Goal: Task Accomplishment & Management: Manage account settings

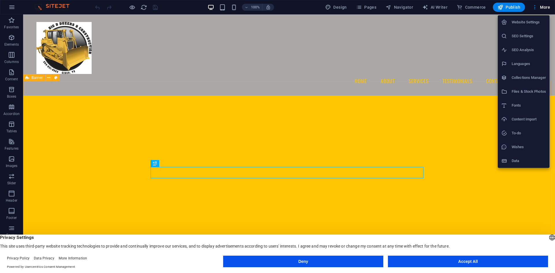
click at [525, 25] on h6 "Website Settings" at bounding box center [528, 22] width 34 height 7
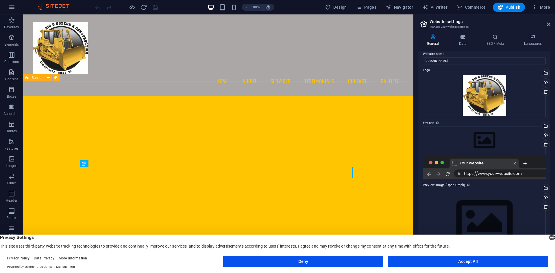
scroll to position [5, 0]
click at [460, 40] on h4 "Data" at bounding box center [463, 40] width 27 height 12
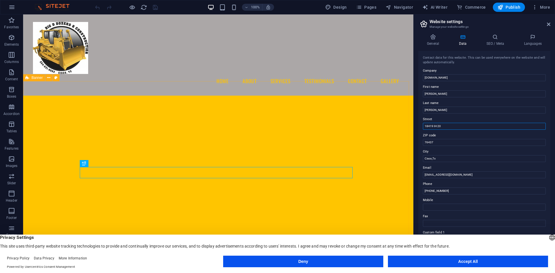
click at [445, 124] on input "18419 IH 20" at bounding box center [484, 126] width 123 height 7
type input "1"
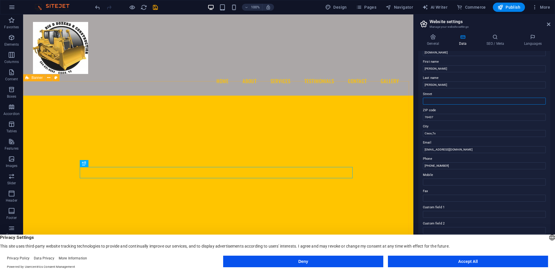
scroll to position [0, 0]
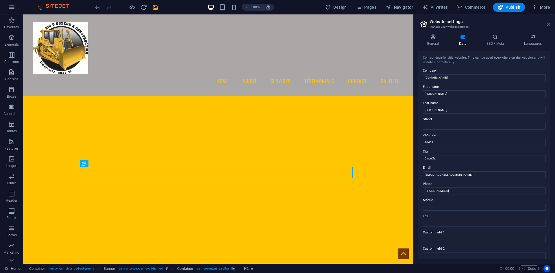
click at [549, 24] on icon at bounding box center [548, 24] width 3 height 5
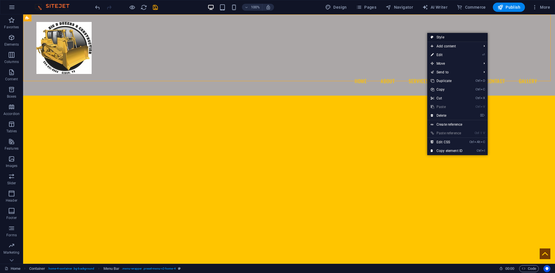
drag, startPoint x: 433, startPoint y: 36, endPoint x: 97, endPoint y: 21, distance: 336.3
click at [433, 36] on icon at bounding box center [431, 37] width 3 height 9
select select "vw"
select select "rem"
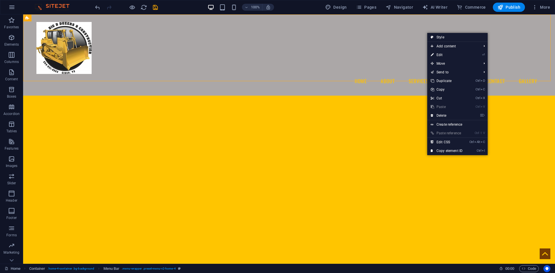
select select "vw"
select select "preset-menu-v2-home-4"
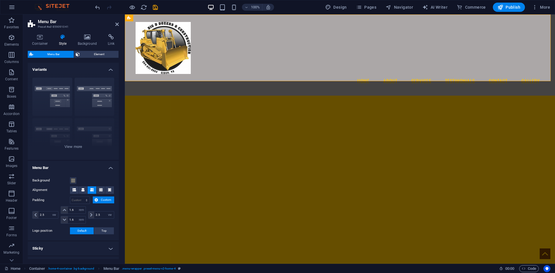
click at [113, 24] on header "Menu Bar Preset #ed-859091041" at bounding box center [73, 21] width 91 height 15
click at [114, 24] on header "Menu Bar Preset #ed-859091041" at bounding box center [73, 21] width 91 height 15
click at [117, 24] on icon at bounding box center [116, 24] width 3 height 5
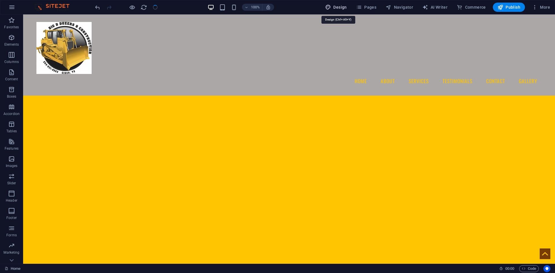
select select "px"
select select "200"
select select "px"
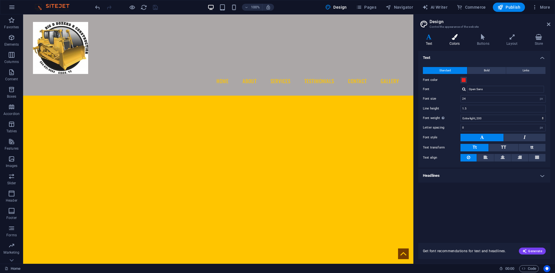
click at [454, 40] on h4 "Colors" at bounding box center [455, 40] width 27 height 12
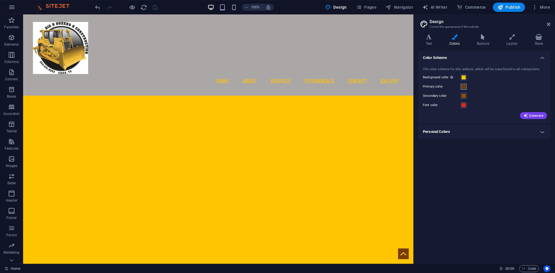
click at [463, 88] on span at bounding box center [463, 86] width 5 height 5
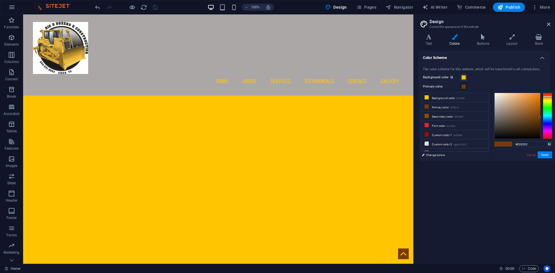
type input "#000000"
click at [498, 140] on div "#000000 Supported formats #0852ed rgb(8, 82, 237) rgba(8, 82, 237, 90%) hsv(221…" at bounding box center [523, 167] width 64 height 155
click at [544, 155] on button "Apply" at bounding box center [544, 154] width 14 height 7
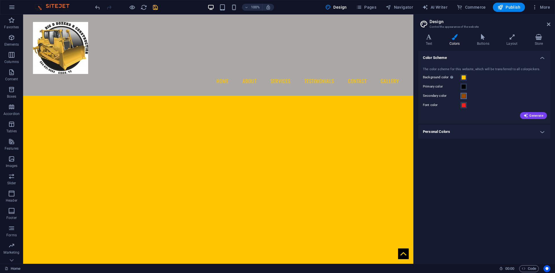
click at [464, 97] on span at bounding box center [463, 96] width 5 height 5
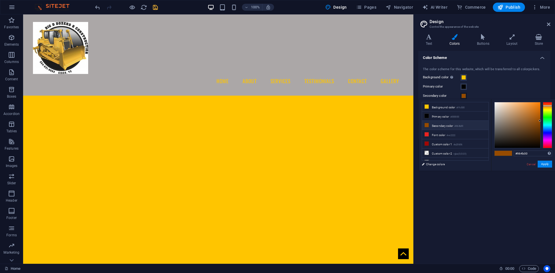
scroll to position [23, 0]
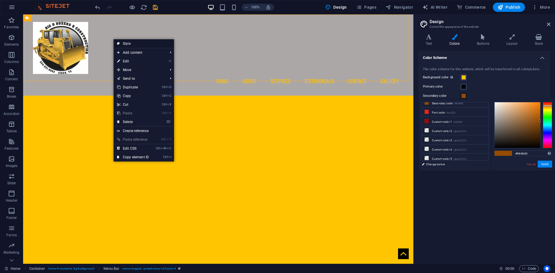
click at [132, 43] on link "Style" at bounding box center [144, 43] width 60 height 9
select select "vw"
select select "rem"
select select "vw"
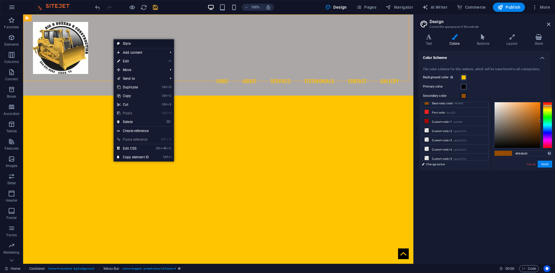
select select "preset-menu-v2-home-4"
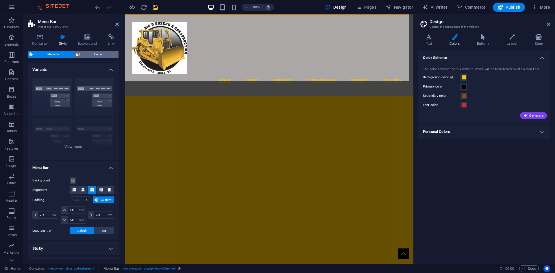
click at [87, 53] on span "Element" at bounding box center [98, 54] width 35 height 7
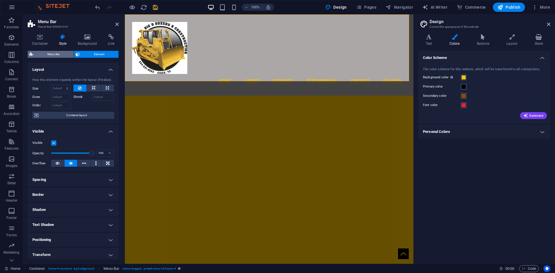
click at [63, 57] on span "Menu Bar" at bounding box center [53, 54] width 37 height 7
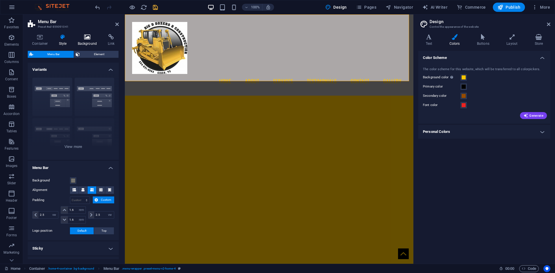
click at [84, 42] on h4 "Background" at bounding box center [88, 40] width 30 height 12
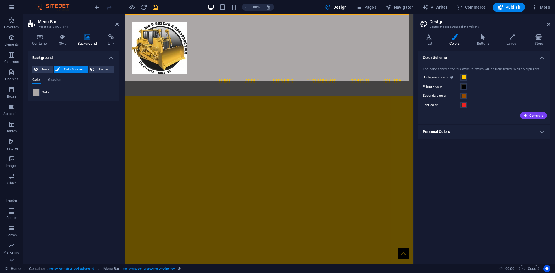
click at [34, 90] on span at bounding box center [36, 92] width 6 height 6
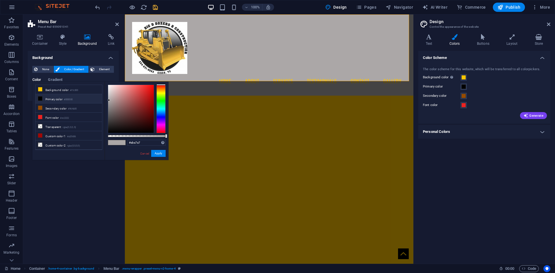
click at [49, 99] on li "Primary color #000000" at bounding box center [69, 98] width 66 height 9
type input "#000000"
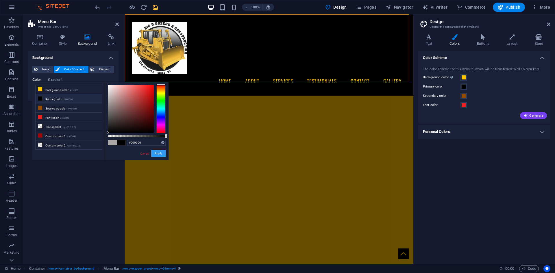
click at [155, 155] on button "Apply" at bounding box center [158, 153] width 14 height 7
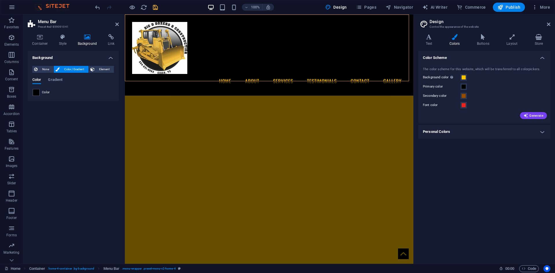
click at [101, 137] on div "Background None Color / Gradient Element Stretch background to full-width Color…" at bounding box center [73, 155] width 91 height 208
click at [117, 25] on icon at bounding box center [116, 24] width 3 height 5
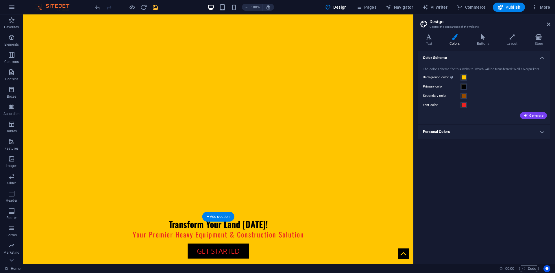
scroll to position [173, 0]
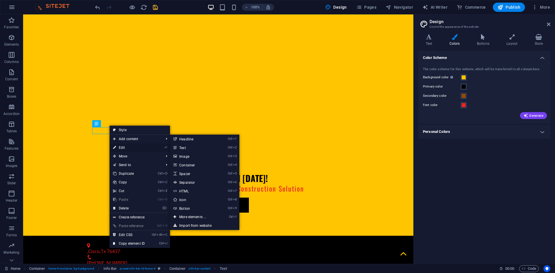
click at [131, 146] on link "⏎ Edit" at bounding box center [128, 147] width 39 height 9
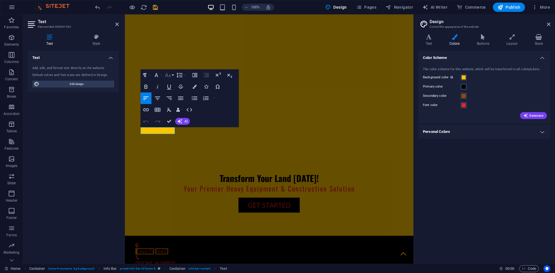
click at [170, 74] on icon "button" at bounding box center [167, 75] width 7 height 7
click at [175, 147] on link "24" at bounding box center [173, 147] width 21 height 9
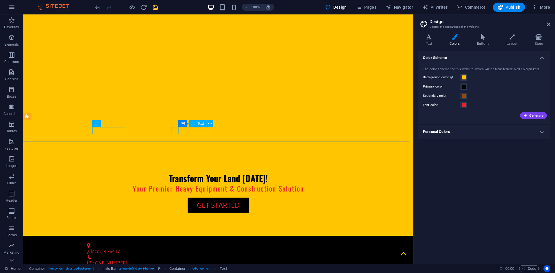
click at [198, 123] on span "Text" at bounding box center [200, 123] width 6 height 3
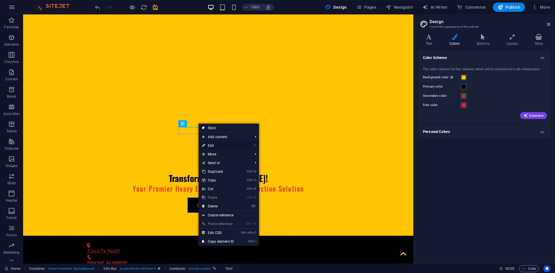
click at [213, 145] on link "⏎ Edit" at bounding box center [217, 145] width 39 height 9
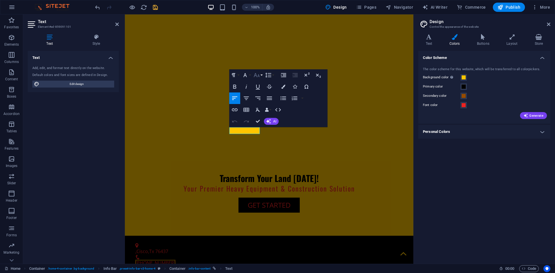
click at [259, 73] on icon "button" at bounding box center [256, 75] width 7 height 7
click at [258, 149] on link "24" at bounding box center [262, 147] width 21 height 9
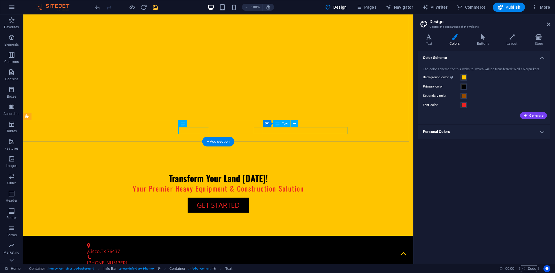
drag, startPoint x: 280, startPoint y: 129, endPoint x: 302, endPoint y: 138, distance: 24.0
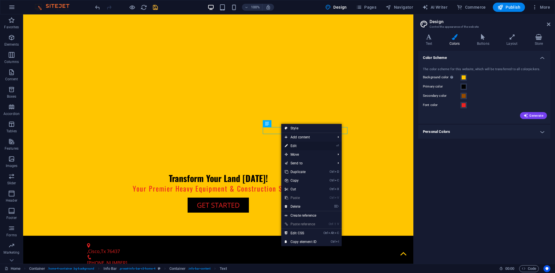
click at [293, 147] on link "⏎ Edit" at bounding box center [300, 146] width 39 height 9
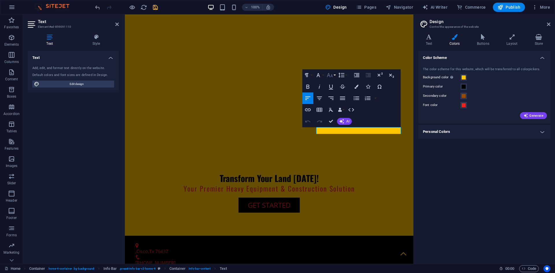
click at [330, 78] on icon "button" at bounding box center [329, 75] width 7 height 7
click at [335, 146] on link "24" at bounding box center [335, 147] width 21 height 9
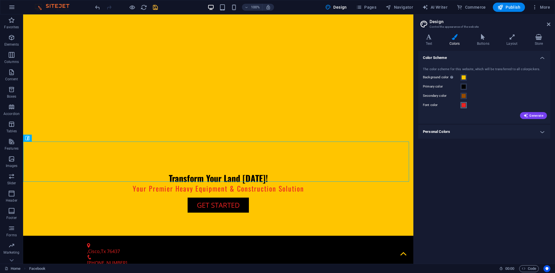
click at [462, 104] on span at bounding box center [463, 105] width 5 height 5
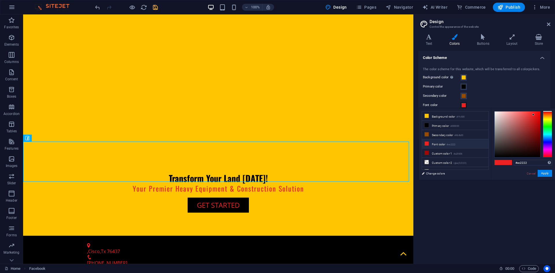
click at [447, 143] on li "Font color #ec2222" at bounding box center [455, 143] width 66 height 9
type input "#fffdfd"
drag, startPoint x: 501, startPoint y: 120, endPoint x: 494, endPoint y: 111, distance: 10.9
click at [494, 111] on div at bounding box center [517, 134] width 46 height 46
click at [547, 172] on button "Apply" at bounding box center [544, 173] width 14 height 7
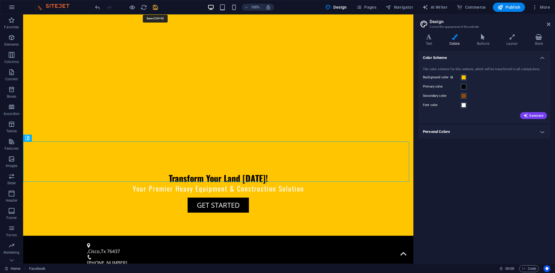
click at [157, 9] on icon "save" at bounding box center [155, 7] width 7 height 7
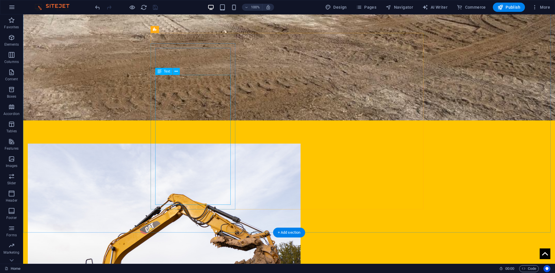
scroll to position [722, 0]
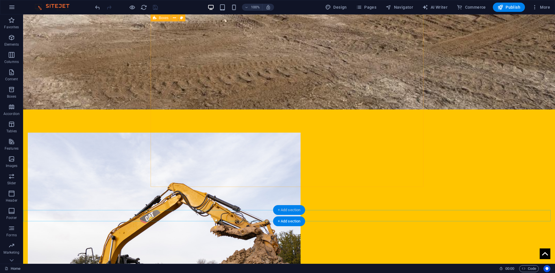
click at [292, 208] on div "+ Add section" at bounding box center [289, 210] width 32 height 10
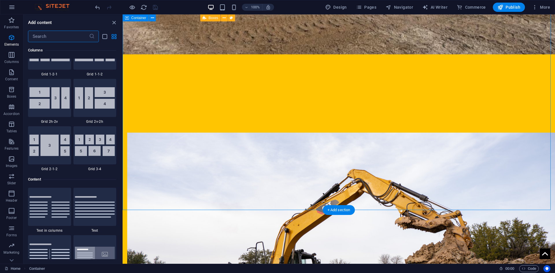
scroll to position [1011, 0]
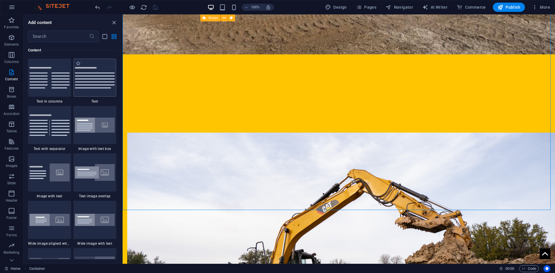
drag, startPoint x: 98, startPoint y: 88, endPoint x: 122, endPoint y: 121, distance: 41.0
click at [98, 88] on img at bounding box center [95, 77] width 40 height 21
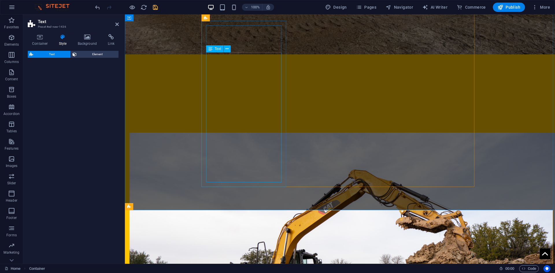
select select "preset-text-v2-default"
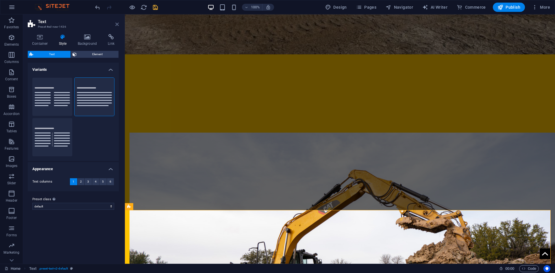
click at [117, 23] on icon at bounding box center [116, 24] width 3 height 5
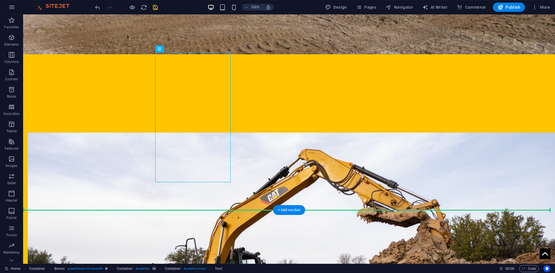
drag, startPoint x: 188, startPoint y: 63, endPoint x: 175, endPoint y: 202, distance: 139.2
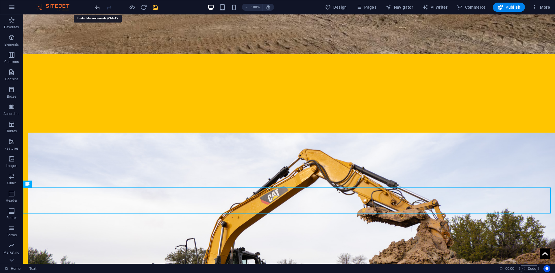
click at [98, 9] on icon "undo" at bounding box center [97, 7] width 7 height 7
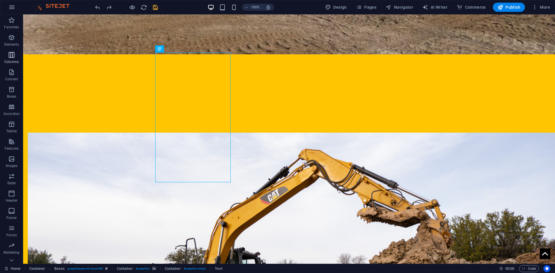
click at [13, 57] on icon "button" at bounding box center [11, 54] width 7 height 7
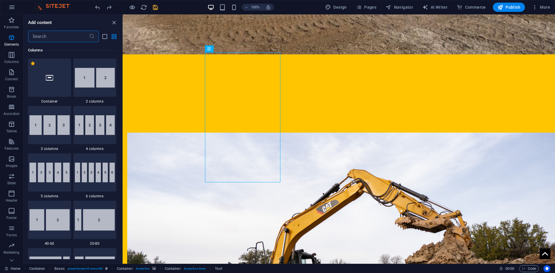
scroll to position [286, 0]
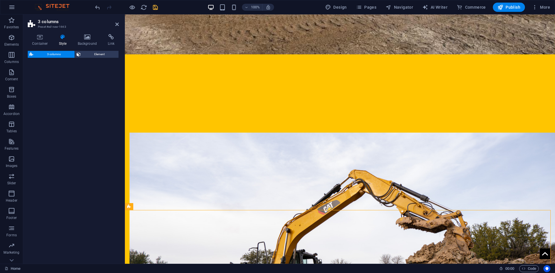
select select "rem"
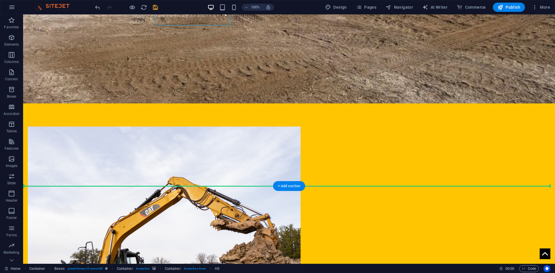
scroll to position [751, 0]
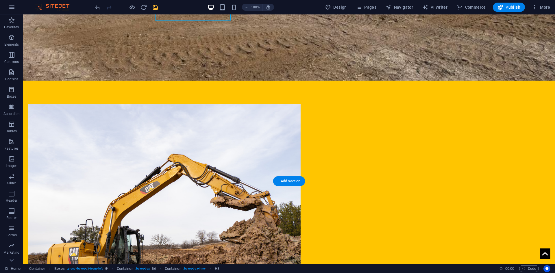
drag, startPoint x: 248, startPoint y: 185, endPoint x: 208, endPoint y: 218, distance: 51.2
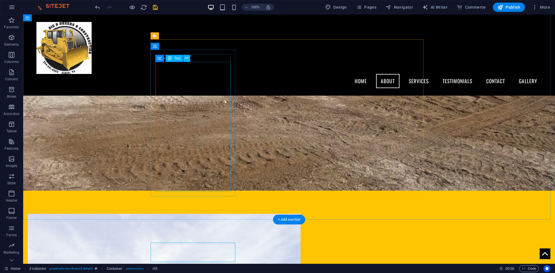
scroll to position [598, 0]
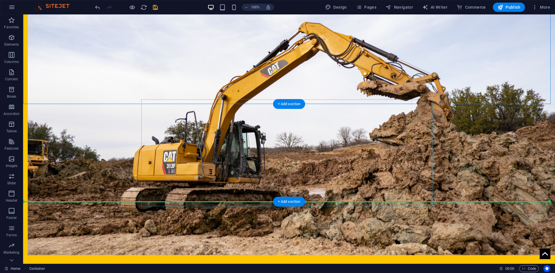
drag, startPoint x: 199, startPoint y: 101, endPoint x: 186, endPoint y: 164, distance: 64.6
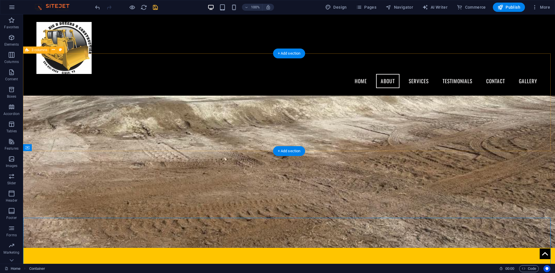
scroll to position [539, 0]
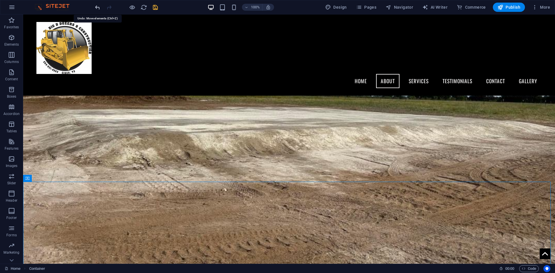
click at [97, 7] on icon "undo" at bounding box center [97, 7] width 7 height 7
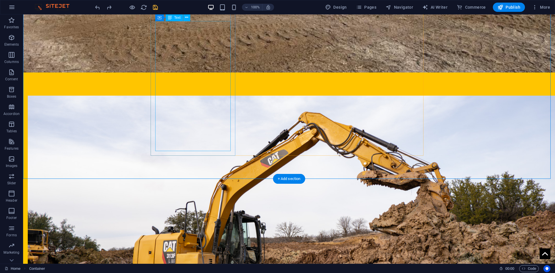
scroll to position [721, 0]
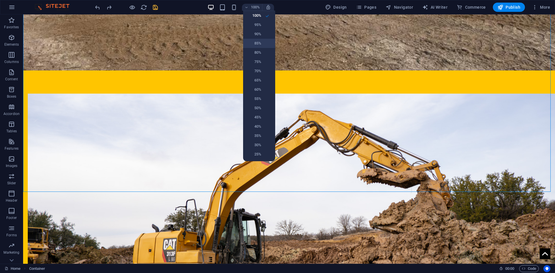
click at [257, 42] on h6 "85%" at bounding box center [253, 43] width 15 height 7
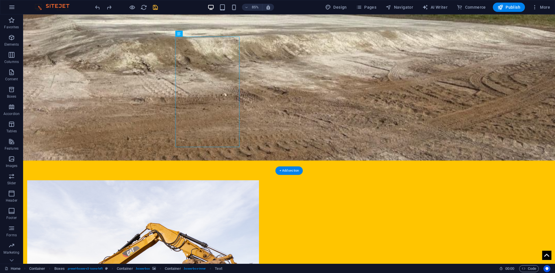
scroll to position [752, 0]
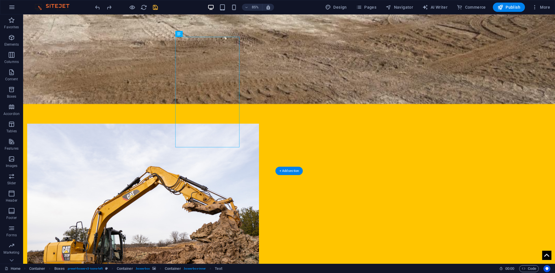
drag, startPoint x: 216, startPoint y: 44, endPoint x: 222, endPoint y: 49, distance: 7.6
click at [192, 33] on span "Text" at bounding box center [193, 33] width 5 height 3
drag, startPoint x: 215, startPoint y: 48, endPoint x: 224, endPoint y: 236, distance: 188.5
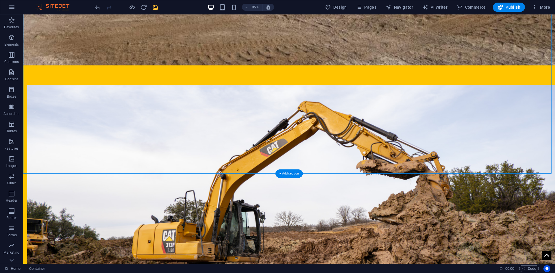
scroll to position [760, 0]
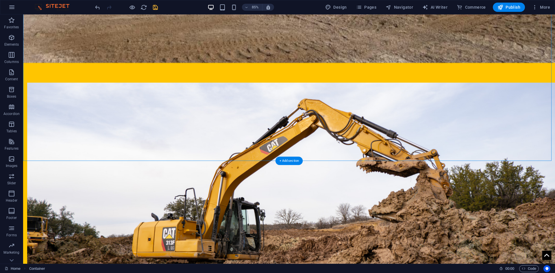
drag, startPoint x: 292, startPoint y: 137, endPoint x: 321, endPoint y: 220, distance: 88.3
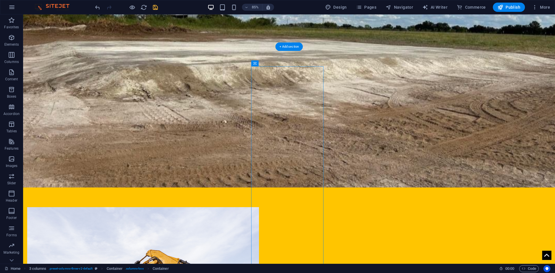
scroll to position [685, 0]
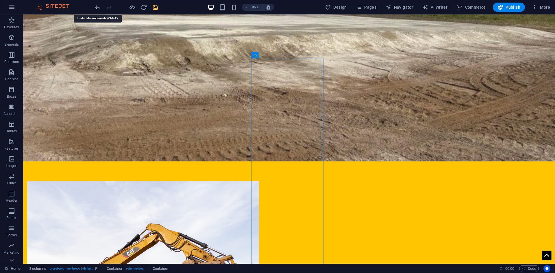
click at [98, 6] on icon "undo" at bounding box center [97, 7] width 7 height 7
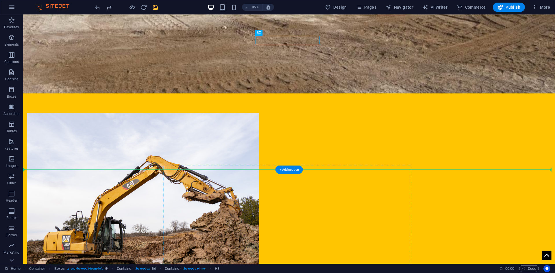
scroll to position [778, 0]
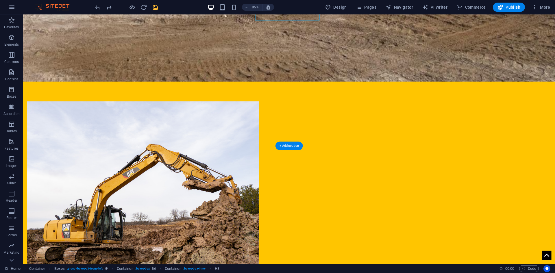
drag, startPoint x: 294, startPoint y: 103, endPoint x: 339, endPoint y: 203, distance: 109.3
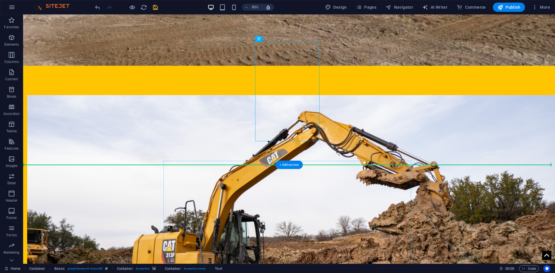
scroll to position [746, 0]
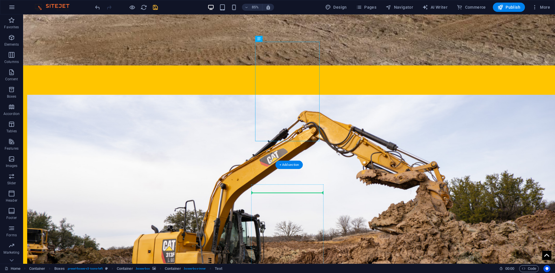
drag, startPoint x: 296, startPoint y: 123, endPoint x: 321, endPoint y: 219, distance: 99.2
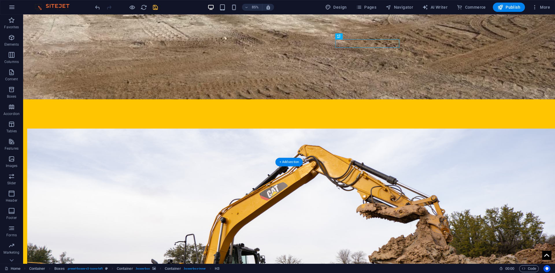
drag, startPoint x: 373, startPoint y: 51, endPoint x: 430, endPoint y: 222, distance: 180.6
drag, startPoint x: 376, startPoint y: 53, endPoint x: 407, endPoint y: 207, distance: 157.1
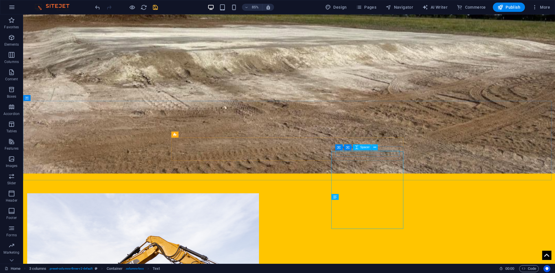
scroll to position [630, 0]
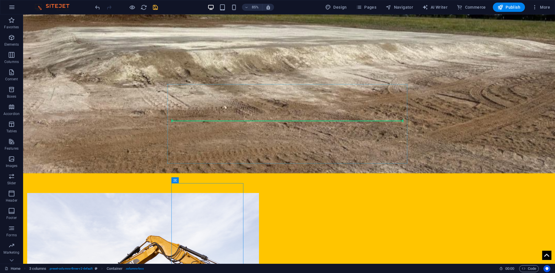
drag, startPoint x: 201, startPoint y: 194, endPoint x: 220, endPoint y: 136, distance: 61.0
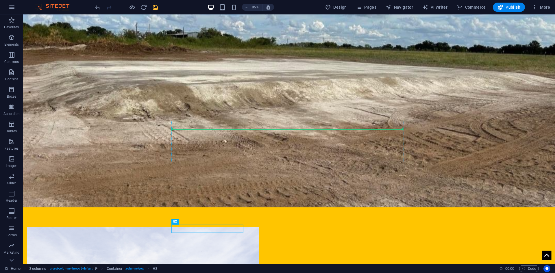
drag, startPoint x: 208, startPoint y: 236, endPoint x: 316, endPoint y: 146, distance: 140.5
click at [95, 8] on icon "undo" at bounding box center [97, 7] width 7 height 7
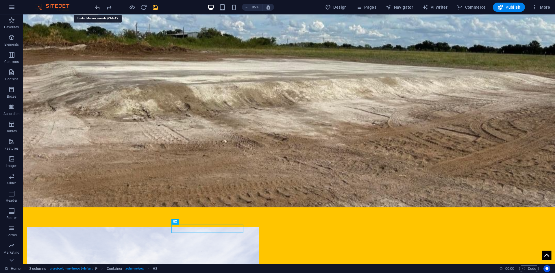
click at [95, 8] on icon "undo" at bounding box center [97, 7] width 7 height 7
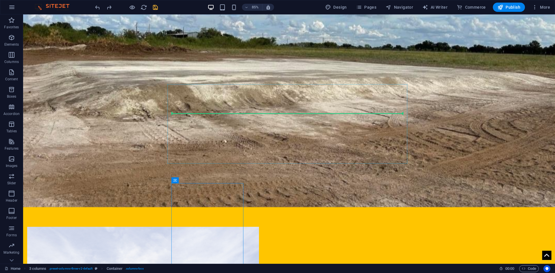
drag, startPoint x: 199, startPoint y: 195, endPoint x: 208, endPoint y: 131, distance: 64.7
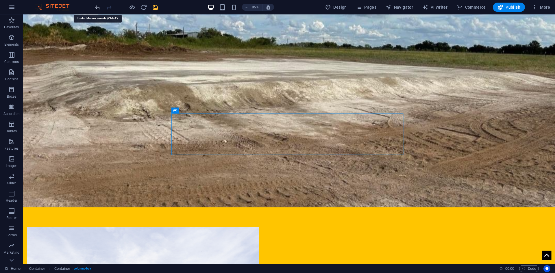
click at [99, 6] on icon "undo" at bounding box center [97, 7] width 7 height 7
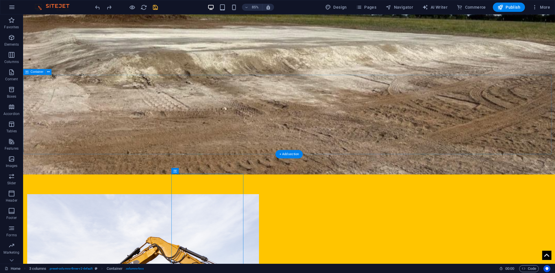
scroll to position [688, 0]
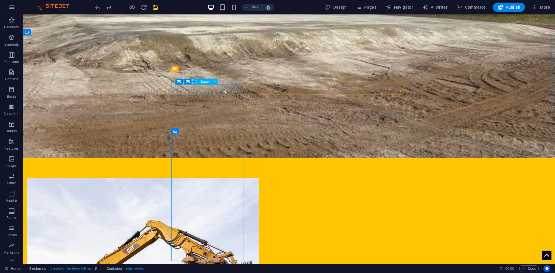
click at [205, 85] on div "Container Container Spacer" at bounding box center [198, 82] width 46 height 6
click at [193, 69] on button at bounding box center [192, 69] width 6 height 6
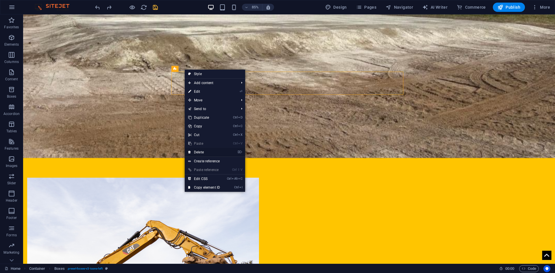
click at [207, 153] on link "⌦ Delete" at bounding box center [204, 152] width 39 height 9
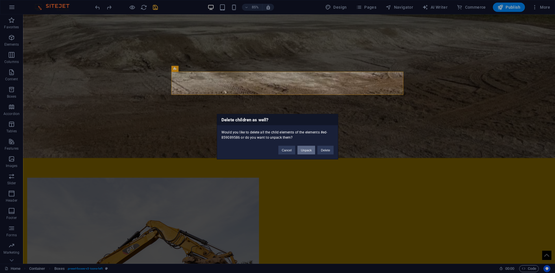
click at [302, 151] on button "Unpack" at bounding box center [306, 150] width 18 height 9
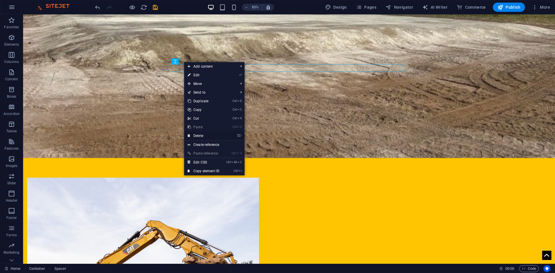
click at [201, 137] on link "⌦ Delete" at bounding box center [203, 135] width 39 height 9
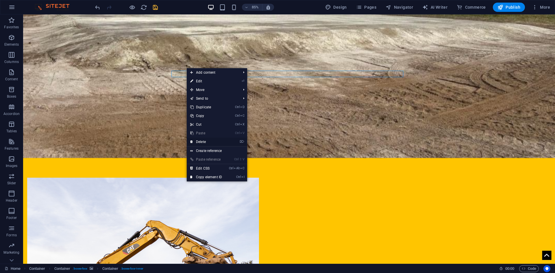
click at [205, 140] on link "⌦ Delete" at bounding box center [206, 141] width 39 height 9
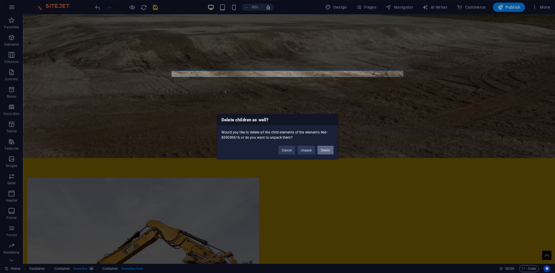
click at [322, 148] on button "Delete" at bounding box center [325, 150] width 16 height 9
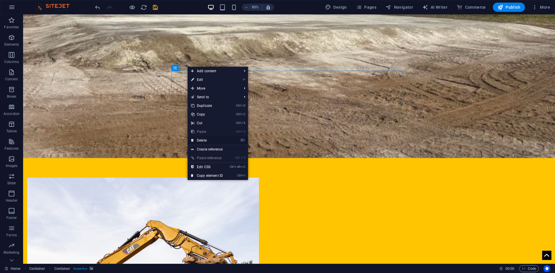
click at [219, 140] on link "⌦ Delete" at bounding box center [206, 140] width 39 height 9
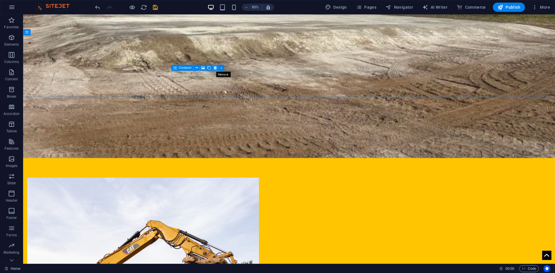
click at [214, 66] on icon at bounding box center [214, 67] width 3 height 5
click at [206, 61] on icon at bounding box center [205, 61] width 3 height 5
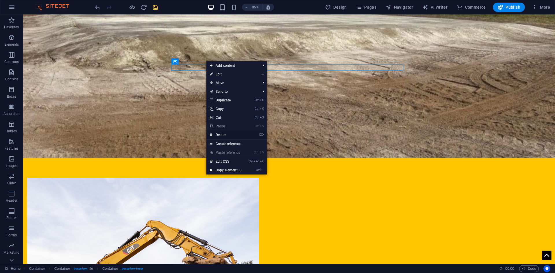
click at [224, 135] on link "⌦ Delete" at bounding box center [225, 135] width 39 height 9
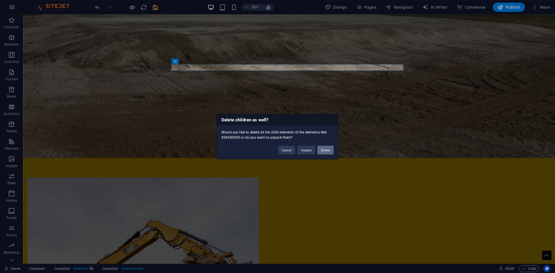
click at [323, 150] on button "Delete" at bounding box center [325, 150] width 16 height 9
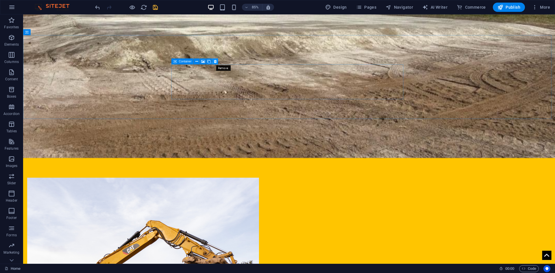
click at [213, 61] on button at bounding box center [215, 61] width 6 height 6
click at [215, 62] on icon at bounding box center [214, 61] width 3 height 5
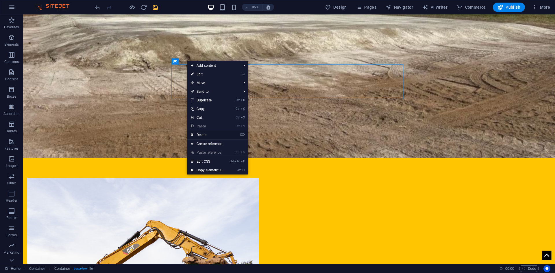
click at [209, 136] on link "⌦ Delete" at bounding box center [206, 135] width 39 height 9
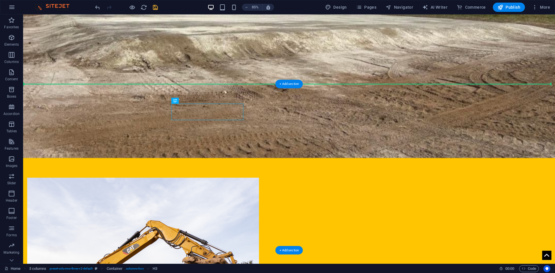
drag, startPoint x: 219, startPoint y: 111, endPoint x: 221, endPoint y: 105, distance: 6.6
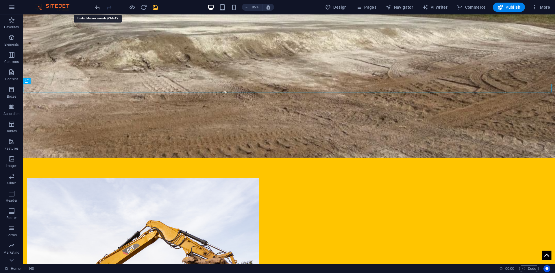
click at [99, 8] on icon "undo" at bounding box center [97, 7] width 7 height 7
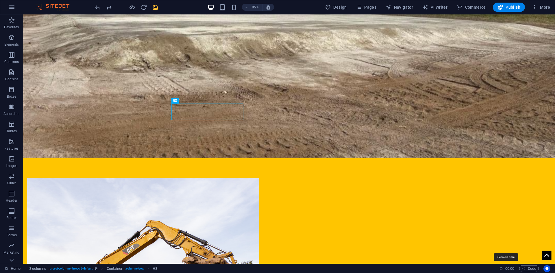
click at [0, 0] on icon at bounding box center [0, 0] width 0 height 0
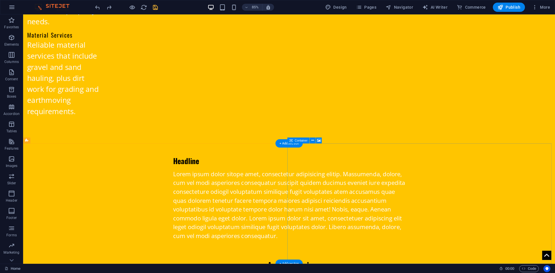
scroll to position [1671, 0]
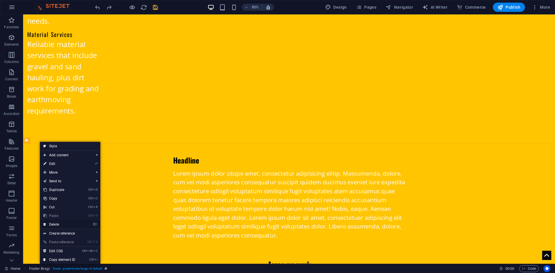
click at [60, 223] on link "⌦ Delete" at bounding box center [59, 224] width 39 height 9
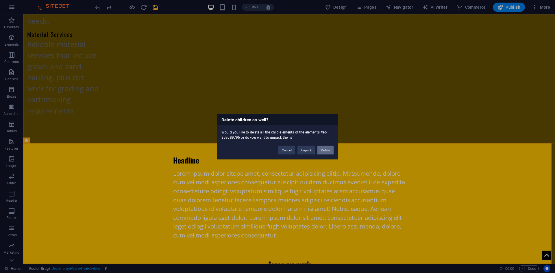
click at [325, 150] on button "Delete" at bounding box center [325, 150] width 16 height 9
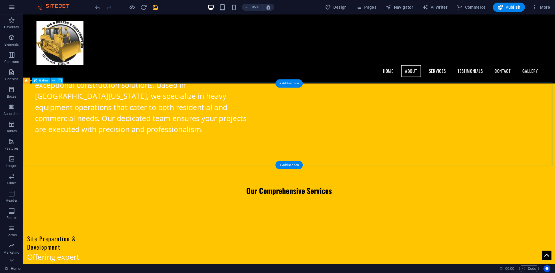
scroll to position [1030, 0]
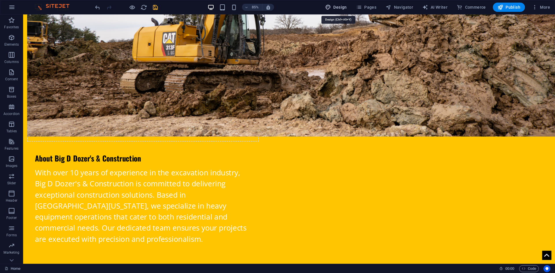
scroll to position [1096, 0]
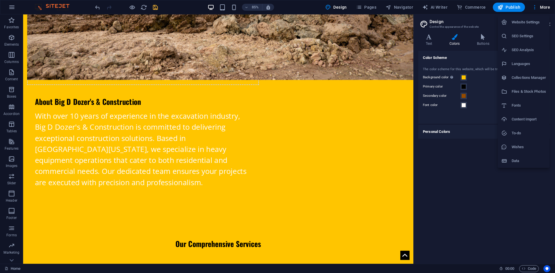
click at [516, 25] on h6 "Website Settings" at bounding box center [528, 22] width 34 height 7
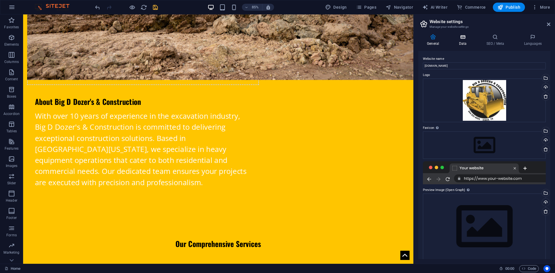
click at [460, 41] on h4 "Data" at bounding box center [463, 40] width 27 height 12
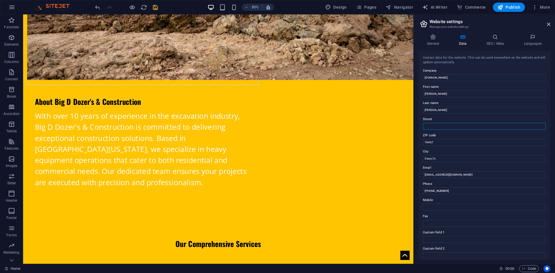
click at [436, 127] on input "Street" at bounding box center [484, 126] width 123 height 7
type input "p"
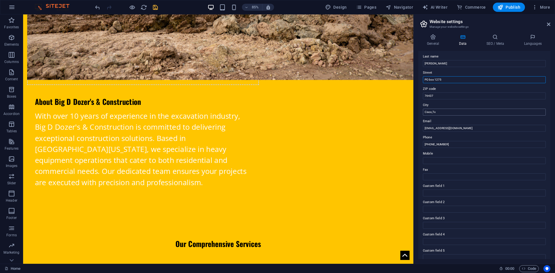
scroll to position [58, 0]
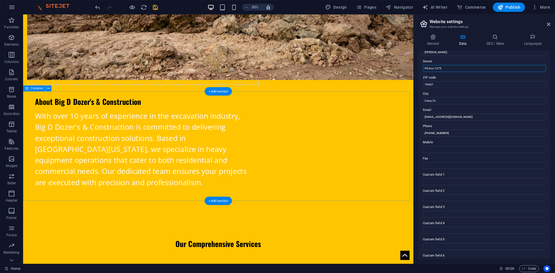
type input "PO box 1275"
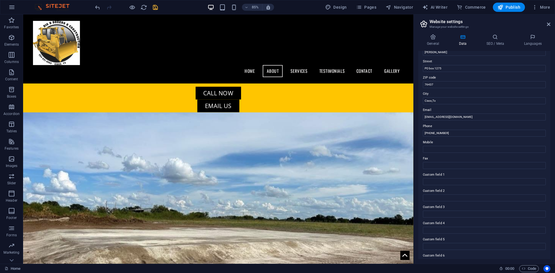
scroll to position [0, 0]
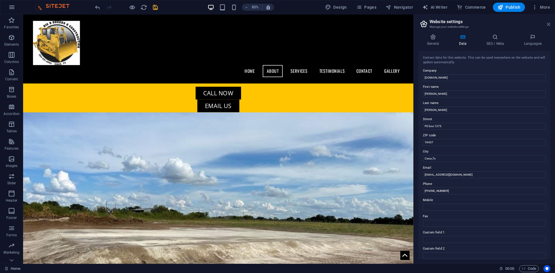
click at [548, 23] on icon at bounding box center [548, 24] width 3 height 5
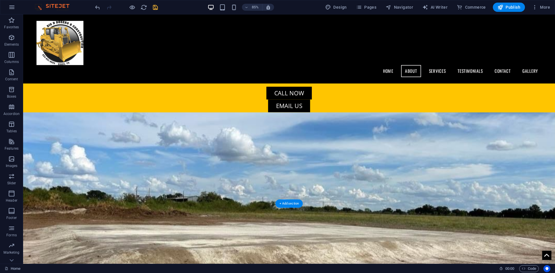
scroll to position [490, 0]
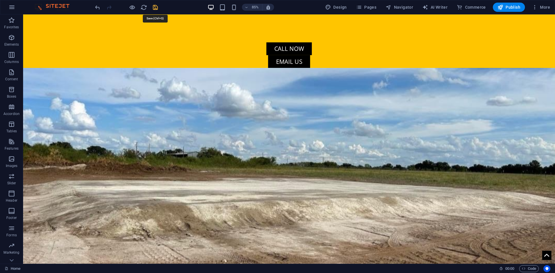
click at [157, 8] on icon "save" at bounding box center [155, 7] width 7 height 7
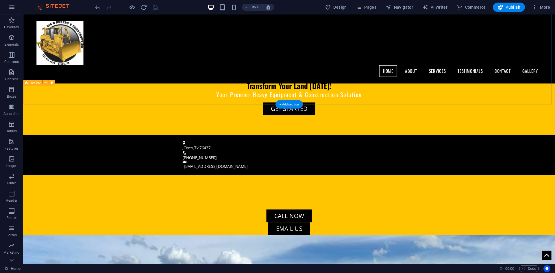
scroll to position [163, 0]
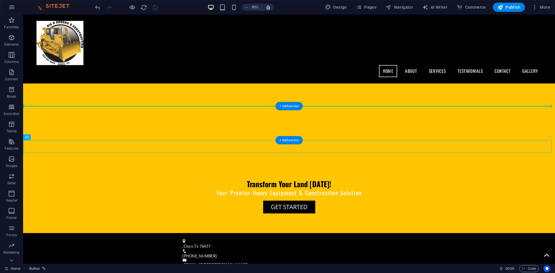
drag, startPoint x: 318, startPoint y: 168, endPoint x: 301, endPoint y: 131, distance: 41.2
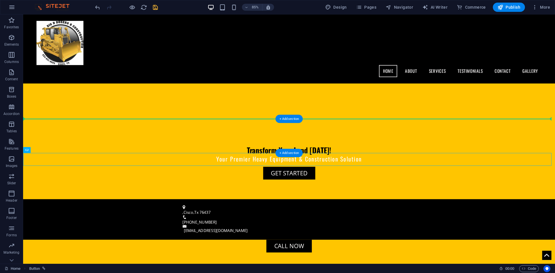
drag, startPoint x: 318, startPoint y: 185, endPoint x: 317, endPoint y: 148, distance: 36.7
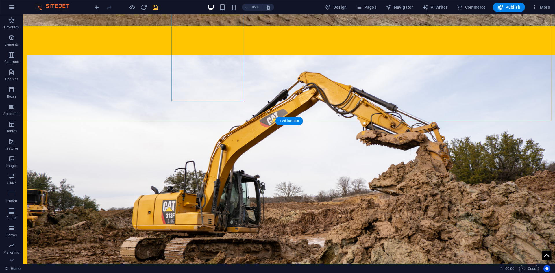
scroll to position [847, 0]
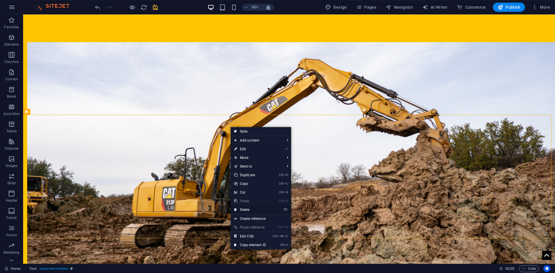
click at [246, 209] on link "⌦ Delete" at bounding box center [250, 209] width 39 height 9
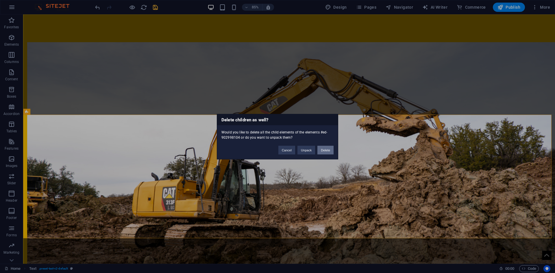
click at [323, 150] on button "Delete" at bounding box center [325, 150] width 16 height 9
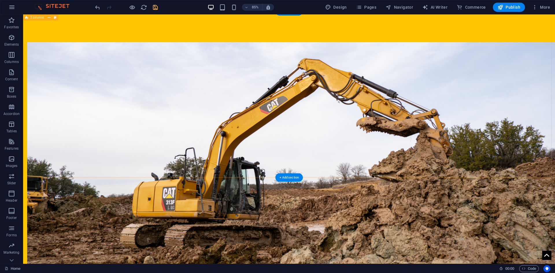
scroll to position [752, 0]
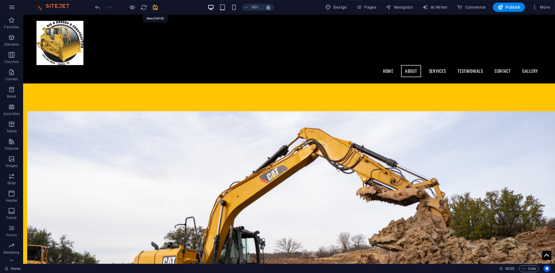
click at [153, 6] on icon "save" at bounding box center [155, 7] width 7 height 7
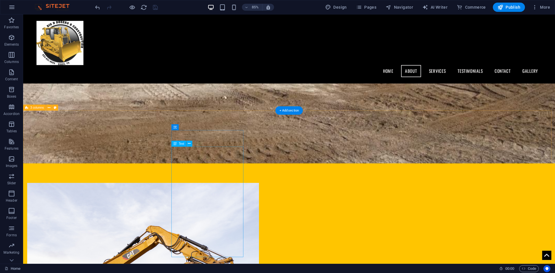
scroll to position [569, 0]
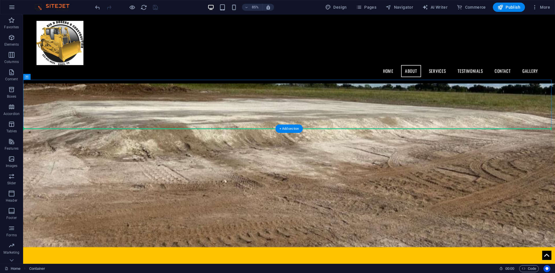
drag, startPoint x: 201, startPoint y: 110, endPoint x: 208, endPoint y: 167, distance: 57.6
drag, startPoint x: 202, startPoint y: 111, endPoint x: 212, endPoint y: 164, distance: 54.4
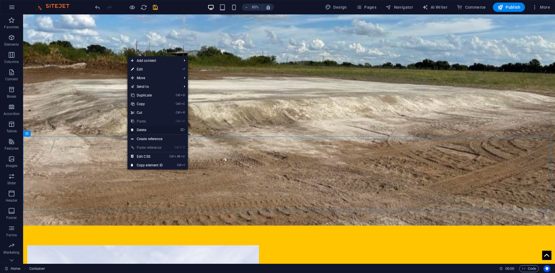
click at [149, 130] on link "⌦ Delete" at bounding box center [146, 130] width 39 height 9
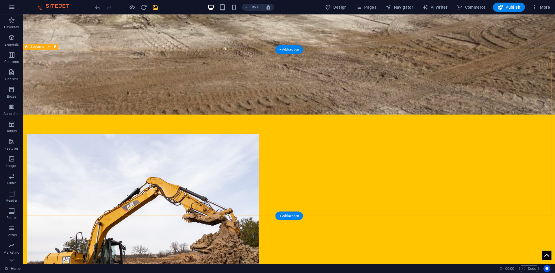
scroll to position [742, 0]
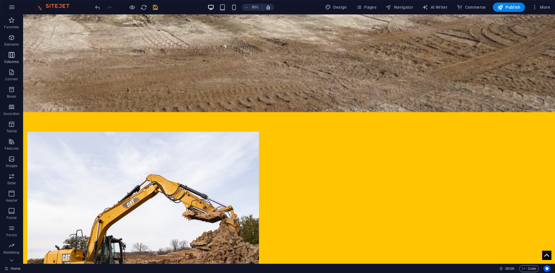
click at [13, 57] on icon "button" at bounding box center [11, 54] width 7 height 7
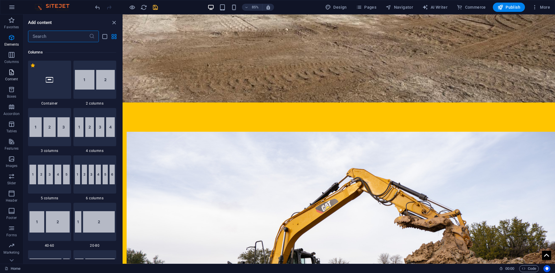
scroll to position [286, 0]
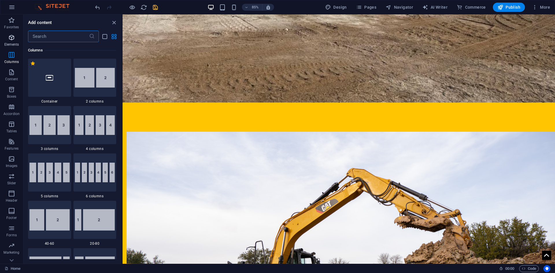
click at [11, 41] on span "Elements" at bounding box center [11, 41] width 23 height 14
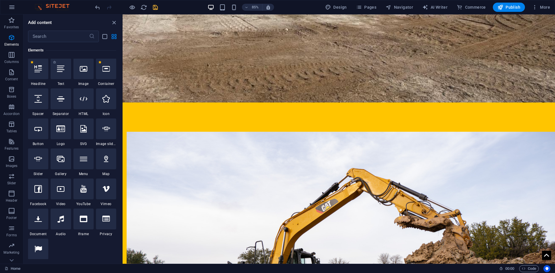
scroll to position [62, 0]
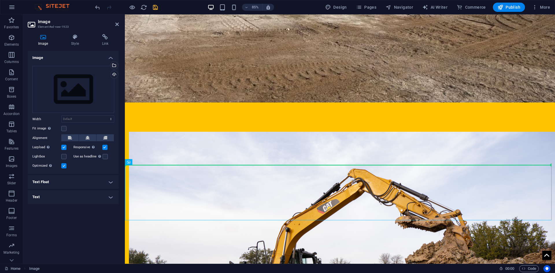
drag, startPoint x: 272, startPoint y: 176, endPoint x: 259, endPoint y: 181, distance: 14.7
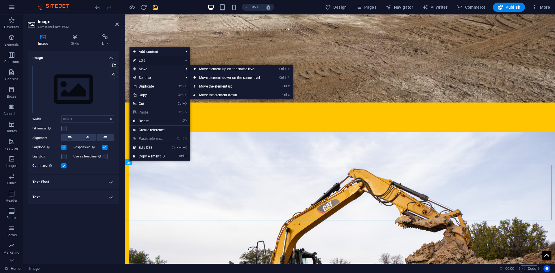
click at [141, 61] on link "⏎ Edit" at bounding box center [148, 60] width 39 height 9
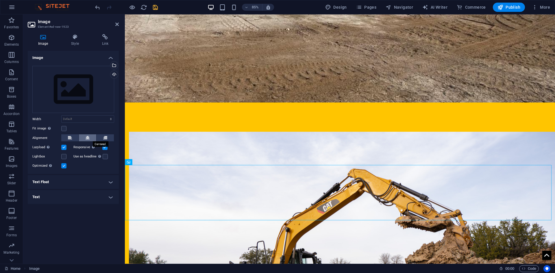
click at [85, 137] on button at bounding box center [87, 137] width 17 height 7
click at [78, 120] on select "Default auto px rem % em vh vw" at bounding box center [88, 119] width 52 height 7
select select "%"
click at [106, 116] on select "Default auto px rem % em vh vw" at bounding box center [88, 119] width 52 height 7
type input "23"
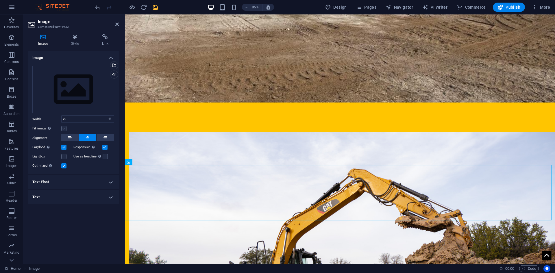
click at [63, 129] on label at bounding box center [63, 128] width 5 height 5
click at [0, 0] on input "Fit image Automatically fit image to a fixed width and height" at bounding box center [0, 0] width 0 height 0
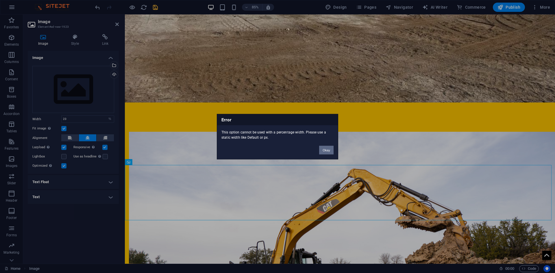
click at [323, 147] on button "Okay" at bounding box center [326, 150] width 14 height 9
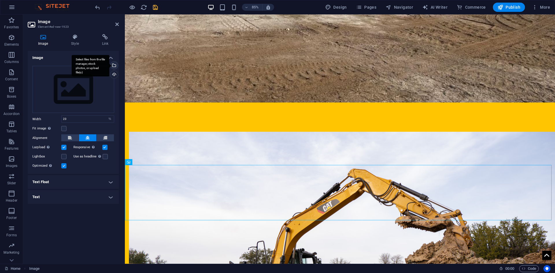
click at [109, 66] on div "Select files from the file manager, stock photos, or upload file(s)" at bounding box center [91, 66] width 38 height 22
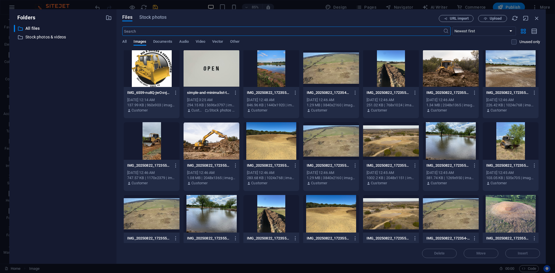
scroll to position [0, 0]
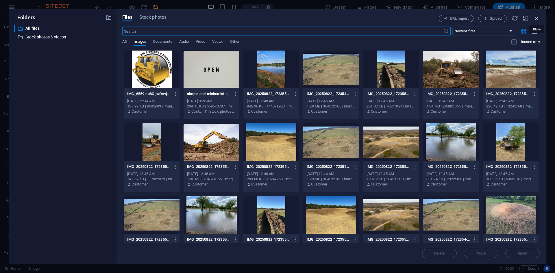
click at [538, 18] on icon "button" at bounding box center [536, 18] width 6 height 6
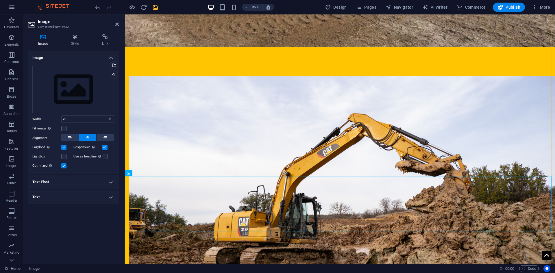
scroll to position [771, 0]
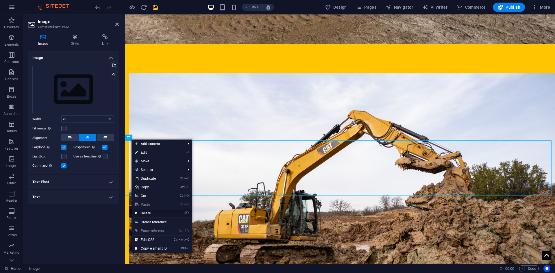
click at [152, 214] on link "⌦ Delete" at bounding box center [150, 213] width 39 height 9
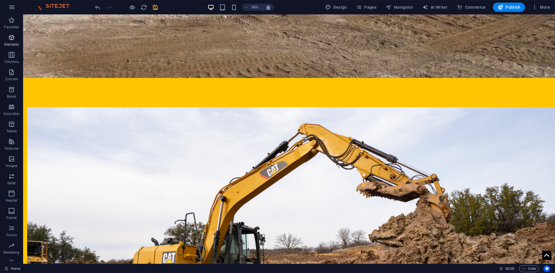
click at [10, 38] on icon "button" at bounding box center [11, 37] width 7 height 7
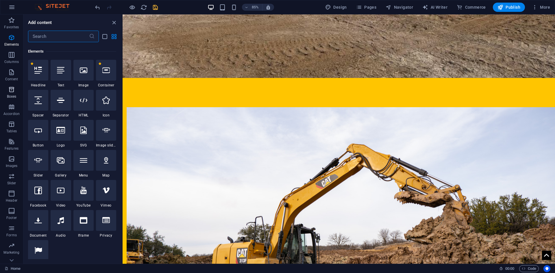
scroll to position [62, 0]
click at [12, 58] on icon "button" at bounding box center [11, 54] width 7 height 7
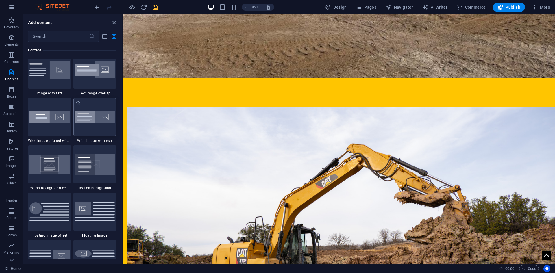
scroll to position [1095, 0]
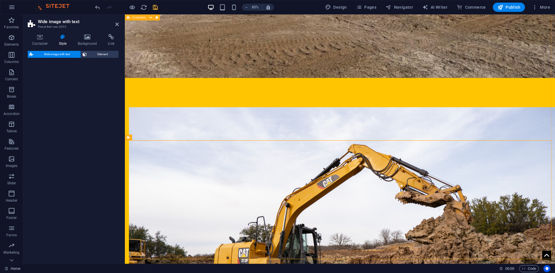
select select "%"
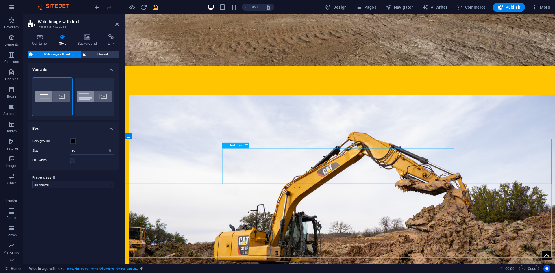
scroll to position [800, 0]
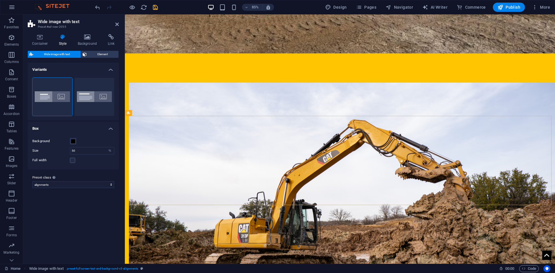
drag, startPoint x: 106, startPoint y: 14, endPoint x: 122, endPoint y: 39, distance: 29.6
click at [122, 35] on aside "Wide image with text Preset #ed-new-2055 Container Style Background Link Size H…" at bounding box center [74, 138] width 102 height 249
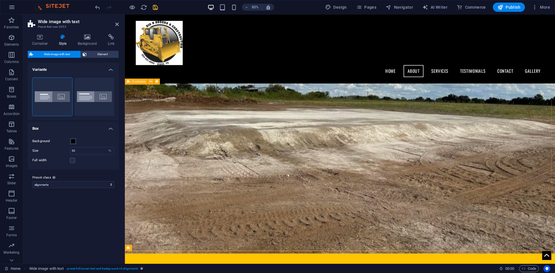
scroll to position [560, 0]
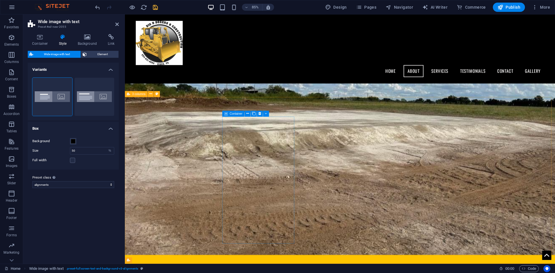
click at [236, 113] on span "Container" at bounding box center [235, 113] width 13 height 3
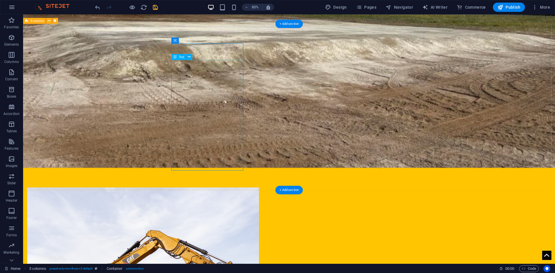
scroll to position [742, 0]
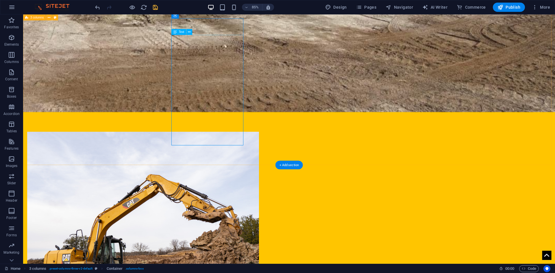
drag, startPoint x: 212, startPoint y: 31, endPoint x: 208, endPoint y: 110, distance: 79.3
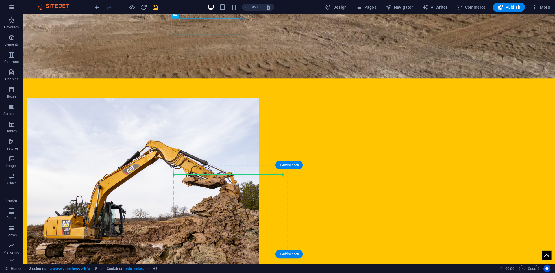
drag, startPoint x: 211, startPoint y: 151, endPoint x: 216, endPoint y: 198, distance: 47.1
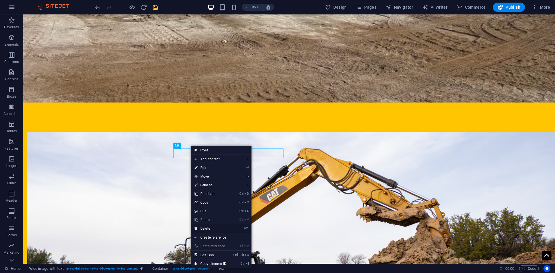
click at [211, 229] on link "⌦ Delete" at bounding box center [210, 228] width 39 height 9
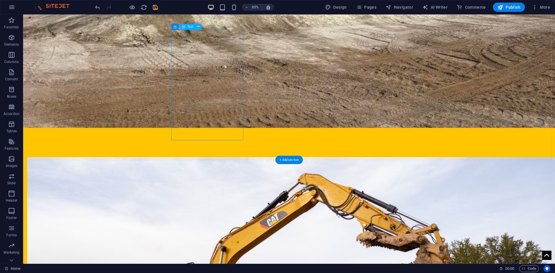
scroll to position [713, 0]
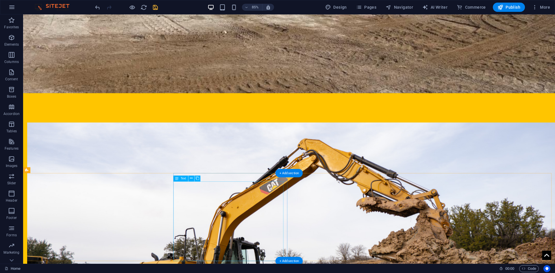
drag, startPoint x: 212, startPoint y: 103, endPoint x: 226, endPoint y: 220, distance: 117.6
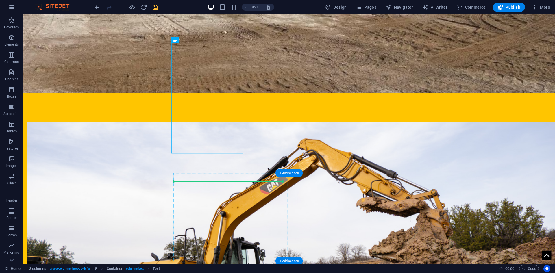
drag, startPoint x: 211, startPoint y: 54, endPoint x: 234, endPoint y: 218, distance: 165.6
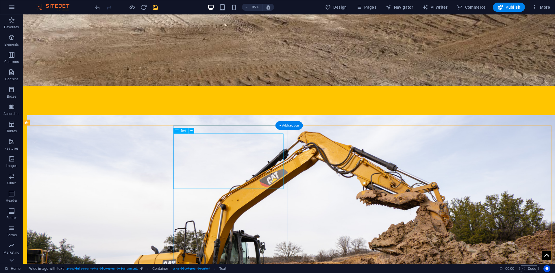
scroll to position [771, 0]
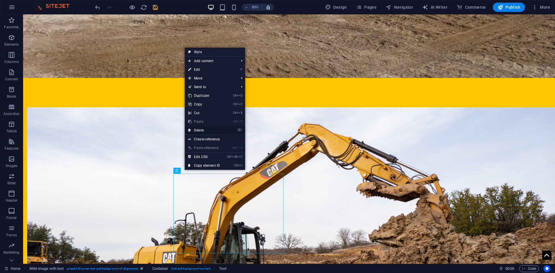
click at [200, 131] on link "⌦ Delete" at bounding box center [204, 130] width 39 height 9
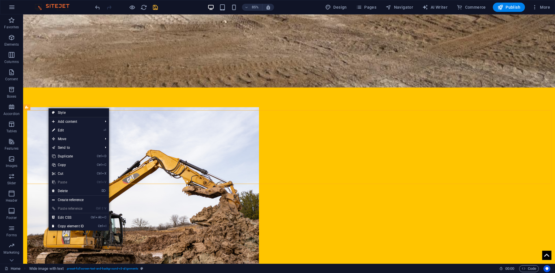
click at [64, 113] on link "Style" at bounding box center [79, 112] width 60 height 9
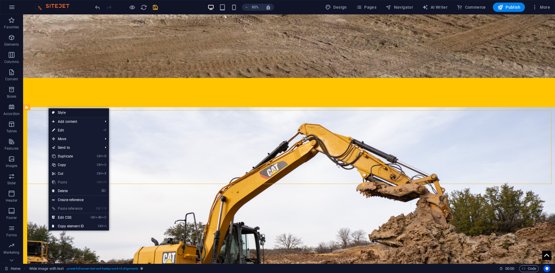
select select "%"
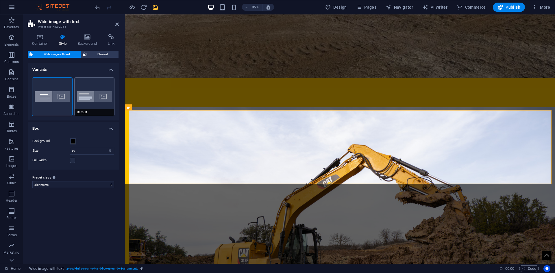
click at [79, 94] on button "Default" at bounding box center [95, 97] width 40 height 38
click at [72, 140] on span at bounding box center [73, 141] width 5 height 5
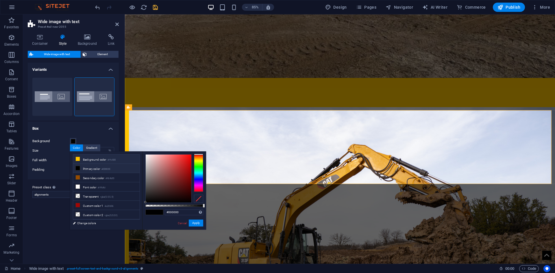
click at [78, 158] on icon at bounding box center [78, 159] width 4 height 4
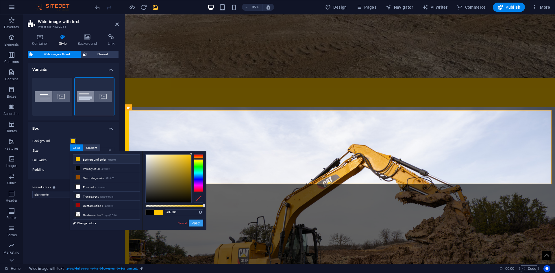
click at [194, 224] on button "Apply" at bounding box center [196, 223] width 14 height 7
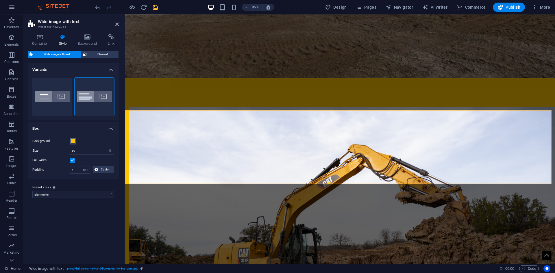
click at [73, 143] on span at bounding box center [73, 141] width 5 height 5
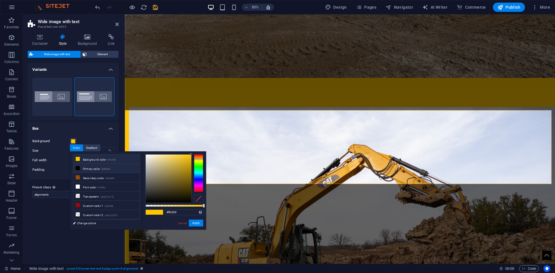
click at [81, 170] on li "Primary color #000000" at bounding box center [106, 168] width 66 height 9
type input "#000000"
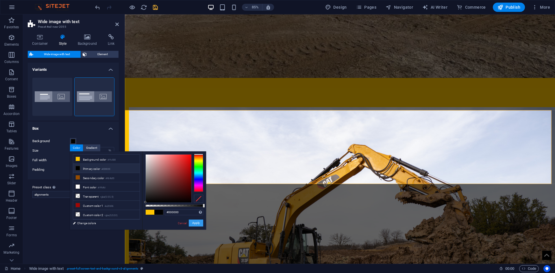
click at [192, 223] on button "Apply" at bounding box center [196, 223] width 14 height 7
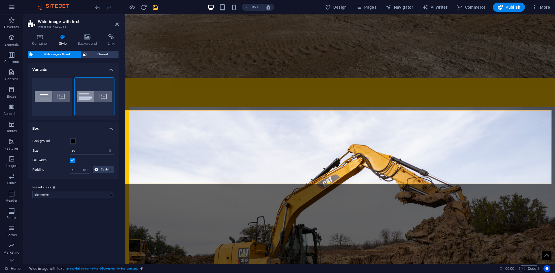
click at [72, 160] on label at bounding box center [72, 160] width 5 height 5
click at [0, 0] on input "Full width" at bounding box center [0, 0] width 0 height 0
click at [93, 150] on input "50" at bounding box center [92, 150] width 44 height 7
click at [70, 183] on select "alignments Add preset class" at bounding box center [73, 184] width 82 height 7
click at [68, 185] on select "alignments Add preset class" at bounding box center [73, 184] width 82 height 7
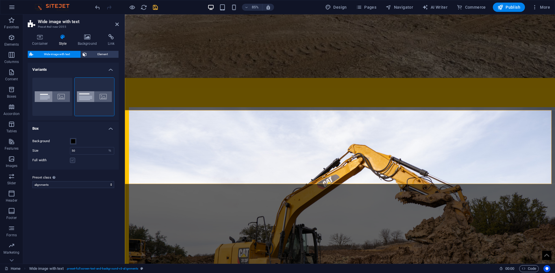
click at [71, 160] on label at bounding box center [72, 160] width 5 height 5
click at [0, 0] on input "Full width" at bounding box center [0, 0] width 0 height 0
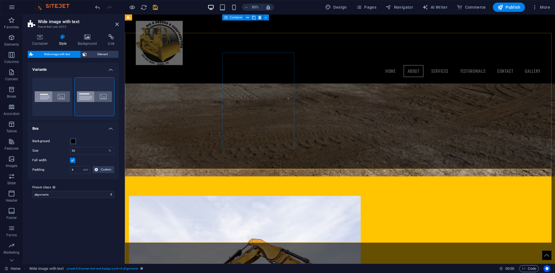
scroll to position [646, 0]
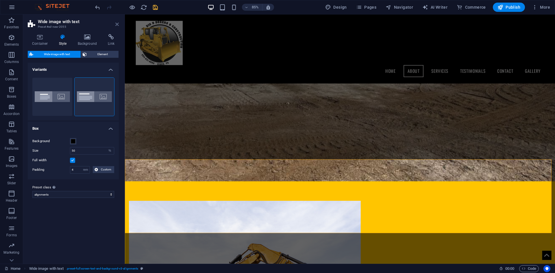
click at [117, 23] on icon at bounding box center [116, 24] width 3 height 5
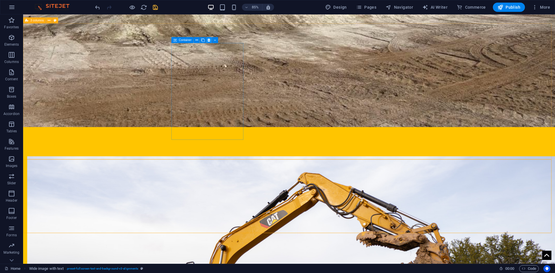
click at [208, 39] on icon at bounding box center [208, 40] width 3 height 5
click at [207, 39] on button at bounding box center [209, 40] width 6 height 6
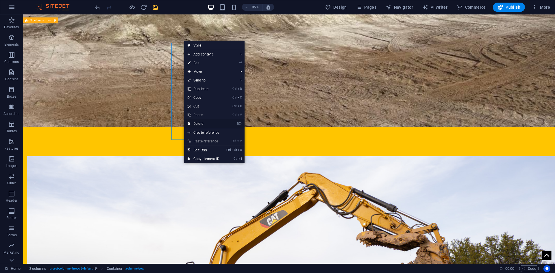
click at [194, 121] on link "⌦ Delete" at bounding box center [203, 123] width 39 height 9
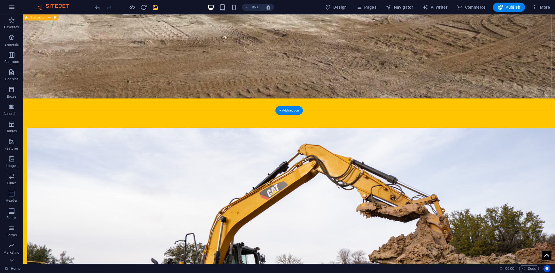
scroll to position [771, 0]
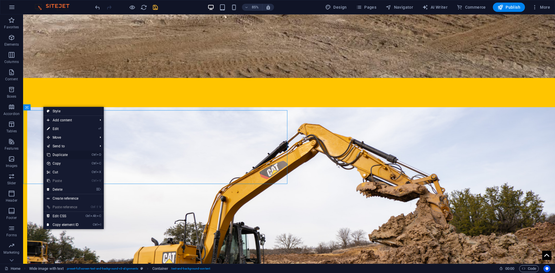
click at [70, 154] on link "Ctrl D Duplicate" at bounding box center [62, 154] width 39 height 9
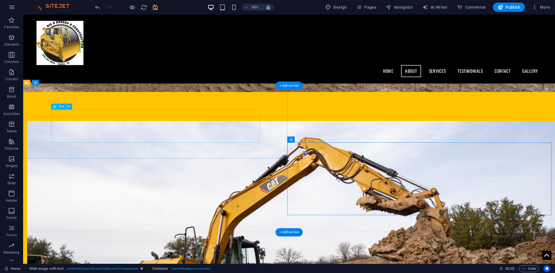
scroll to position [733, 0]
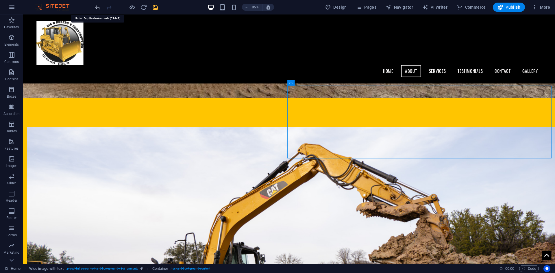
click at [98, 7] on icon "undo" at bounding box center [97, 7] width 7 height 7
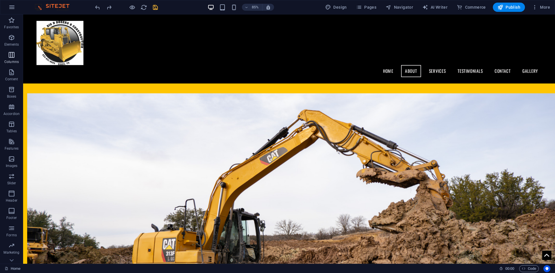
click at [13, 58] on icon "button" at bounding box center [11, 54] width 7 height 7
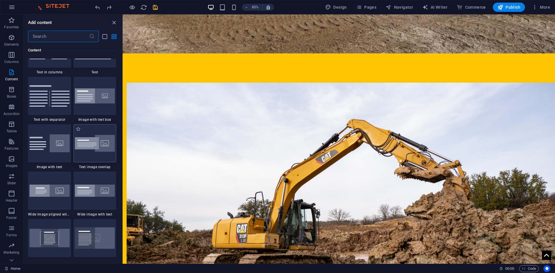
scroll to position [1037, 0]
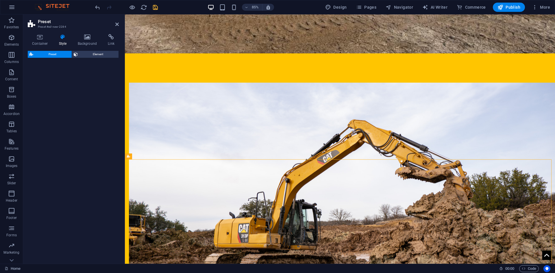
select select "rem"
select select "px"
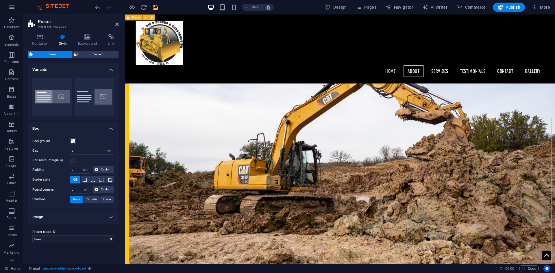
scroll to position [849, 0]
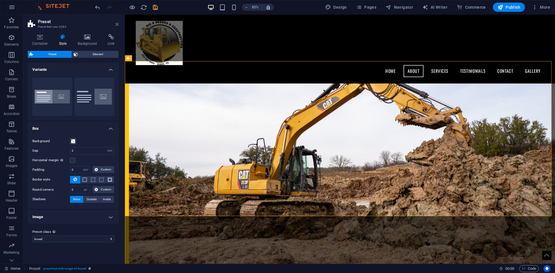
click at [118, 24] on icon at bounding box center [116, 24] width 3 height 5
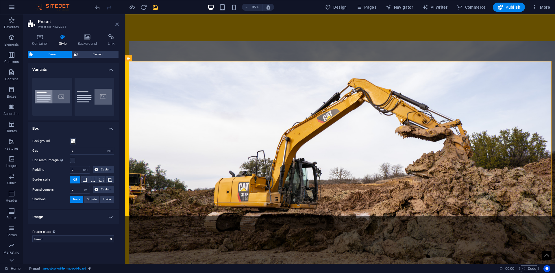
scroll to position [915, 0]
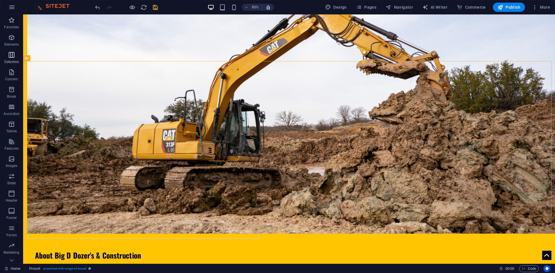
click at [15, 60] on p "Columns" at bounding box center [11, 62] width 14 height 5
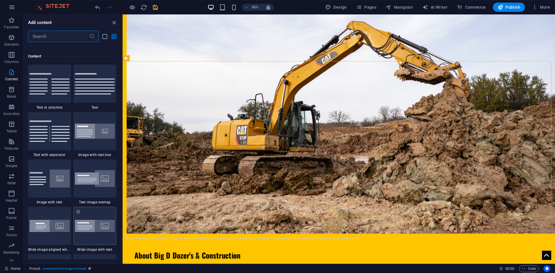
scroll to position [1001, 0]
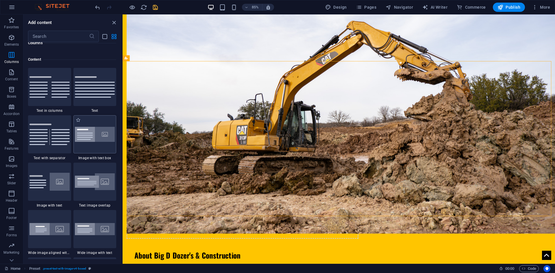
click at [83, 124] on div at bounding box center [94, 134] width 43 height 38
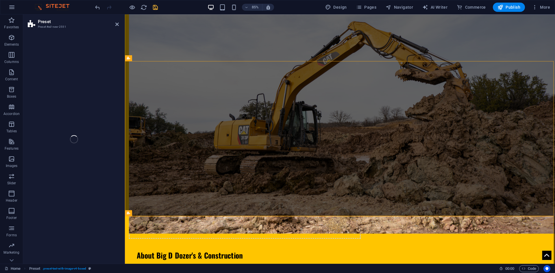
select select "rem"
select select "px"
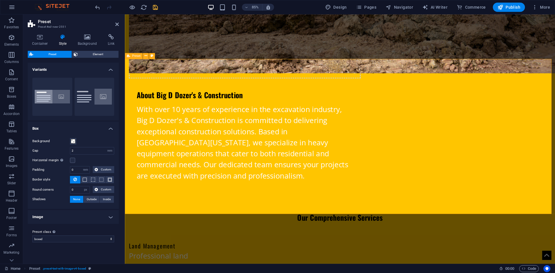
scroll to position [1146, 0]
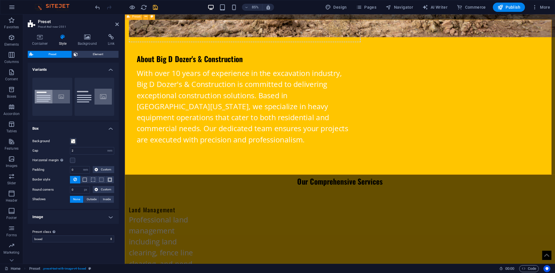
drag, startPoint x: 208, startPoint y: 138, endPoint x: 248, endPoint y: 196, distance: 70.7
click at [118, 21] on h2 "Preset" at bounding box center [78, 21] width 81 height 5
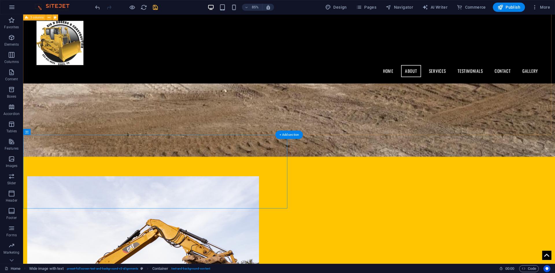
scroll to position [742, 0]
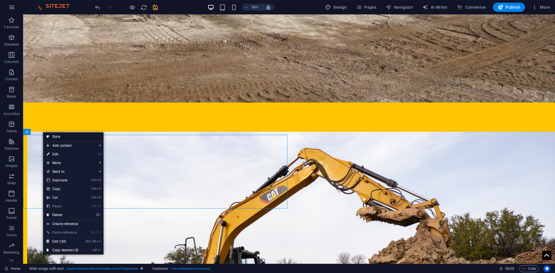
click at [53, 135] on link "Style" at bounding box center [73, 136] width 60 height 9
select select "%"
select select "rem"
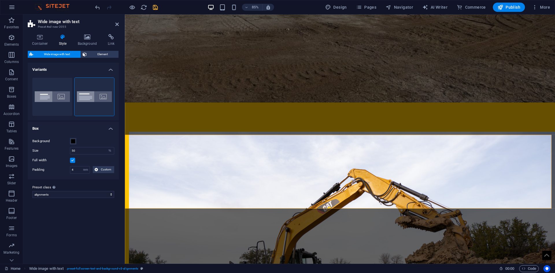
click at [112, 68] on h4 "Variants" at bounding box center [73, 68] width 91 height 10
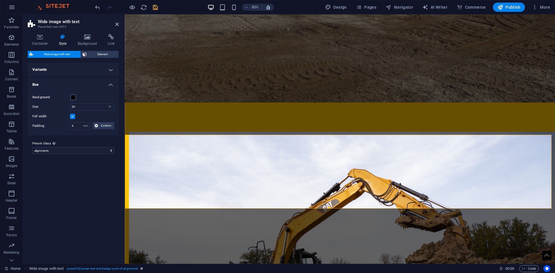
click at [112, 68] on h4 "Variants" at bounding box center [73, 70] width 91 height 14
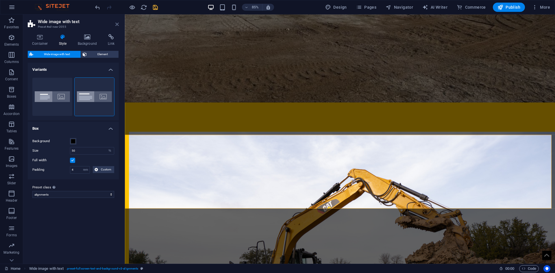
click at [117, 23] on icon at bounding box center [116, 24] width 3 height 5
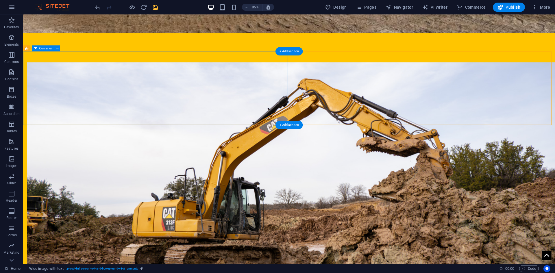
scroll to position [800, 0]
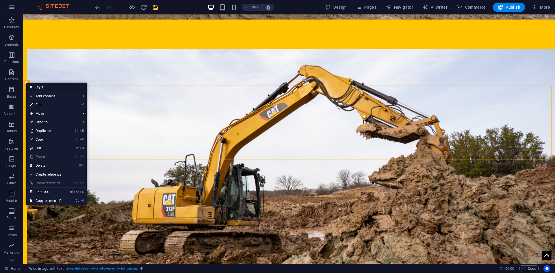
click at [59, 87] on link "Style" at bounding box center [56, 87] width 60 height 9
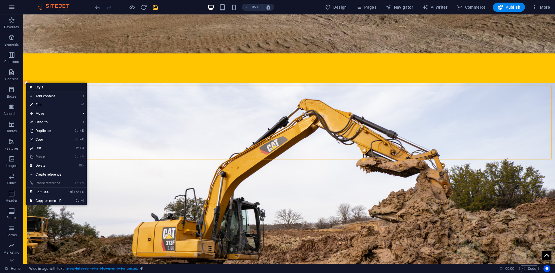
select select "%"
select select "rem"
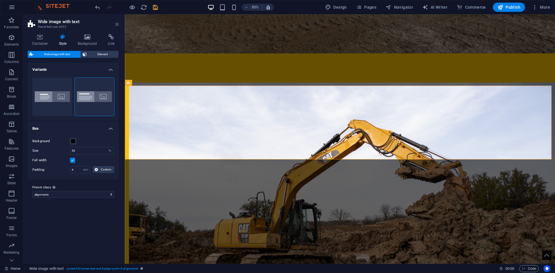
click at [115, 22] on icon at bounding box center [116, 24] width 3 height 5
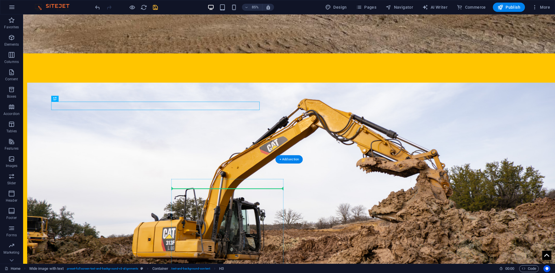
drag, startPoint x: 82, startPoint y: 114, endPoint x: 199, endPoint y: 199, distance: 144.4
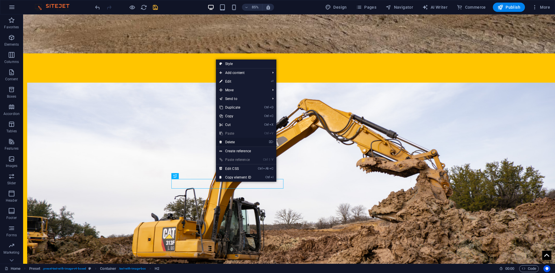
click at [226, 140] on link "⌦ Delete" at bounding box center [235, 142] width 39 height 9
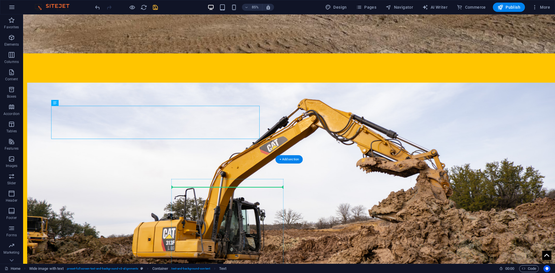
drag, startPoint x: 84, startPoint y: 117, endPoint x: 217, endPoint y: 235, distance: 177.6
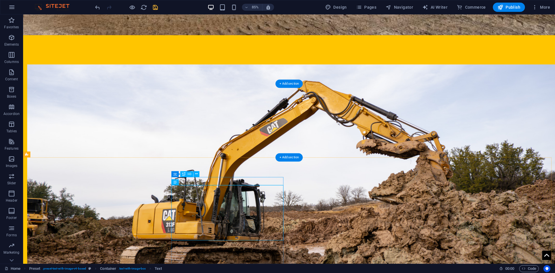
scroll to position [886, 0]
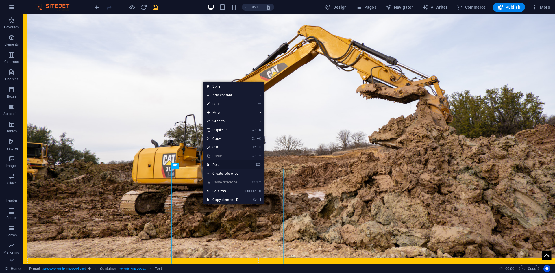
click at [218, 164] on link "⌦ Delete" at bounding box center [222, 164] width 39 height 9
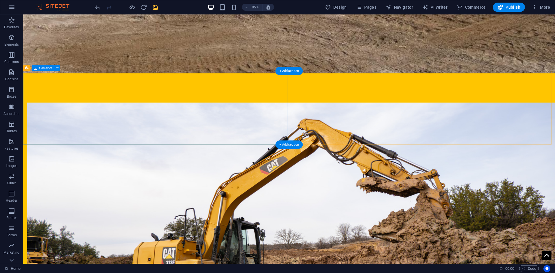
scroll to position [704, 0]
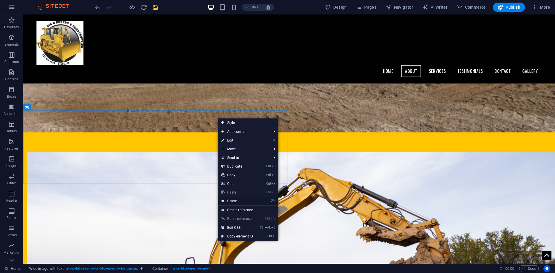
click at [244, 200] on link "⌦ Delete" at bounding box center [237, 201] width 39 height 9
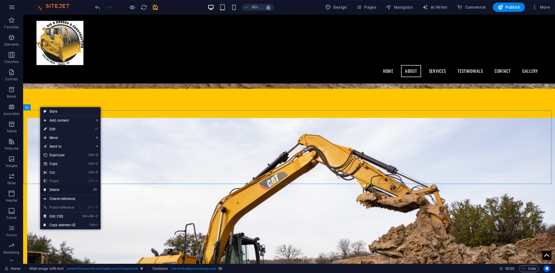
click at [57, 188] on link "⌦ Delete" at bounding box center [59, 189] width 39 height 9
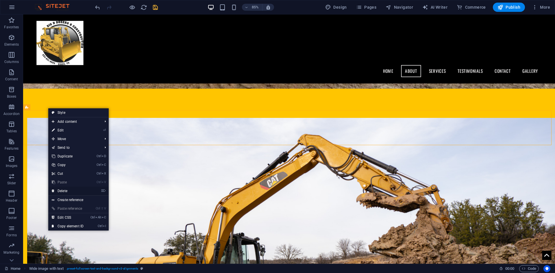
click at [61, 191] on link "⌦ Delete" at bounding box center [67, 191] width 39 height 9
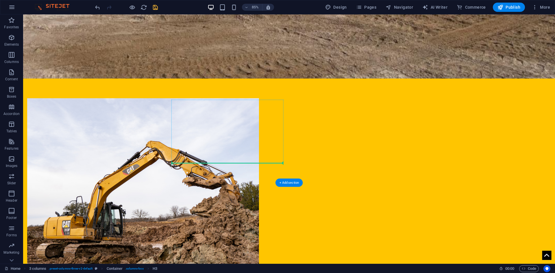
scroll to position [849, 0]
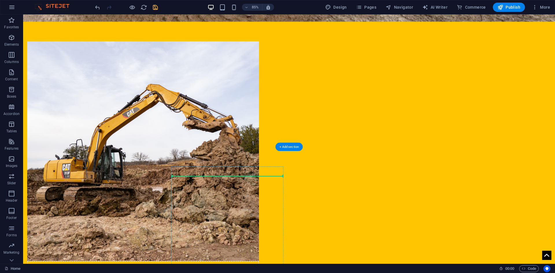
drag, startPoint x: 209, startPoint y: 136, endPoint x: 233, endPoint y: 205, distance: 73.7
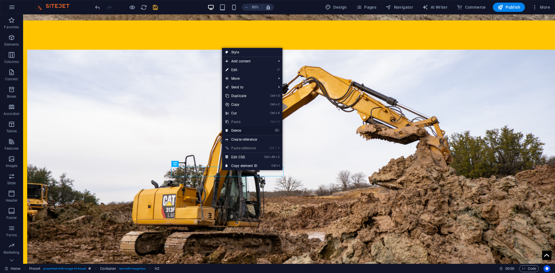
click at [237, 132] on link "⌦ Delete" at bounding box center [241, 130] width 39 height 9
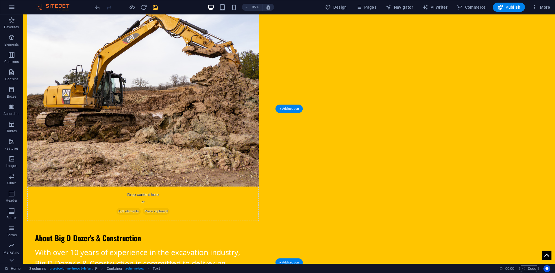
scroll to position [897, 0]
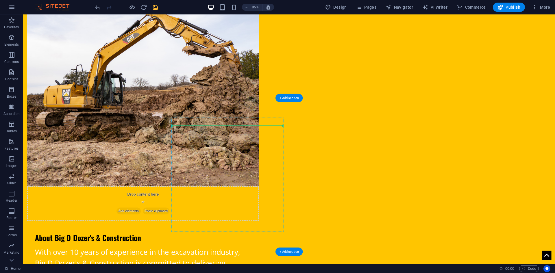
drag, startPoint x: 209, startPoint y: 145, endPoint x: 247, endPoint y: 155, distance: 39.3
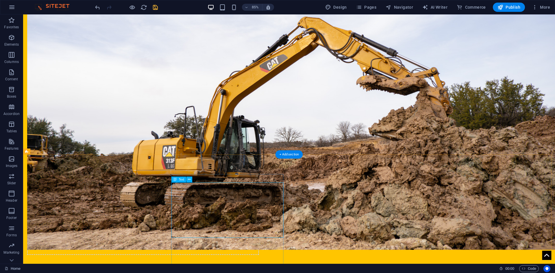
scroll to position [893, 0]
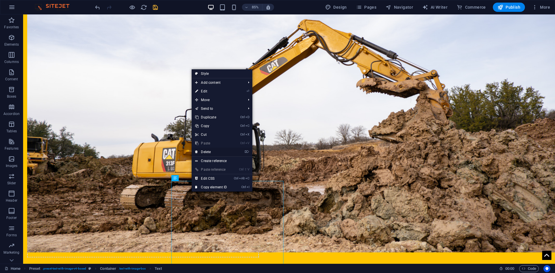
click at [205, 149] on link "⌦ Delete" at bounding box center [211, 152] width 39 height 9
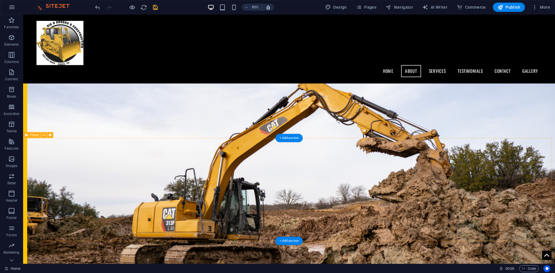
scroll to position [769, 0]
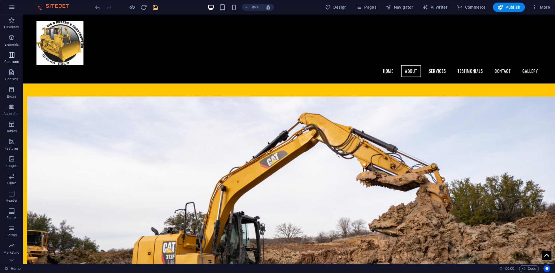
click at [8, 53] on icon "button" at bounding box center [11, 54] width 7 height 7
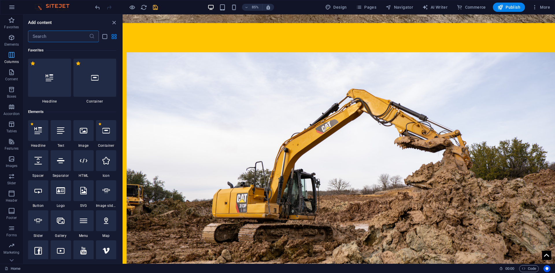
scroll to position [66, 0]
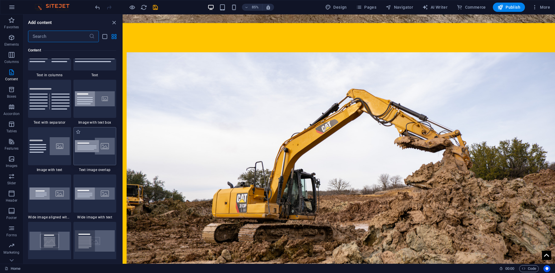
scroll to position [1008, 0]
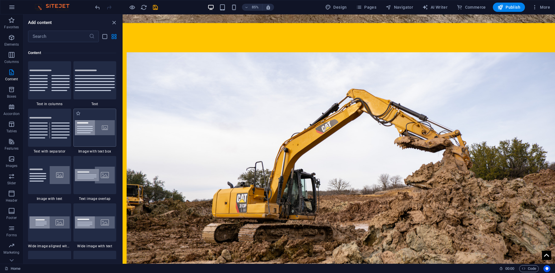
click at [85, 127] on img at bounding box center [95, 127] width 40 height 15
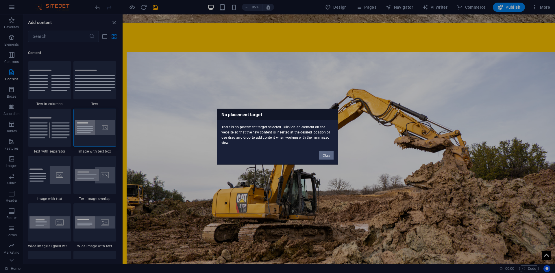
click at [324, 153] on button "Okay" at bounding box center [326, 155] width 14 height 9
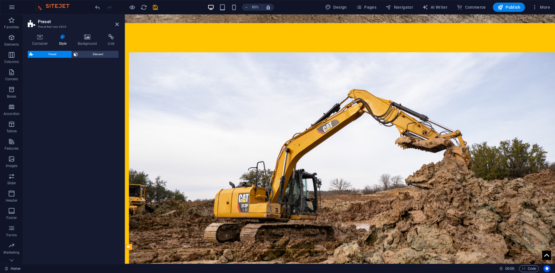
select select "rem"
select select "px"
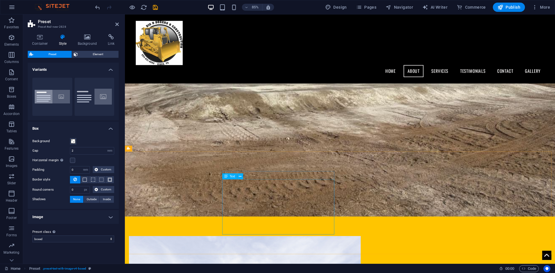
scroll to position [596, 0]
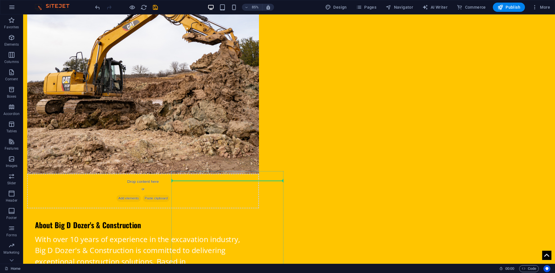
drag, startPoint x: 341, startPoint y: 98, endPoint x: 257, endPoint y: 208, distance: 138.5
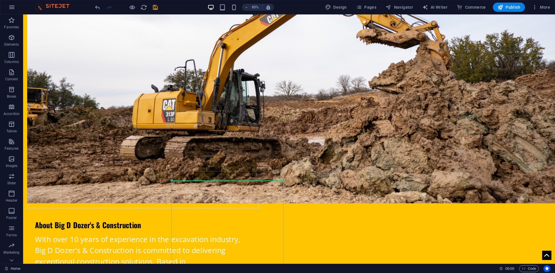
scroll to position [942, 0]
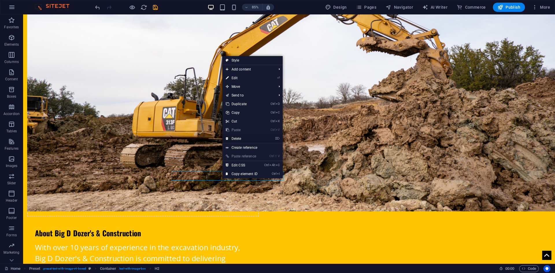
click at [233, 138] on link "⌦ Delete" at bounding box center [241, 138] width 39 height 9
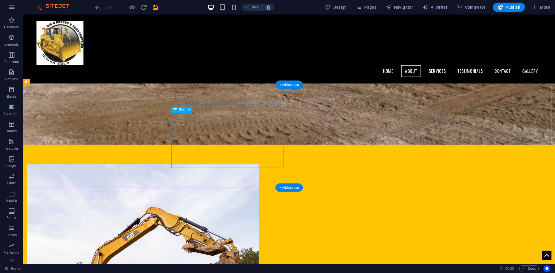
scroll to position [557, 0]
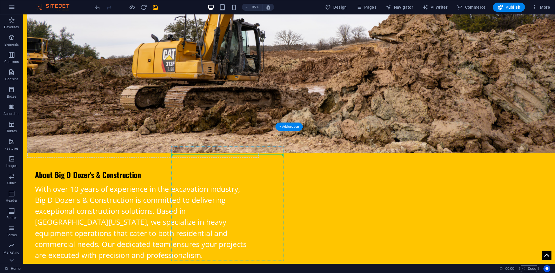
drag, startPoint x: 285, startPoint y: 172, endPoint x: 229, endPoint y: 214, distance: 70.3
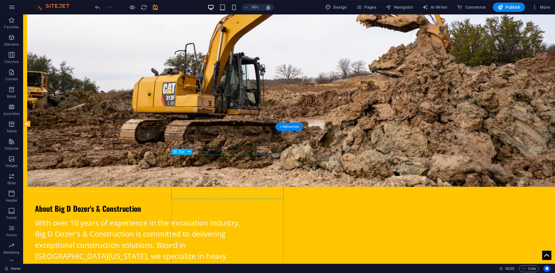
scroll to position [931, 0]
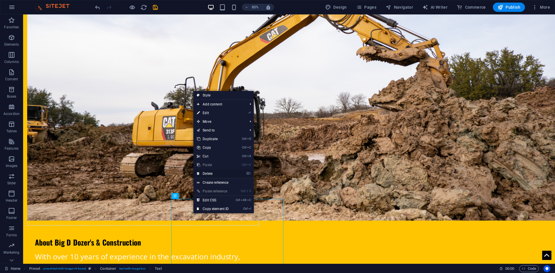
click at [202, 172] on link "⌦ Delete" at bounding box center [212, 173] width 39 height 9
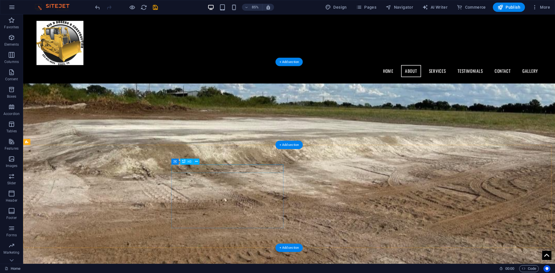
scroll to position [547, 0]
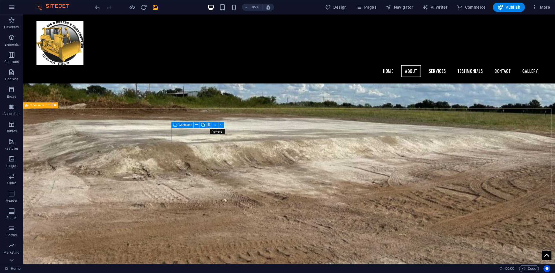
click at [207, 125] on button at bounding box center [209, 125] width 6 height 6
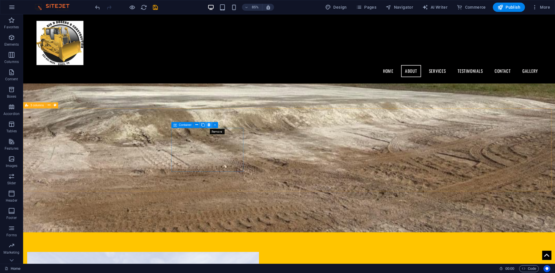
click at [210, 124] on icon at bounding box center [208, 124] width 3 height 5
click at [207, 125] on button at bounding box center [209, 125] width 6 height 6
click at [208, 126] on icon at bounding box center [208, 124] width 3 height 5
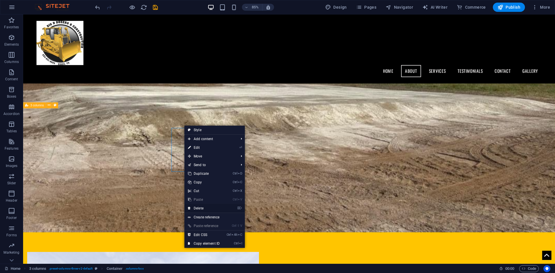
click at [201, 207] on link "⌦ Delete" at bounding box center [203, 208] width 39 height 9
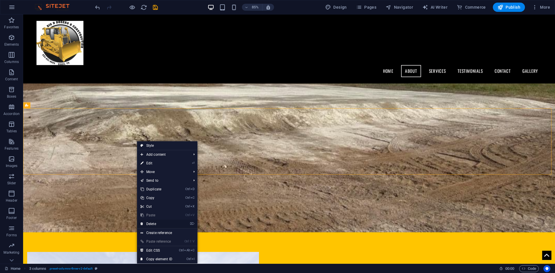
click at [153, 222] on link "⌦ Delete" at bounding box center [156, 224] width 39 height 9
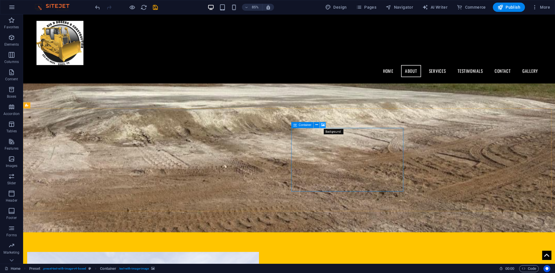
click at [323, 124] on icon at bounding box center [323, 124] width 4 height 5
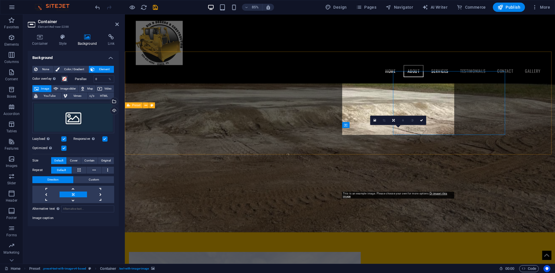
scroll to position [613, 0]
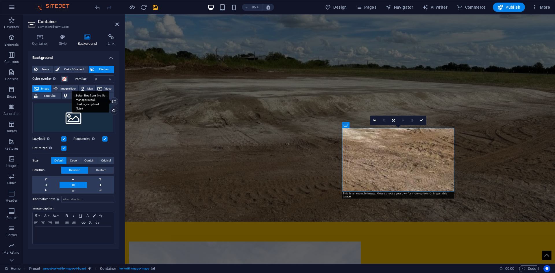
click at [114, 100] on div "Select files from the file manager, stock photos, or upload file(s)" at bounding box center [113, 102] width 9 height 9
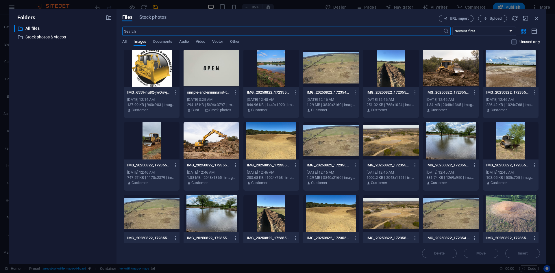
scroll to position [0, 0]
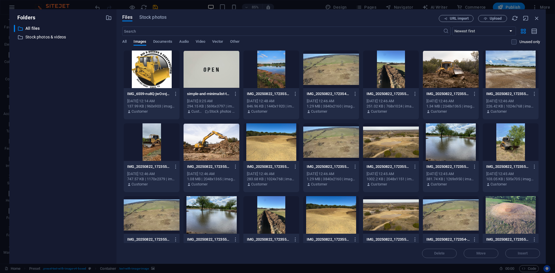
click at [336, 69] on div at bounding box center [331, 70] width 56 height 38
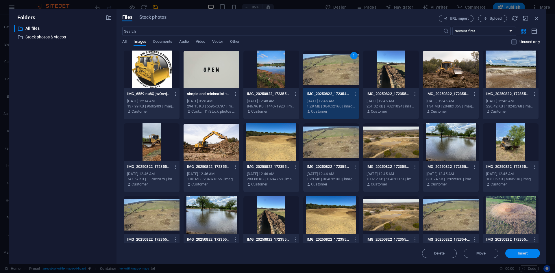
click at [513, 252] on span "Insert" at bounding box center [522, 253] width 30 height 3
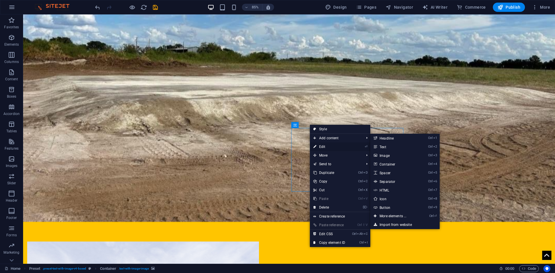
click at [326, 146] on link "⏎ Edit" at bounding box center [329, 146] width 39 height 9
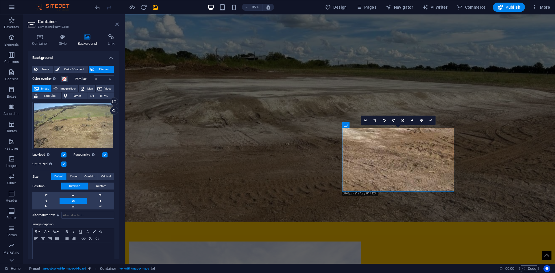
click at [115, 25] on icon at bounding box center [116, 24] width 3 height 5
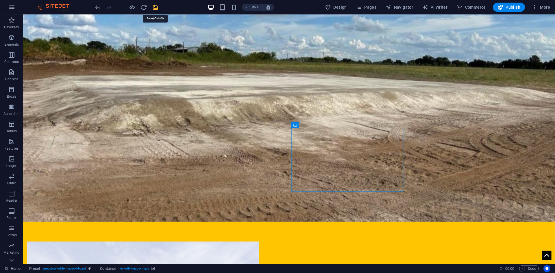
click at [154, 7] on icon "save" at bounding box center [155, 7] width 7 height 7
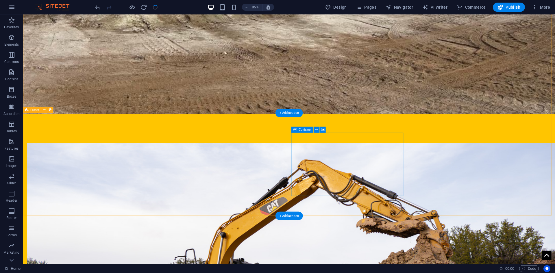
click at [324, 128] on icon at bounding box center [323, 129] width 4 height 5
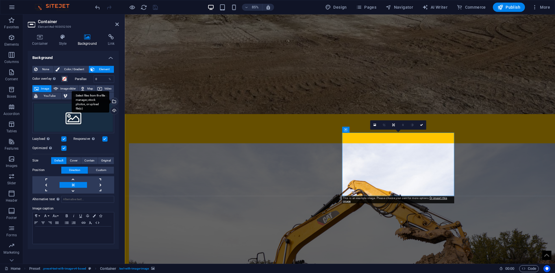
click at [114, 99] on div "Select files from the file manager, stock photos, or upload file(s)" at bounding box center [113, 102] width 9 height 9
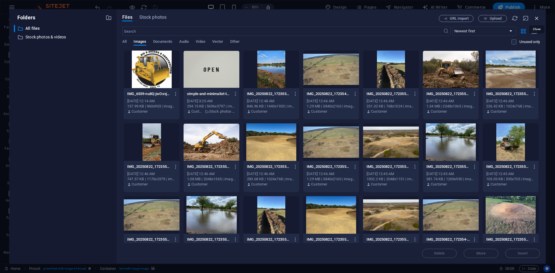
click at [537, 17] on icon "button" at bounding box center [536, 18] width 6 height 6
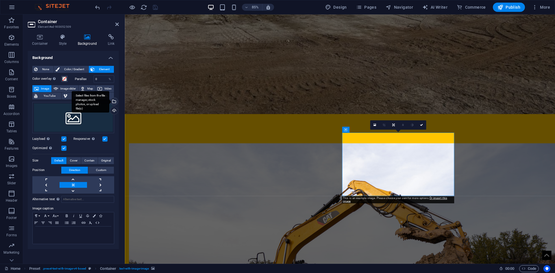
click at [109, 101] on div "Select files from the file manager, stock photos, or upload file(s)" at bounding box center [91, 102] width 38 height 22
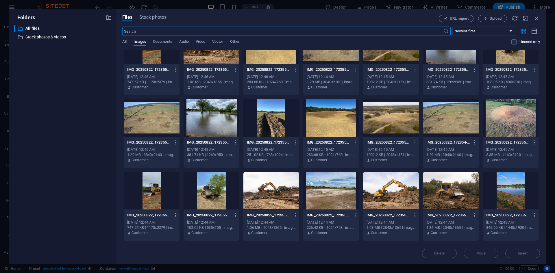
scroll to position [116, 0]
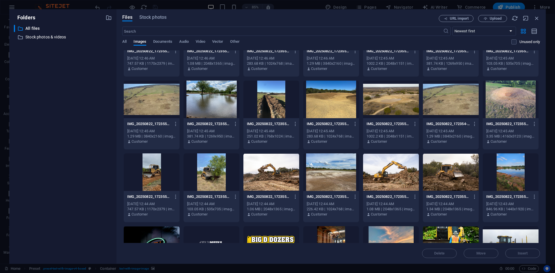
click at [210, 175] on div at bounding box center [211, 172] width 56 height 38
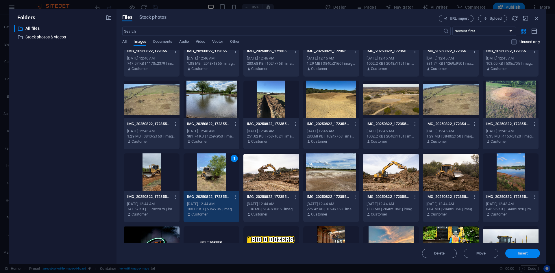
click at [516, 253] on span "Insert" at bounding box center [522, 253] width 30 height 3
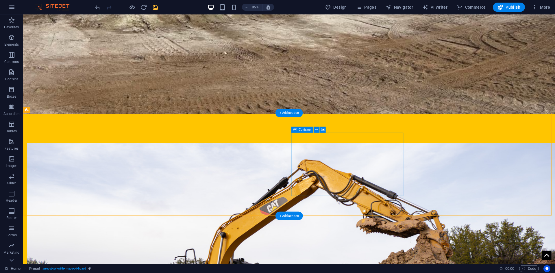
click at [321, 128] on icon at bounding box center [323, 129] width 4 height 5
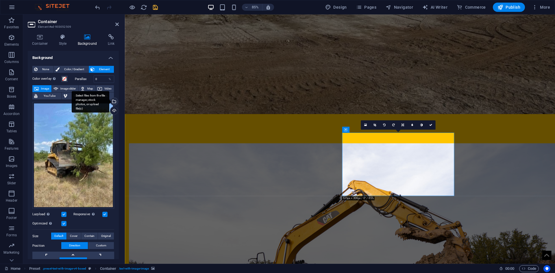
click at [109, 100] on div "Select files from the file manager, stock photos, or upload file(s)" at bounding box center [91, 102] width 38 height 22
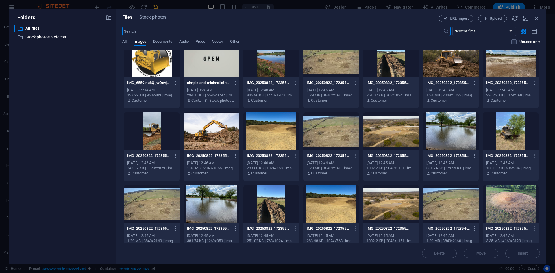
scroll to position [0, 0]
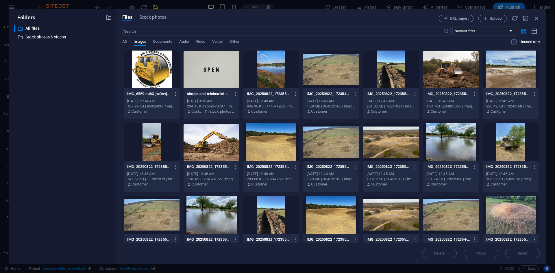
click at [207, 146] on div at bounding box center [211, 142] width 56 height 38
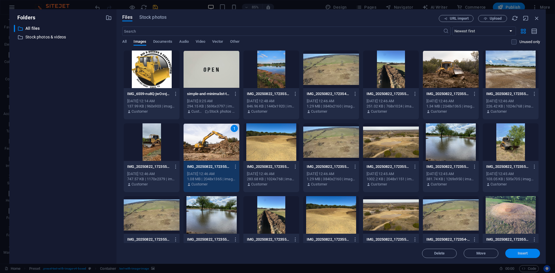
click at [508, 252] on span "Insert" at bounding box center [522, 253] width 30 height 3
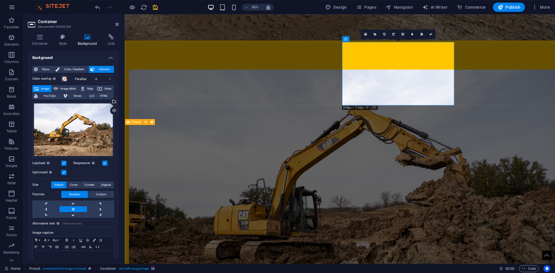
scroll to position [835, 0]
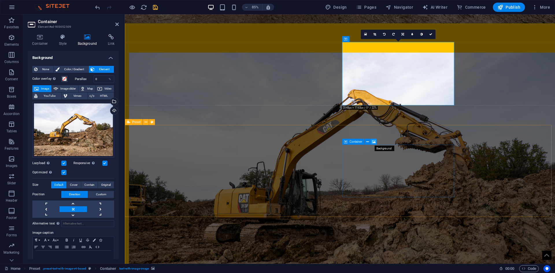
click at [373, 142] on icon at bounding box center [373, 141] width 4 height 5
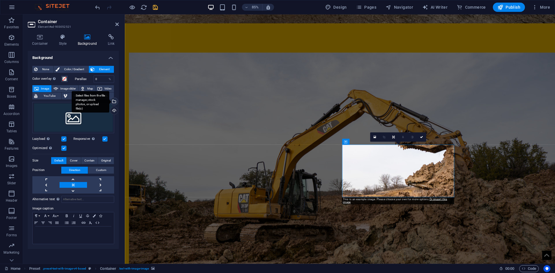
click at [114, 102] on div "Select files from the file manager, stock photos, or upload file(s)" at bounding box center [113, 102] width 9 height 9
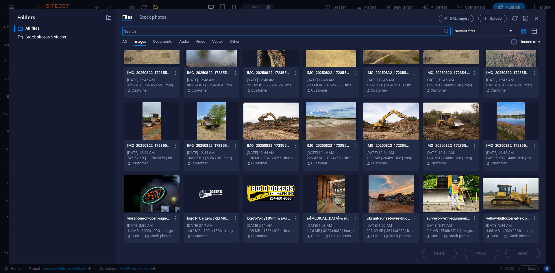
scroll to position [168, 0]
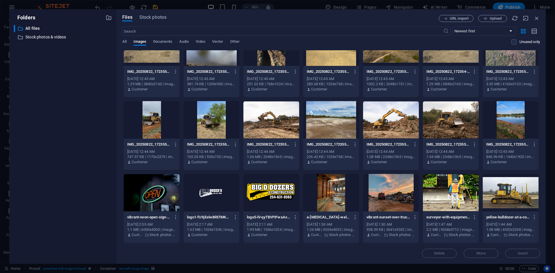
click at [376, 191] on div at bounding box center [391, 193] width 56 height 38
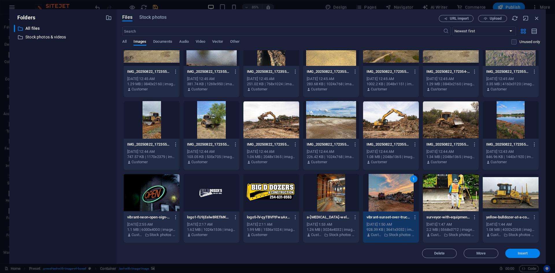
click at [513, 251] on button "Insert" at bounding box center [522, 253] width 35 height 9
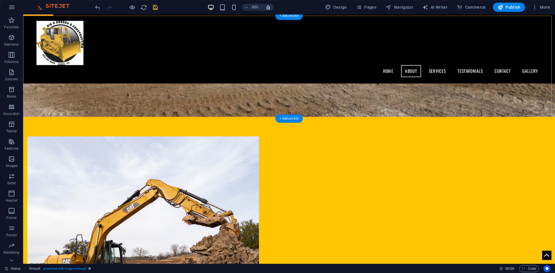
scroll to position [569, 0]
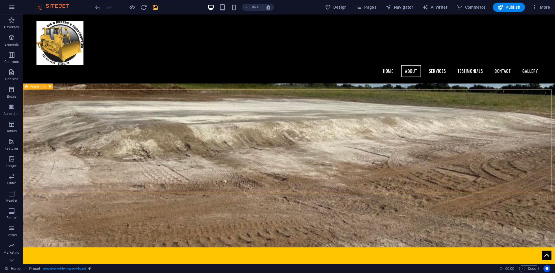
click at [35, 87] on span "Preset" at bounding box center [34, 86] width 8 height 3
click at [44, 86] on icon at bounding box center [43, 86] width 3 height 5
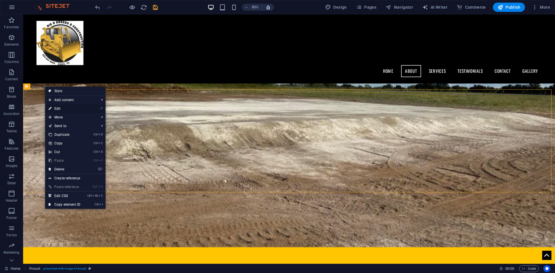
click at [55, 107] on link "⏎ Edit" at bounding box center [64, 108] width 39 height 9
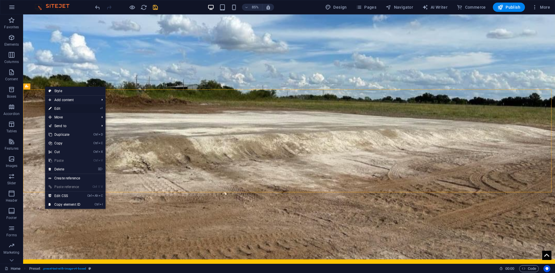
scroll to position [635, 0]
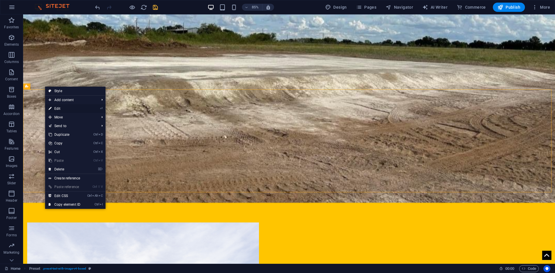
select select "rem"
select select "px"
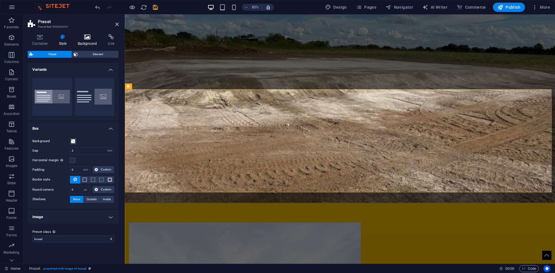
click at [91, 40] on icon at bounding box center [87, 37] width 28 height 6
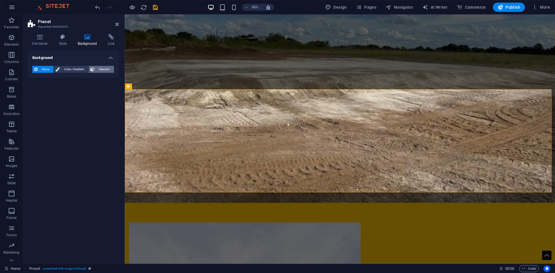
click at [95, 71] on button "Element" at bounding box center [101, 69] width 25 height 7
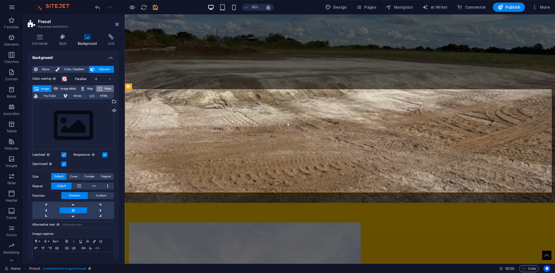
click at [100, 89] on icon at bounding box center [99, 88] width 5 height 7
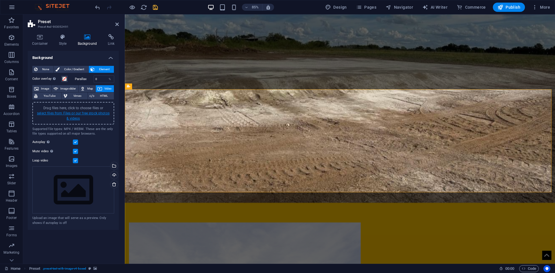
click at [71, 114] on link "select files from Files or our free stock photos & videos" at bounding box center [73, 115] width 73 height 9
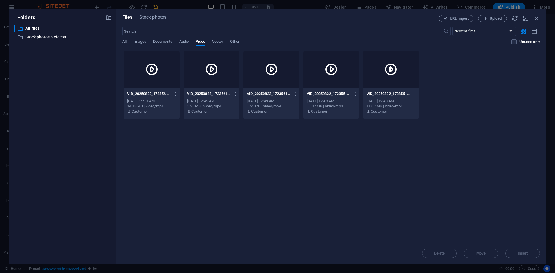
click at [212, 68] on icon at bounding box center [212, 69] width 14 height 14
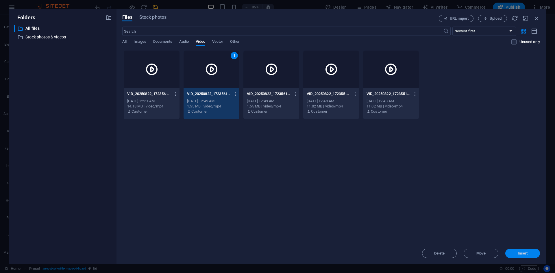
click at [519, 254] on span "Insert" at bounding box center [522, 253] width 10 height 3
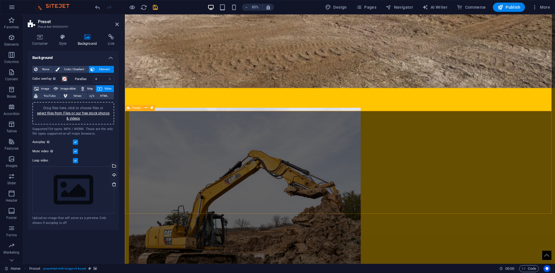
scroll to position [731, 0]
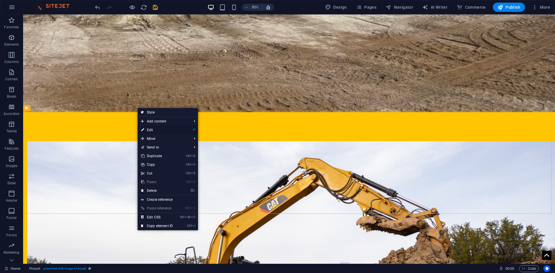
click at [155, 130] on link "⏎ Edit" at bounding box center [156, 130] width 39 height 9
select select "rem"
select select "px"
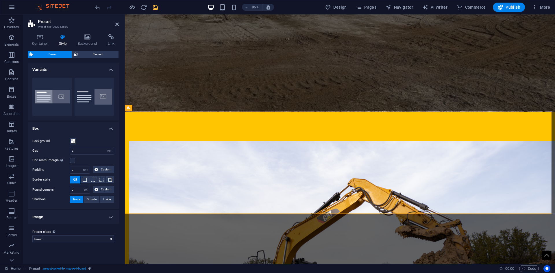
drag, startPoint x: 243, startPoint y: 85, endPoint x: 135, endPoint y: 94, distance: 108.1
click at [87, 40] on h4 "Background" at bounding box center [88, 40] width 30 height 12
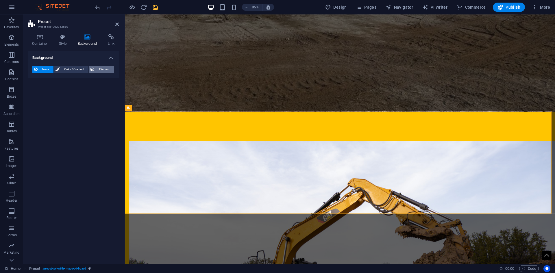
click at [100, 69] on span "Element" at bounding box center [104, 69] width 16 height 7
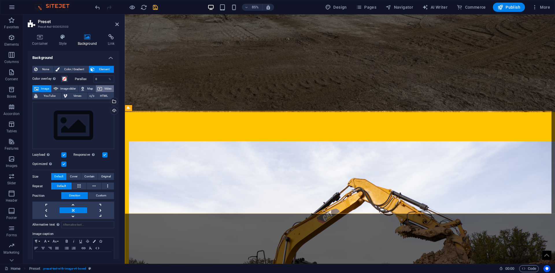
click at [97, 88] on icon at bounding box center [99, 88] width 5 height 7
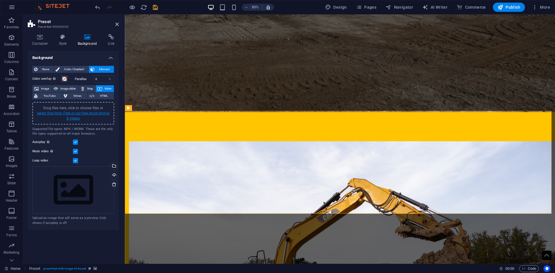
click at [83, 113] on link "select files from Files or our free stock photos & videos" at bounding box center [73, 115] width 73 height 9
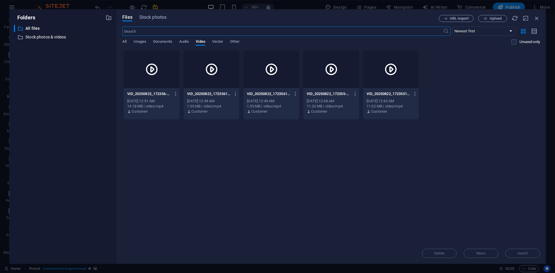
click at [274, 72] on icon at bounding box center [271, 69] width 14 height 14
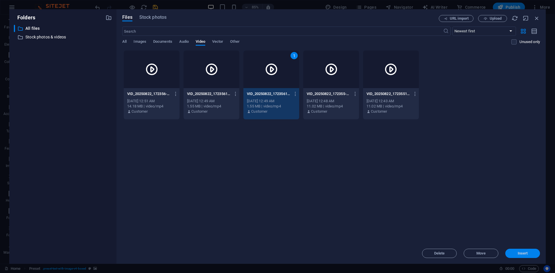
click at [525, 254] on span "Insert" at bounding box center [522, 253] width 10 height 3
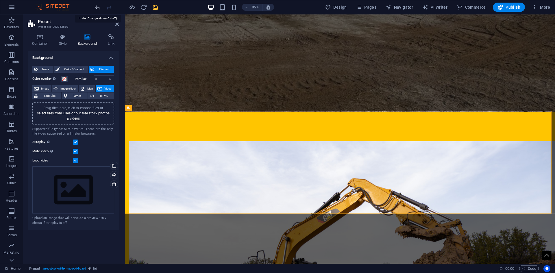
click at [98, 8] on icon "undo" at bounding box center [97, 7] width 7 height 7
click at [79, 112] on link "select files from Files or our free stock photos & videos" at bounding box center [73, 115] width 73 height 9
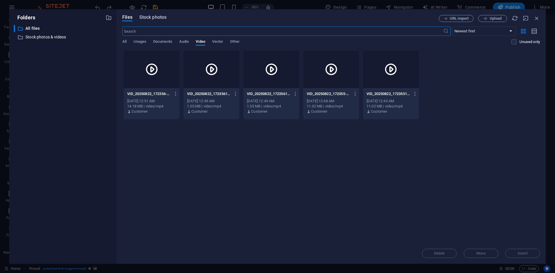
click at [149, 18] on span "Stock photos" at bounding box center [152, 17] width 27 height 7
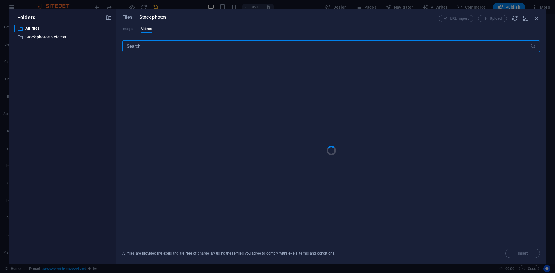
click at [140, 47] on input "text" at bounding box center [326, 46] width 408 height 12
type input "land clearing"
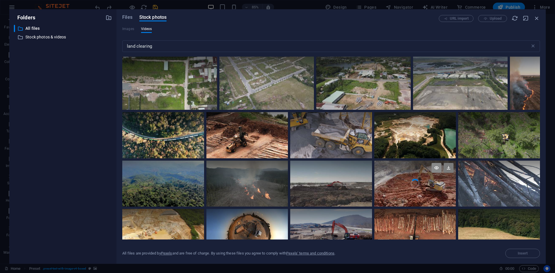
click at [435, 168] on icon at bounding box center [436, 168] width 10 height 10
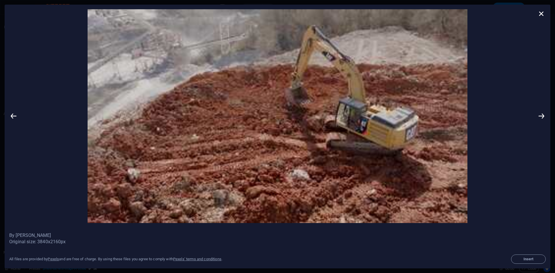
click at [221, 120] on img at bounding box center [277, 116] width 519 height 214
click at [542, 12] on icon at bounding box center [541, 13] width 9 height 9
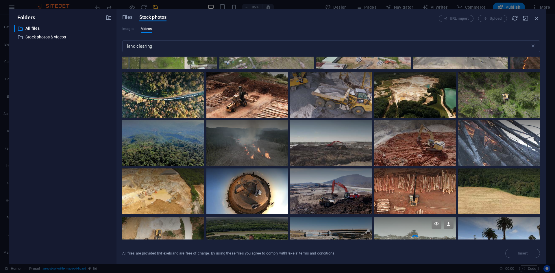
scroll to position [29, 0]
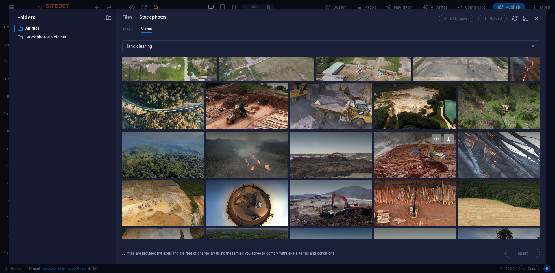
click at [445, 140] on icon at bounding box center [448, 139] width 10 height 10
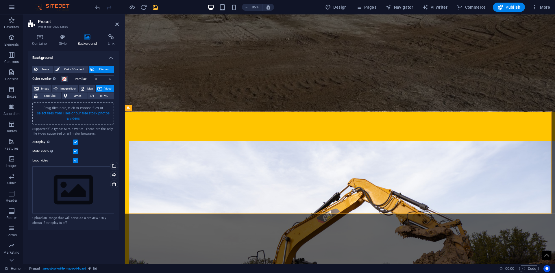
click at [92, 114] on link "select files from Files or our free stock photos & videos" at bounding box center [73, 115] width 73 height 9
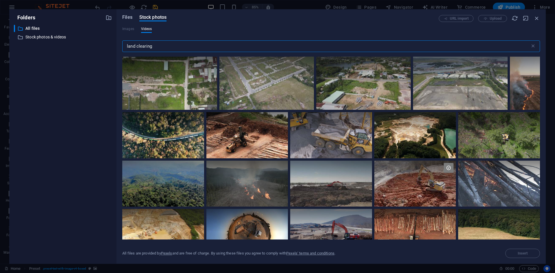
click at [131, 17] on span "Files" at bounding box center [127, 17] width 10 height 7
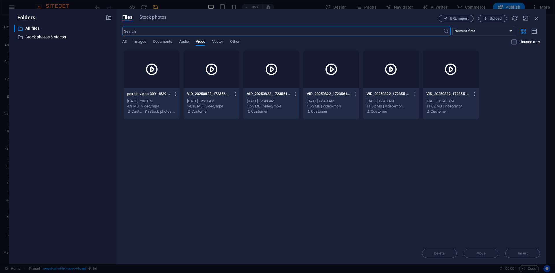
click at [149, 69] on icon at bounding box center [152, 69] width 14 height 14
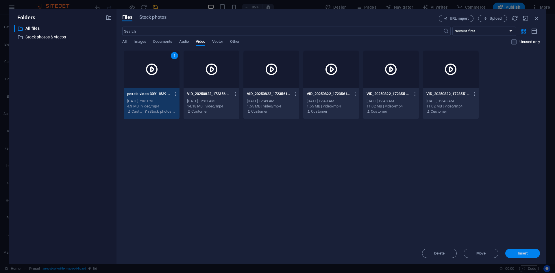
click at [525, 252] on span "Insert" at bounding box center [522, 253] width 10 height 3
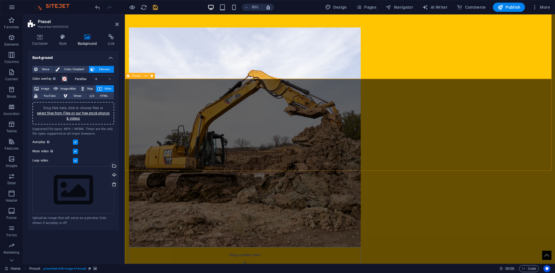
scroll to position [895, 0]
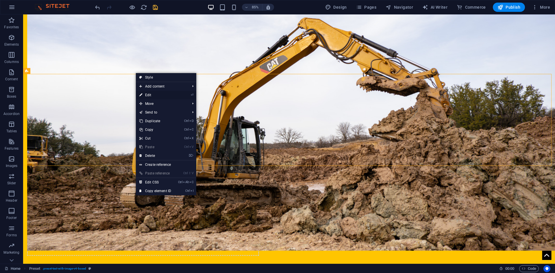
click at [155, 97] on link "⏎ Edit" at bounding box center [155, 95] width 39 height 9
select select "rem"
select select "px"
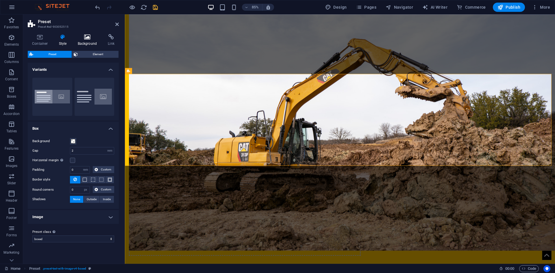
click at [92, 41] on h4 "Background" at bounding box center [88, 40] width 30 height 12
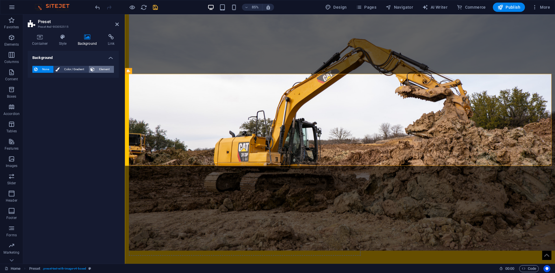
click at [102, 69] on span "Element" at bounding box center [104, 69] width 16 height 7
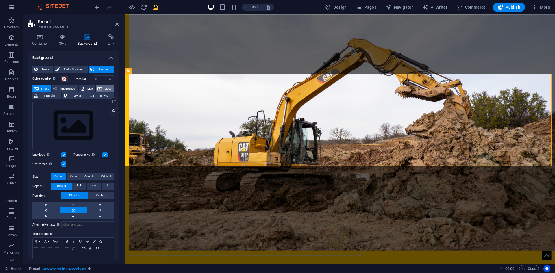
click at [101, 88] on button "Video" at bounding box center [105, 88] width 18 height 7
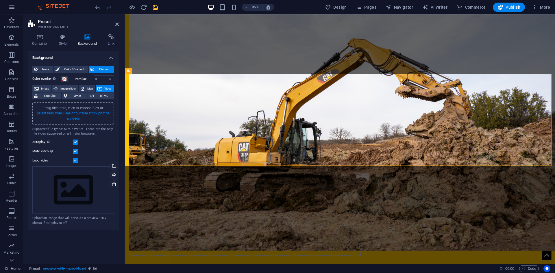
click at [91, 114] on link "select files from Files or our free stock photos & videos" at bounding box center [73, 115] width 73 height 9
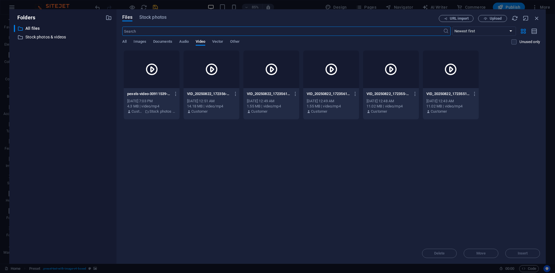
click at [168, 32] on input "text" at bounding box center [282, 31] width 320 height 9
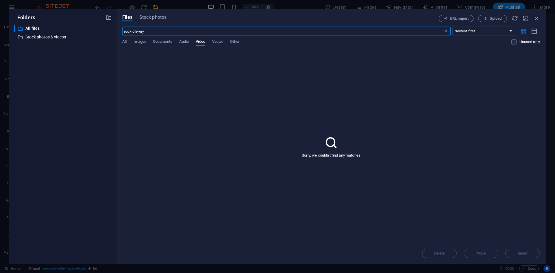
click at [137, 32] on input "rock dilivery" at bounding box center [282, 31] width 320 height 9
click at [147, 30] on input "rock dilivery" at bounding box center [282, 31] width 320 height 9
type input "r"
click at [166, 30] on input "stone spreading" at bounding box center [282, 31] width 320 height 9
type input "s"
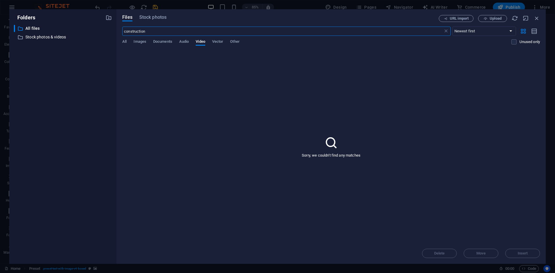
type input "construction"
click at [149, 18] on span "Stock photos" at bounding box center [152, 17] width 27 height 7
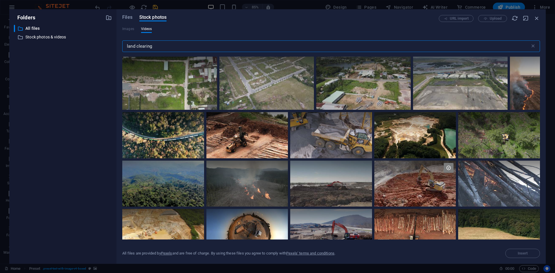
click at [158, 47] on input "land clearing" at bounding box center [326, 46] width 408 height 12
type input "l"
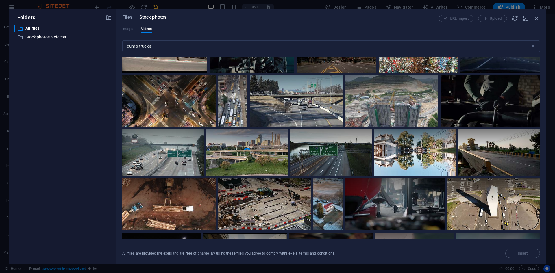
scroll to position [867, 0]
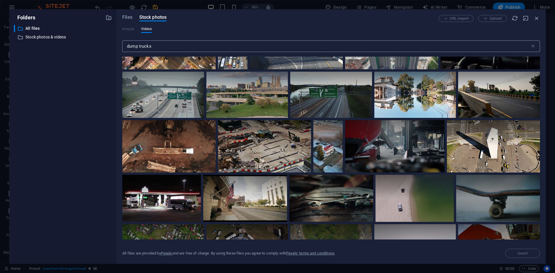
click at [182, 47] on input "dump trucks" at bounding box center [326, 46] width 408 height 12
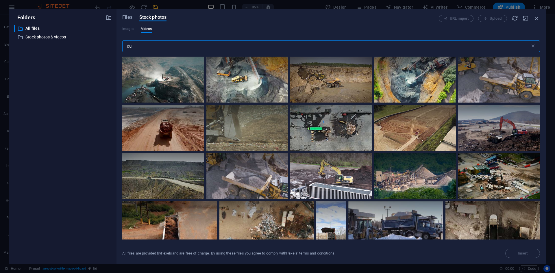
type input "d"
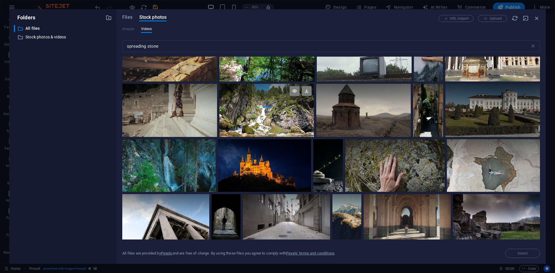
scroll to position [751, 0]
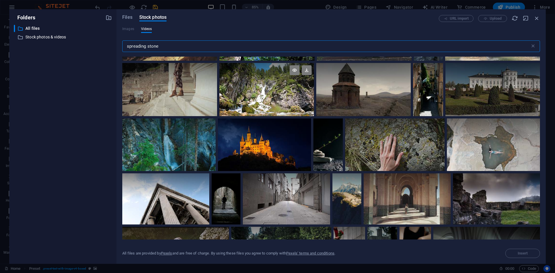
click at [174, 45] on input "spreading stone" at bounding box center [326, 46] width 408 height 12
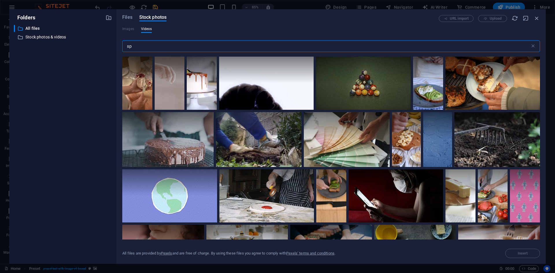
type input "s"
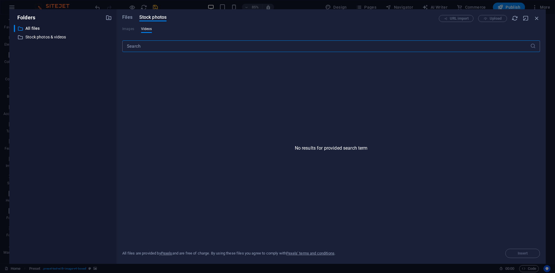
type input "t"
type input "r"
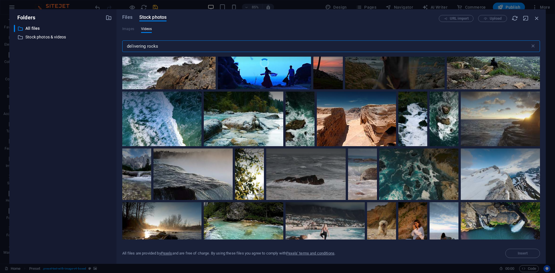
scroll to position [520, 0]
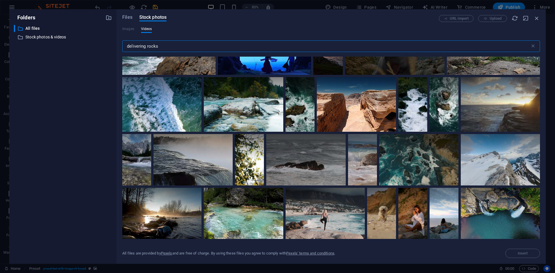
click at [166, 46] on input "delivering rocks" at bounding box center [326, 46] width 408 height 12
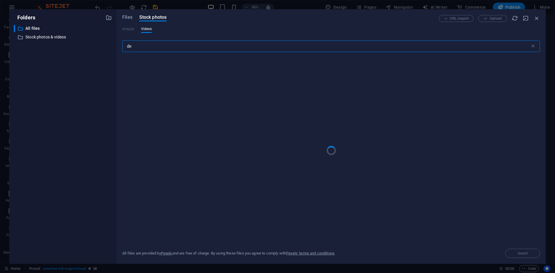
type input "d"
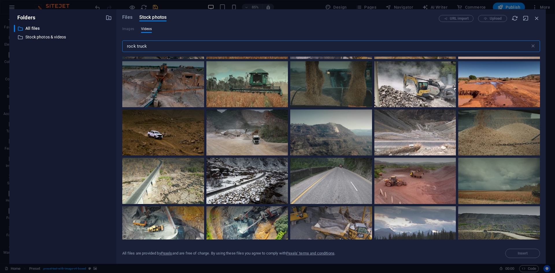
scroll to position [0, 0]
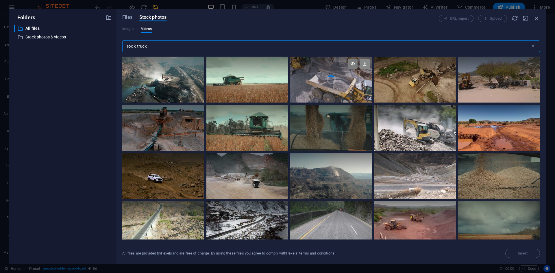
type input "rock truck"
click at [365, 65] on icon at bounding box center [365, 64] width 10 height 10
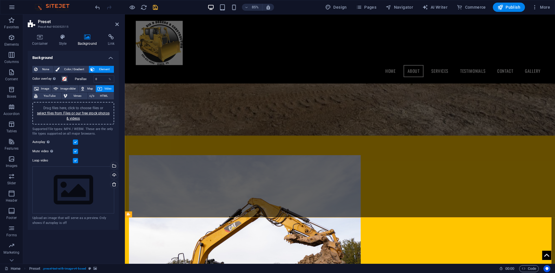
scroll to position [684, 0]
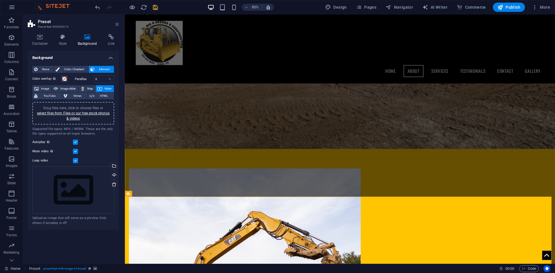
click at [118, 22] on icon at bounding box center [116, 24] width 3 height 5
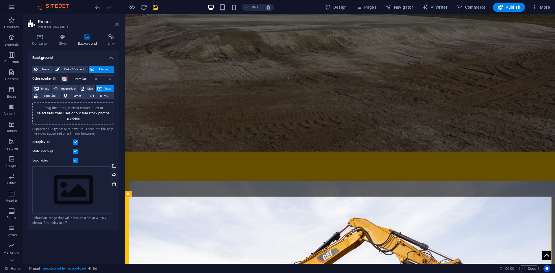
scroll to position [751, 0]
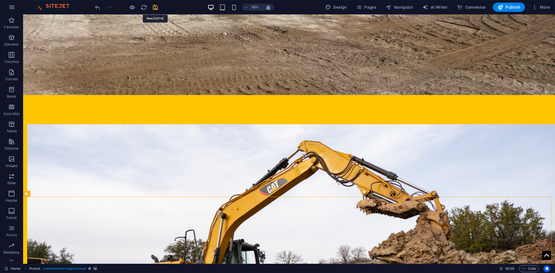
click at [157, 6] on icon "save" at bounding box center [155, 7] width 7 height 7
click at [255, 6] on h6 "85%" at bounding box center [254, 7] width 9 height 7
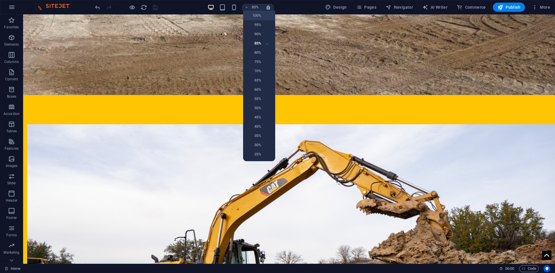
click at [254, 19] on li "100%" at bounding box center [259, 15] width 32 height 9
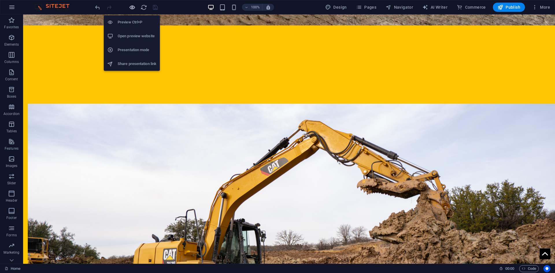
click at [132, 9] on icon "button" at bounding box center [132, 7] width 7 height 7
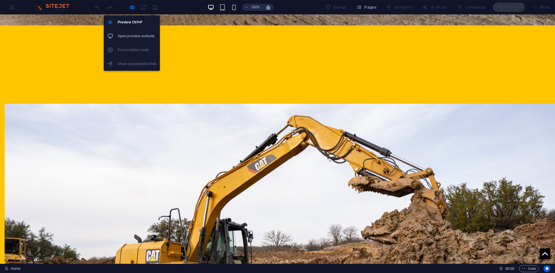
click at [132, 33] on h6 "Open preview website" at bounding box center [137, 36] width 39 height 7
click at [131, 9] on icon "button" at bounding box center [132, 7] width 7 height 7
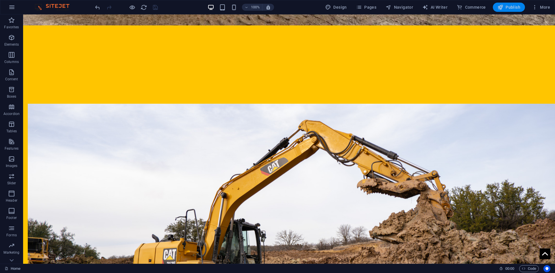
click at [508, 7] on span "Publish" at bounding box center [508, 7] width 23 height 6
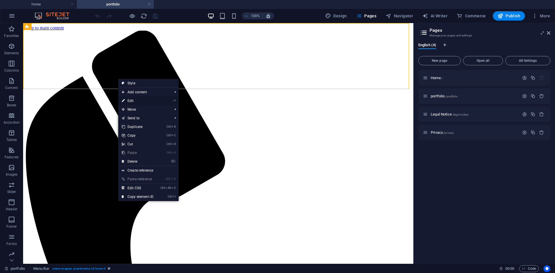
click at [137, 99] on link "⏎ Edit" at bounding box center [137, 100] width 39 height 9
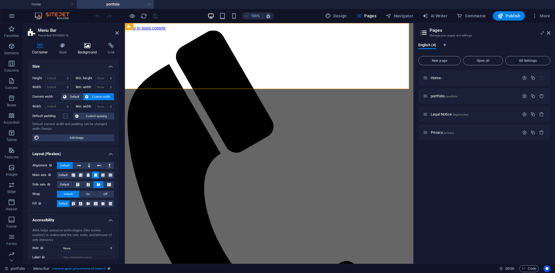
click at [86, 52] on h4 "Background" at bounding box center [88, 49] width 30 height 12
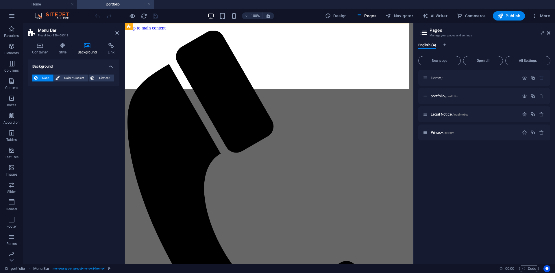
click at [119, 31] on aside "Menu Bar Preset #ed-859468518 Container Style Background Link Size Height Defau…" at bounding box center [74, 143] width 102 height 241
click at [200, 38] on div "Menu Home About Services Testimonials Contact gallery" at bounding box center [269, 268] width 284 height 475
click at [71, 75] on span "Color / Gradient" at bounding box center [73, 78] width 25 height 7
click at [36, 102] on span at bounding box center [36, 101] width 6 height 6
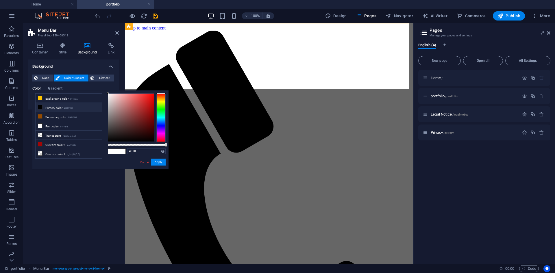
click at [45, 106] on li "Primary color #000000" at bounding box center [69, 107] width 66 height 9
type input "#000000"
click at [155, 161] on button "Apply" at bounding box center [158, 162] width 14 height 7
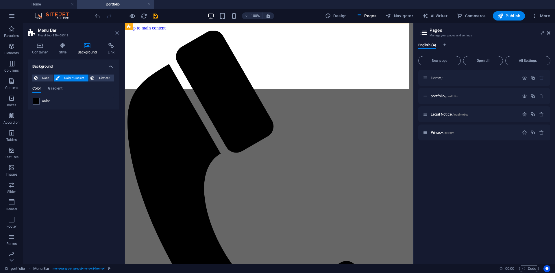
click at [115, 33] on icon at bounding box center [116, 33] width 3 height 5
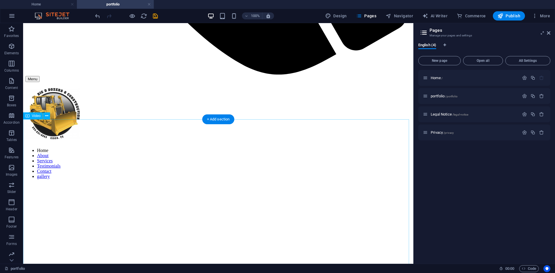
scroll to position [493, 0]
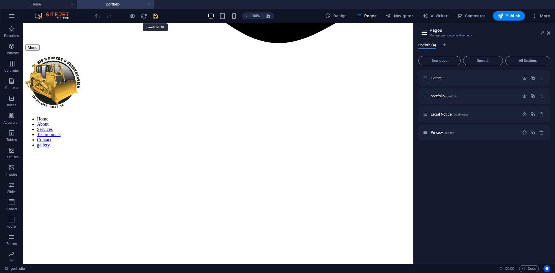
click at [0, 0] on icon "save" at bounding box center [0, 0] width 0 height 0
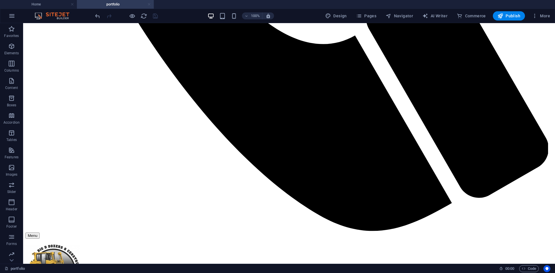
click at [148, 3] on link at bounding box center [148, 4] width 3 height 5
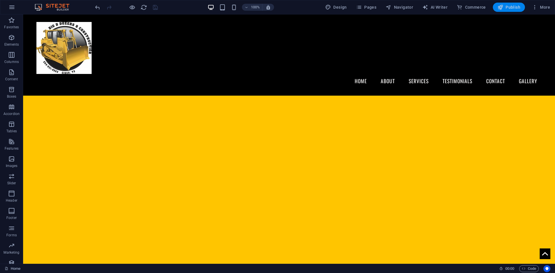
click at [508, 8] on span "Publish" at bounding box center [508, 7] width 23 height 6
click at [499, 5] on icon "button" at bounding box center [500, 7] width 6 height 6
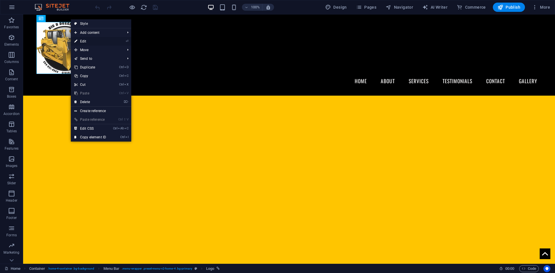
click at [96, 40] on link "⏎ Edit" at bounding box center [90, 41] width 39 height 9
select select "px"
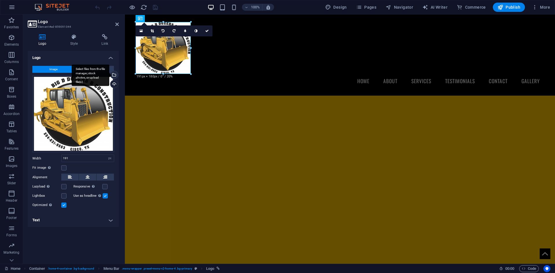
click at [114, 75] on div "Select files from the file manager, stock photos, or upload file(s)" at bounding box center [113, 75] width 9 height 9
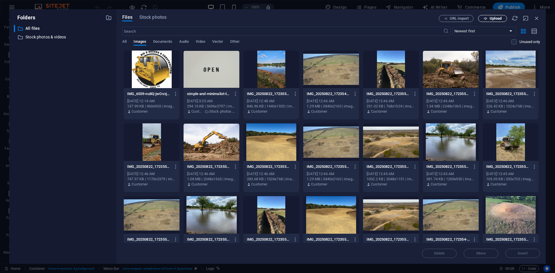
click at [501, 20] on span "Upload" at bounding box center [495, 18] width 12 height 3
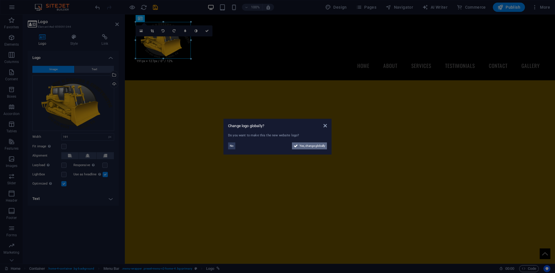
click at [305, 147] on span "Yes, change globally" at bounding box center [312, 145] width 26 height 7
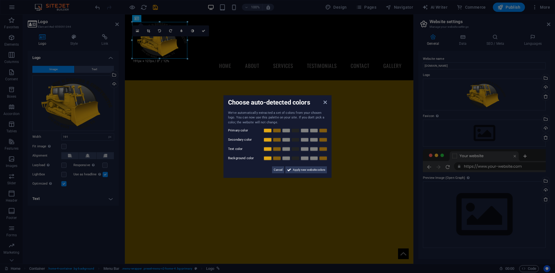
click at [116, 23] on aside "Choose auto-detected colors We've automatically extracted a set of colors from …" at bounding box center [277, 136] width 555 height 273
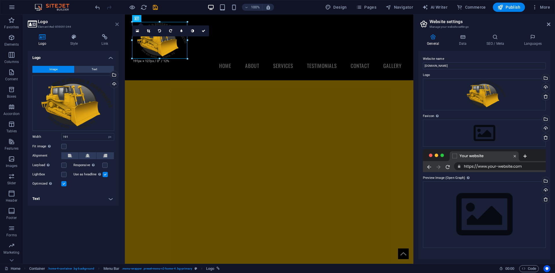
click at [117, 26] on icon at bounding box center [116, 24] width 3 height 5
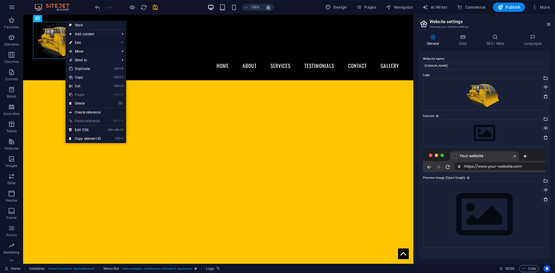
click at [78, 42] on link "⏎ Edit" at bounding box center [85, 42] width 39 height 9
select select "px"
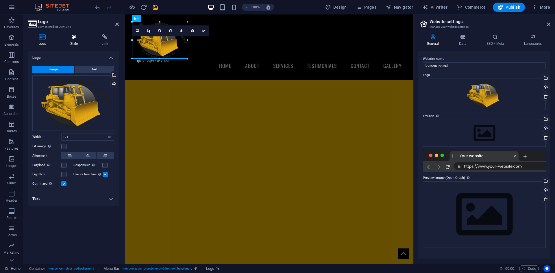
click at [79, 43] on h4 "Style" at bounding box center [75, 40] width 31 height 12
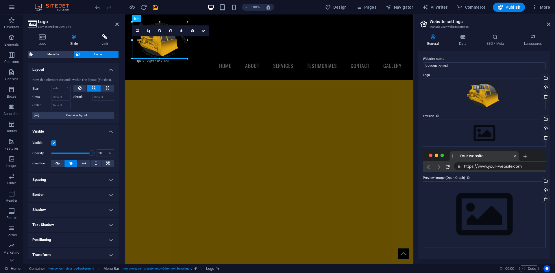
click at [102, 39] on icon at bounding box center [105, 37] width 28 height 6
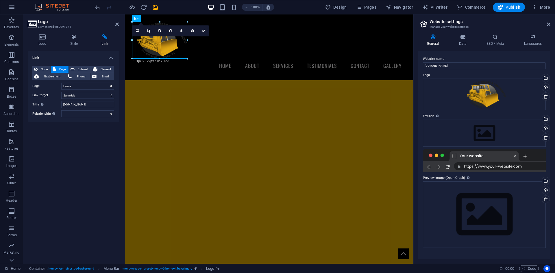
click at [114, 26] on header "Logo Element #ed-859091044" at bounding box center [73, 21] width 91 height 15
click at [118, 24] on icon at bounding box center [116, 24] width 3 height 5
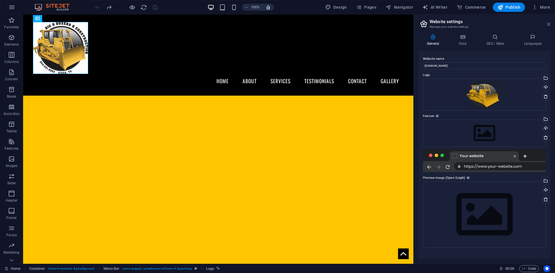
click at [547, 26] on icon at bounding box center [548, 24] width 3 height 5
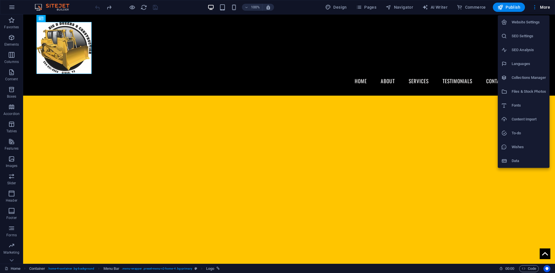
click at [505, 23] on icon at bounding box center [504, 22] width 6 height 6
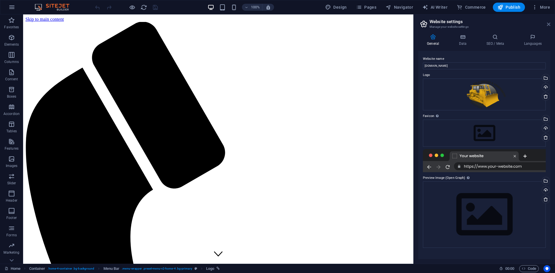
click at [549, 24] on icon at bounding box center [548, 24] width 3 height 5
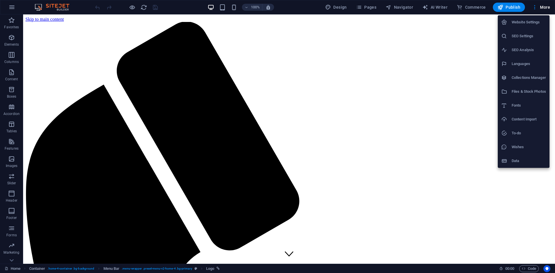
click at [527, 25] on h6 "Website Settings" at bounding box center [528, 22] width 34 height 7
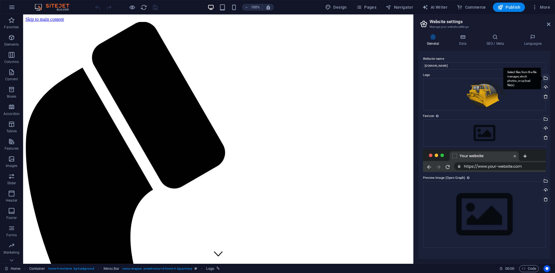
click at [546, 80] on div "Select files from the file manager, stock photos, or upload file(s)" at bounding box center [544, 78] width 9 height 9
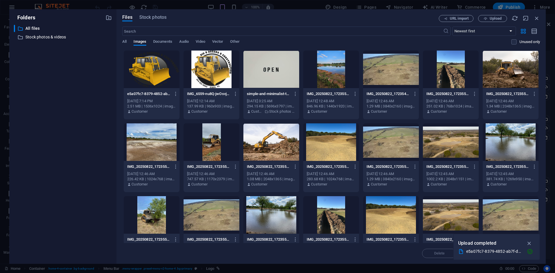
click at [207, 69] on div at bounding box center [211, 70] width 56 height 38
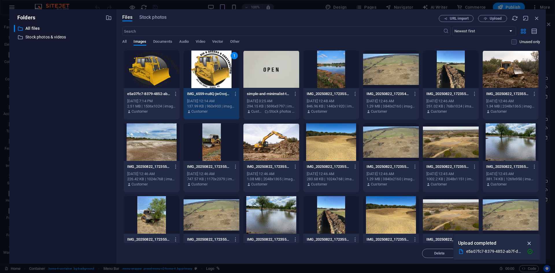
click at [530, 243] on icon "button" at bounding box center [529, 243] width 7 height 6
click at [518, 254] on span "Insert" at bounding box center [522, 253] width 10 height 3
click at [536, 19] on icon "button" at bounding box center [536, 18] width 6 height 6
select select "image"
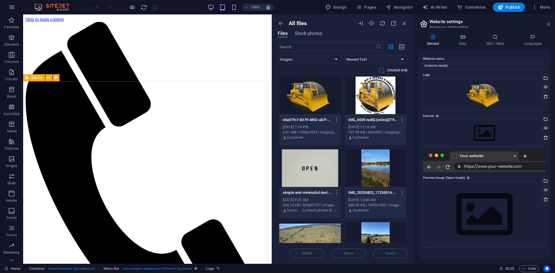
click at [548, 24] on icon at bounding box center [548, 24] width 3 height 5
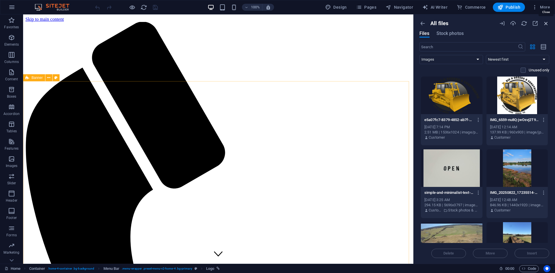
click at [547, 23] on icon "button" at bounding box center [545, 23] width 6 height 6
click at [544, 23] on icon "button" at bounding box center [545, 23] width 6 height 6
click at [545, 23] on icon "button" at bounding box center [545, 23] width 6 height 6
click at [549, 21] on div "All files Files Stock photos ​ All Images Documents Audio Video Vector Other Ne…" at bounding box center [483, 138] width 141 height 249
click at [546, 22] on icon "button" at bounding box center [545, 23] width 6 height 6
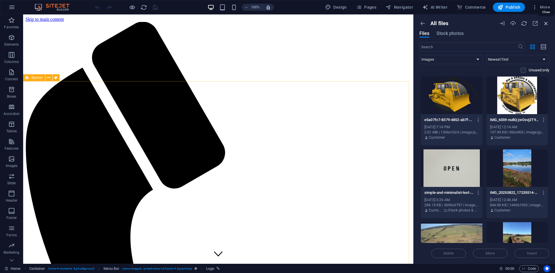
click at [546, 22] on icon "button" at bounding box center [545, 23] width 6 height 6
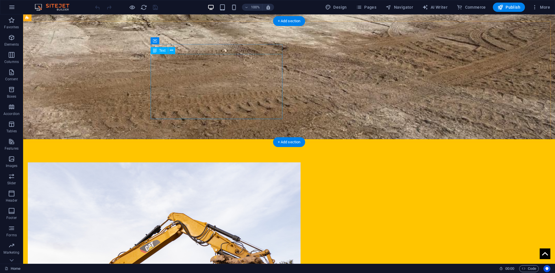
scroll to position [693, 0]
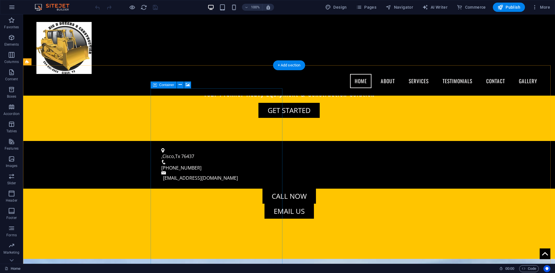
scroll to position [213, 0]
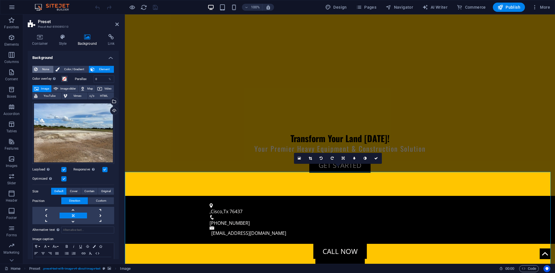
click at [39, 66] on button "None" at bounding box center [42, 69] width 21 height 7
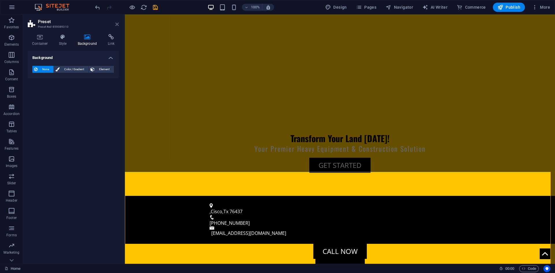
click at [116, 23] on icon at bounding box center [116, 24] width 3 height 5
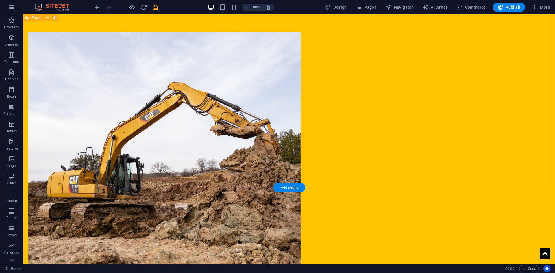
scroll to position [646, 0]
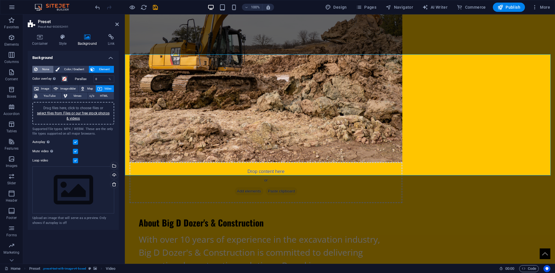
click at [38, 70] on button "None" at bounding box center [42, 69] width 21 height 7
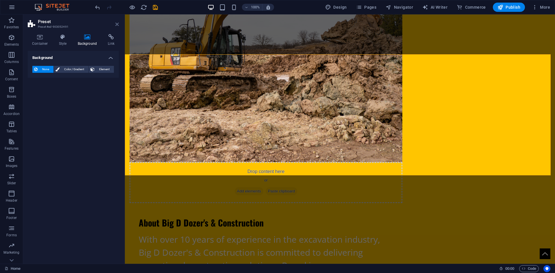
click at [118, 23] on icon at bounding box center [116, 24] width 3 height 5
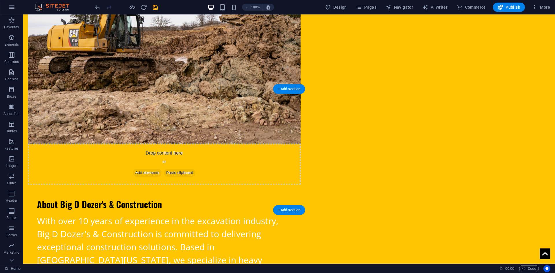
scroll to position [791, 0]
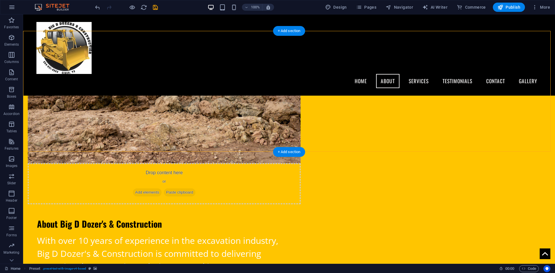
scroll to position [609, 0]
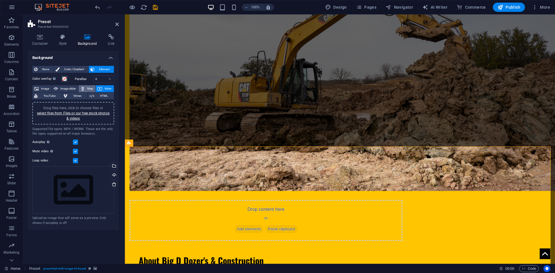
scroll to position [675, 0]
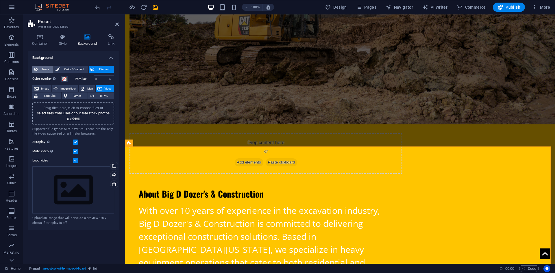
click at [42, 70] on span "None" at bounding box center [45, 69] width 12 height 7
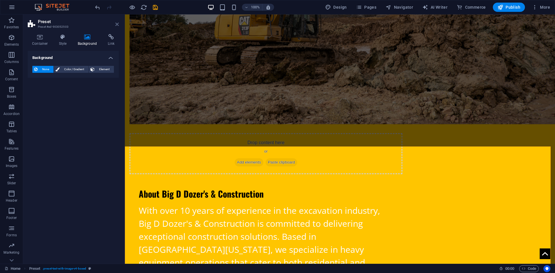
click at [117, 25] on icon at bounding box center [116, 24] width 3 height 5
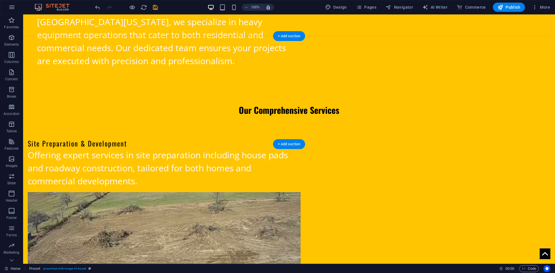
scroll to position [906, 0]
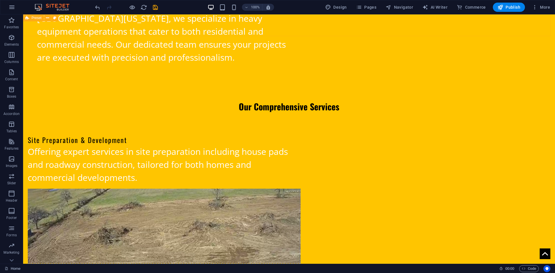
click at [37, 18] on span "Preset" at bounding box center [36, 17] width 10 height 3
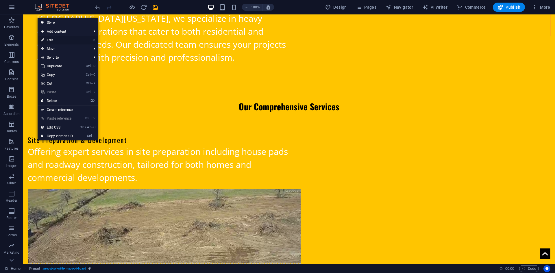
click at [55, 37] on link "⏎ Edit" at bounding box center [57, 40] width 39 height 9
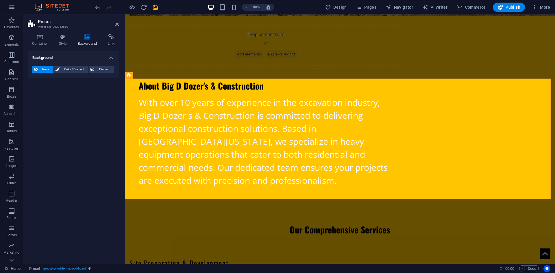
click at [117, 22] on h2 "Preset" at bounding box center [78, 21] width 81 height 5
click at [118, 23] on icon at bounding box center [116, 24] width 3 height 5
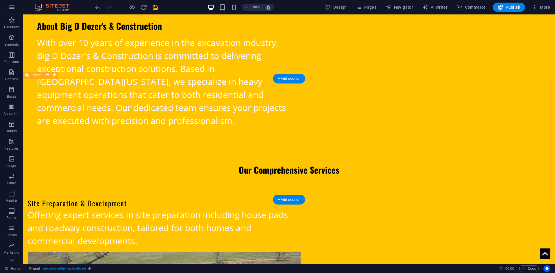
scroll to position [859, 0]
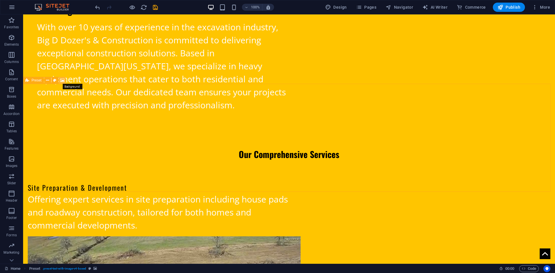
click at [61, 80] on icon at bounding box center [62, 80] width 4 height 6
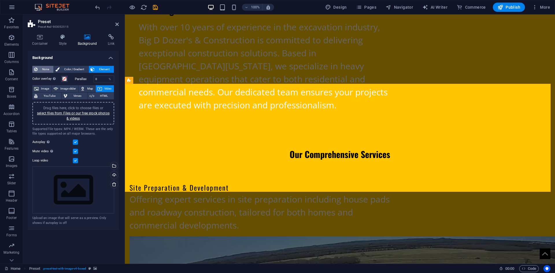
click at [44, 69] on span "None" at bounding box center [45, 69] width 12 height 7
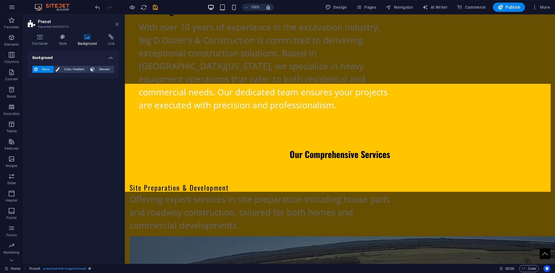
click at [116, 25] on icon at bounding box center [116, 24] width 3 height 5
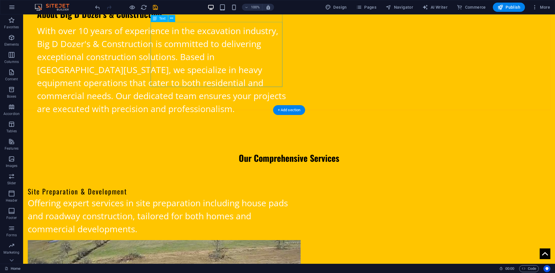
scroll to position [859, 0]
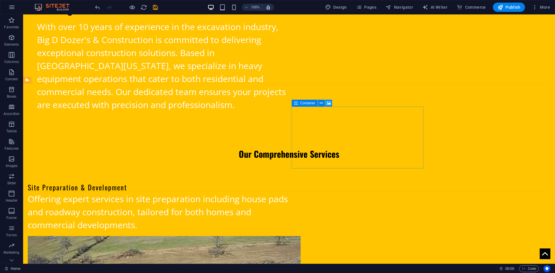
click at [330, 103] on icon at bounding box center [328, 103] width 4 height 6
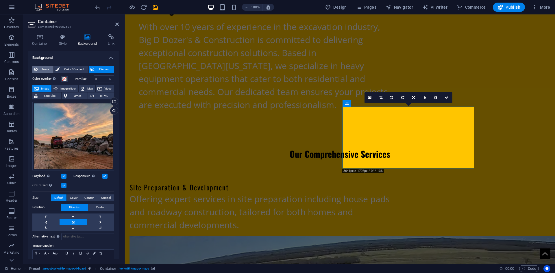
click at [39, 68] on span "None" at bounding box center [45, 69] width 12 height 7
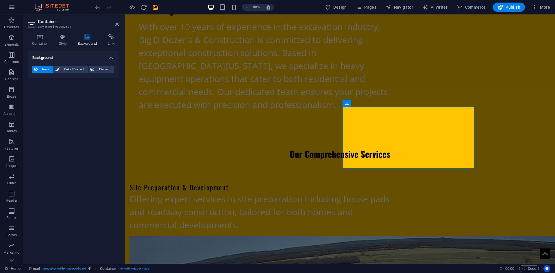
click at [116, 16] on header "Container Element #ed-903052521" at bounding box center [73, 21] width 91 height 15
click at [114, 23] on h2 "Container" at bounding box center [78, 21] width 81 height 5
click at [116, 23] on icon at bounding box center [116, 24] width 3 height 5
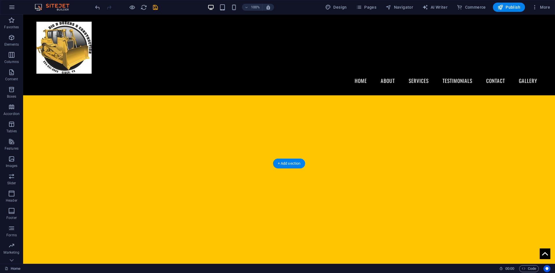
scroll to position [0, 0]
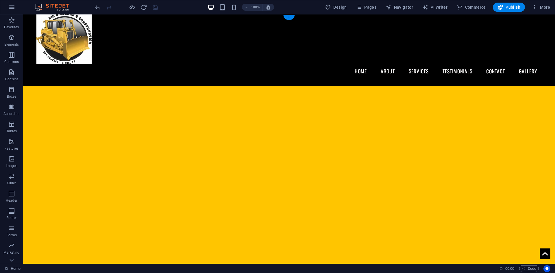
scroll to position [29, 0]
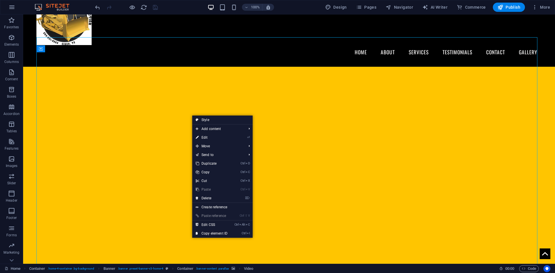
click at [185, 110] on figure at bounding box center [288, 164] width 505 height 227
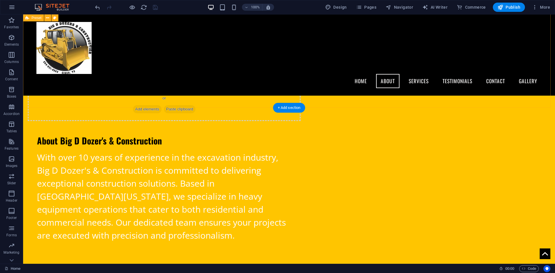
scroll to position [713, 0]
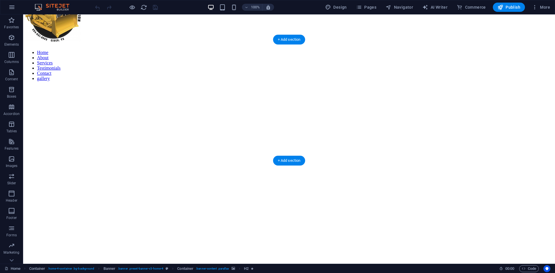
scroll to position [838, 0]
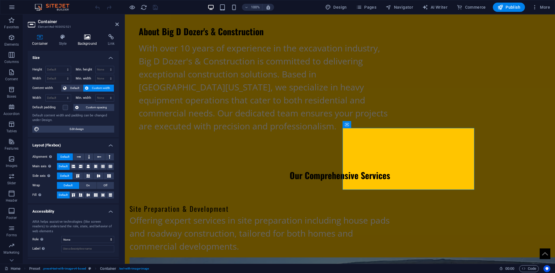
click at [87, 40] on icon at bounding box center [87, 37] width 28 height 6
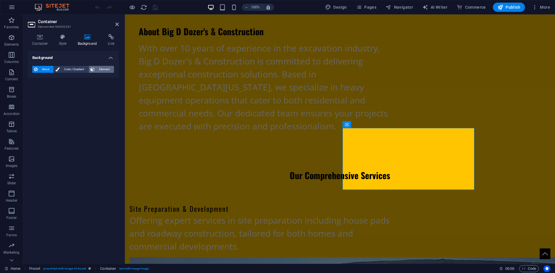
click at [103, 69] on span "Element" at bounding box center [104, 69] width 16 height 7
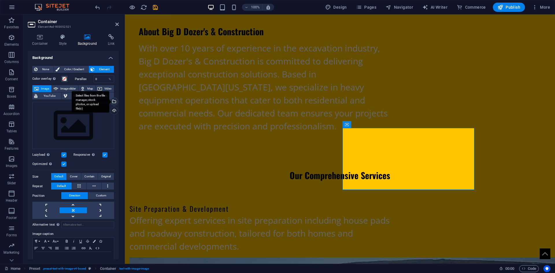
click at [113, 100] on div "Select files from the file manager, stock photos, or upload file(s)" at bounding box center [113, 102] width 9 height 9
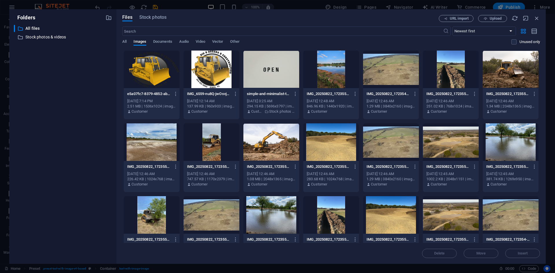
click at [491, 22] on div "Files Stock photos URL import Upload ​ Newest first Oldest first Name (A-Z) Nam…" at bounding box center [330, 136] width 417 height 243
click at [491, 20] on span "Upload" at bounding box center [495, 18] width 12 height 3
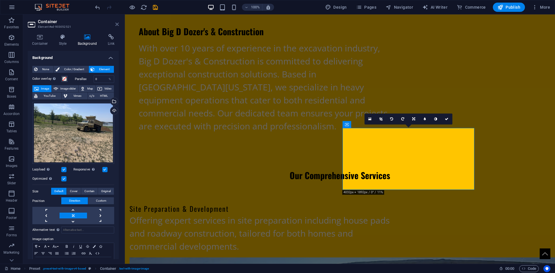
click at [117, 23] on icon at bounding box center [116, 24] width 3 height 5
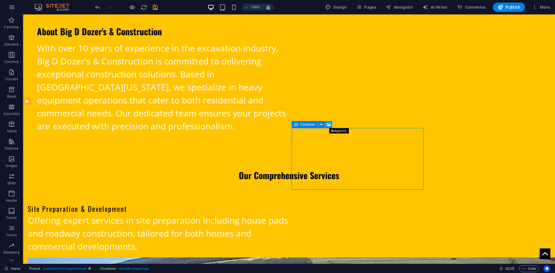
click at [327, 125] on icon at bounding box center [328, 125] width 4 height 6
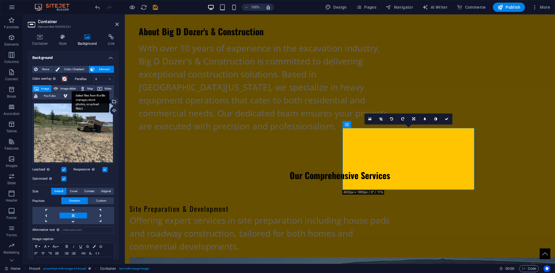
click at [114, 102] on div "Select files from the file manager, stock photos, or upload file(s)" at bounding box center [113, 102] width 9 height 9
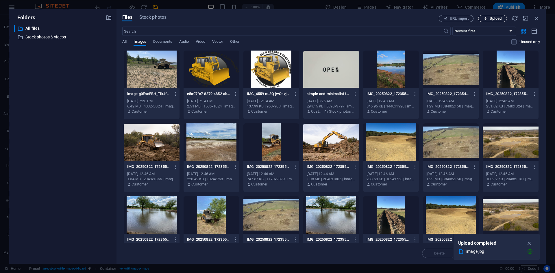
click at [488, 21] on button "Upload" at bounding box center [492, 18] width 29 height 7
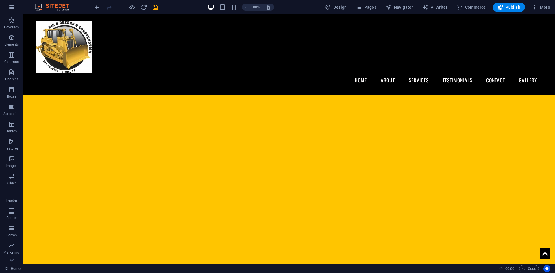
scroll to position [0, 0]
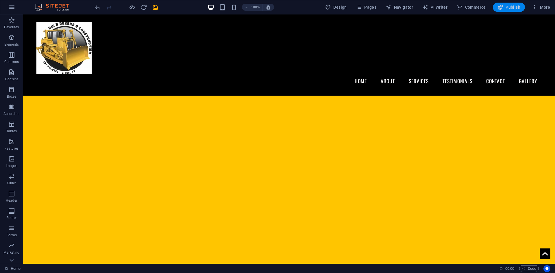
click at [539, 255] on figure at bounding box center [544, 253] width 11 height 11
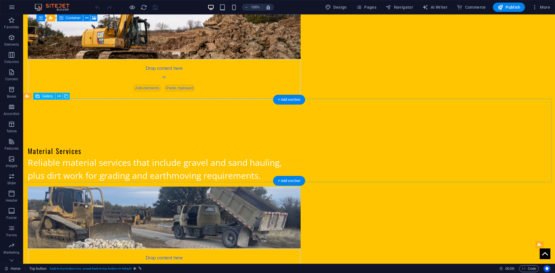
scroll to position [1329, 0]
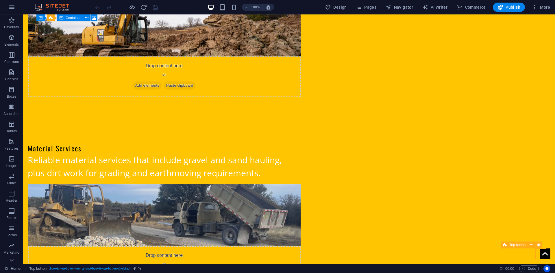
click at [539, 252] on figure at bounding box center [544, 253] width 11 height 11
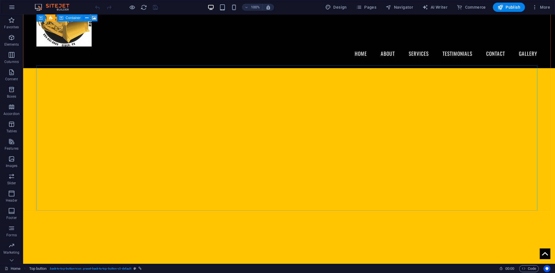
scroll to position [0, 0]
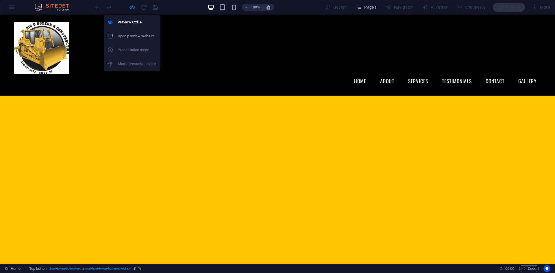
click at [137, 34] on h6 "Open preview website" at bounding box center [137, 36] width 39 height 7
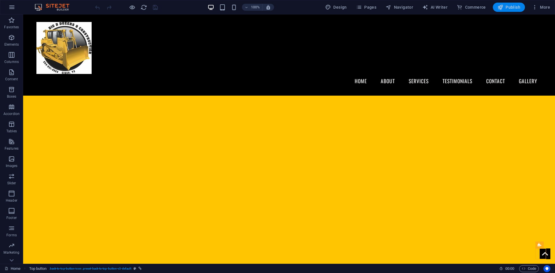
click at [0, 0] on span "Publish" at bounding box center [0, 0] width 0 height 0
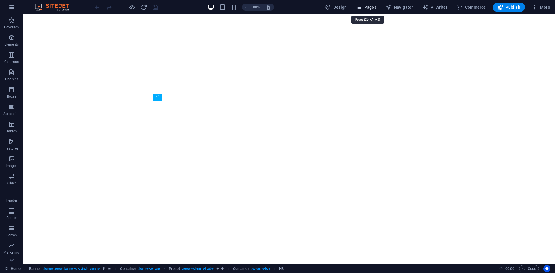
click at [370, 7] on span "Pages" at bounding box center [366, 7] width 20 height 6
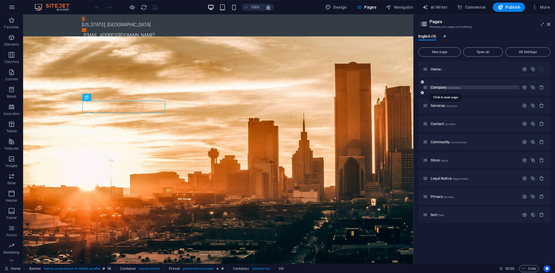
click at [433, 87] on span "Company /company" at bounding box center [445, 87] width 30 height 4
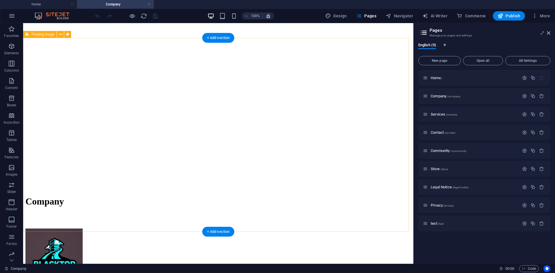
scroll to position [895, 0]
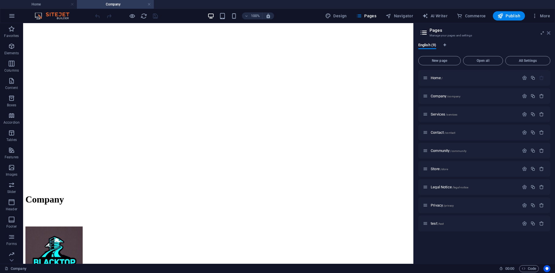
click at [547, 35] on icon at bounding box center [548, 33] width 3 height 5
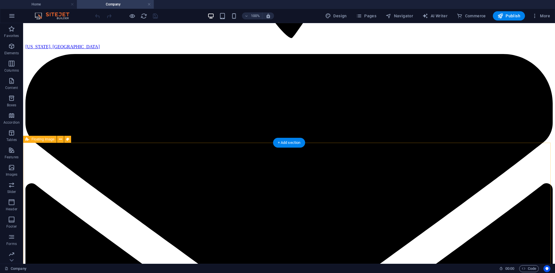
scroll to position [751, 0]
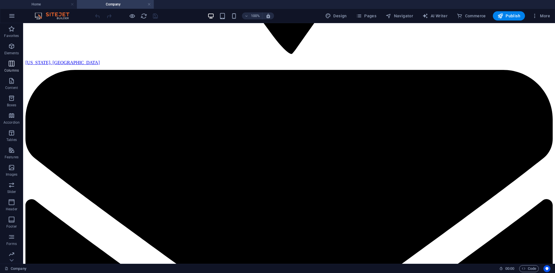
click at [9, 67] on icon "button" at bounding box center [11, 63] width 7 height 7
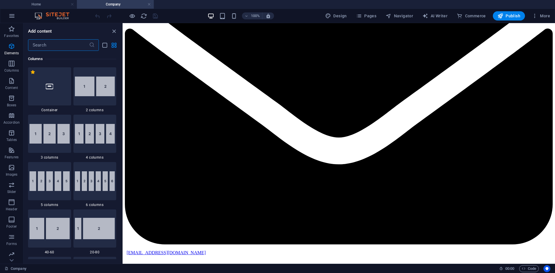
scroll to position [286, 0]
click at [38, 44] on input "text" at bounding box center [58, 45] width 61 height 12
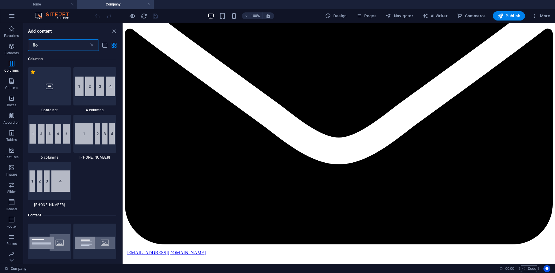
scroll to position [0, 0]
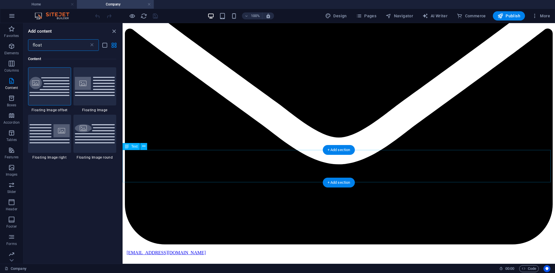
type input "float"
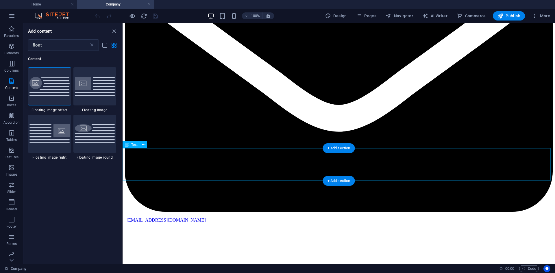
scroll to position [809, 0]
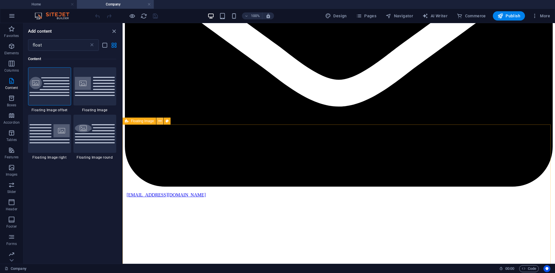
click at [160, 120] on icon at bounding box center [159, 121] width 3 height 6
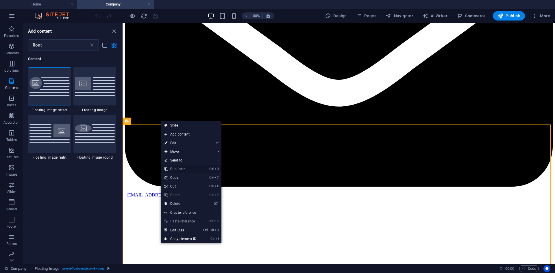
click at [185, 169] on link "Ctrl D Duplicate" at bounding box center [180, 169] width 39 height 9
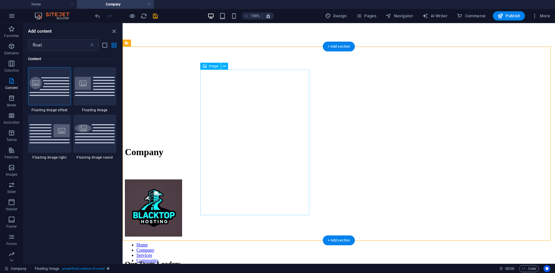
scroll to position [1023, 0]
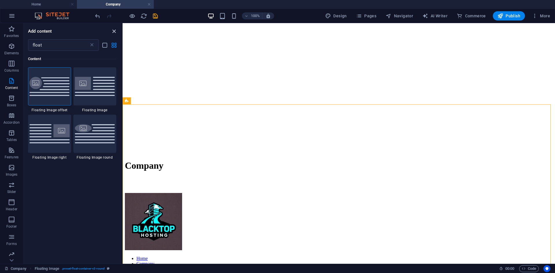
click at [113, 32] on icon "close panel" at bounding box center [114, 31] width 7 height 7
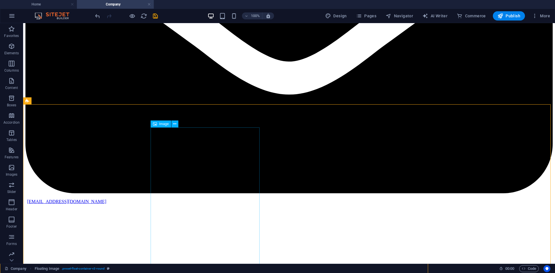
click at [165, 123] on span "Image" at bounding box center [164, 123] width 10 height 3
click at [177, 124] on button at bounding box center [174, 123] width 7 height 7
click at [165, 127] on div "Image" at bounding box center [160, 123] width 21 height 7
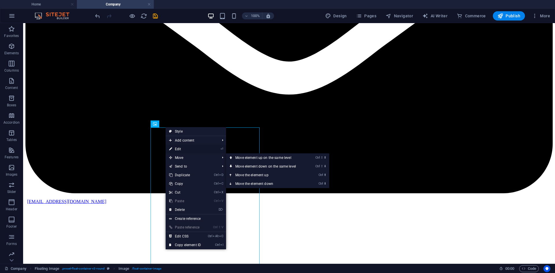
click at [185, 146] on link "⏎ Edit" at bounding box center [185, 149] width 39 height 9
select select "%"
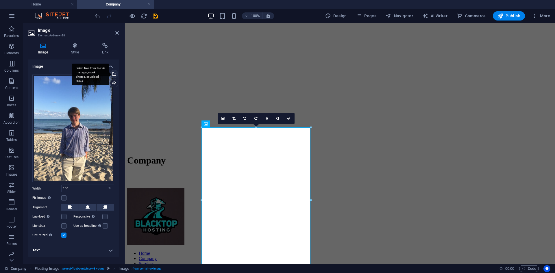
click at [114, 74] on div "Select files from the file manager, stock photos, or upload file(s)" at bounding box center [113, 74] width 9 height 9
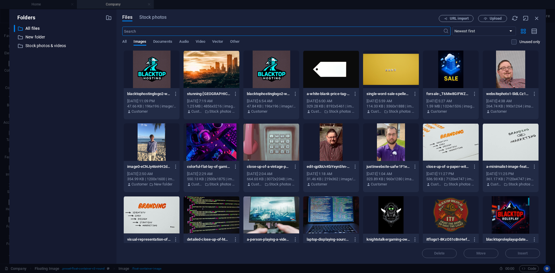
scroll to position [1034, 0]
click at [496, 18] on span "Upload" at bounding box center [495, 18] width 12 height 3
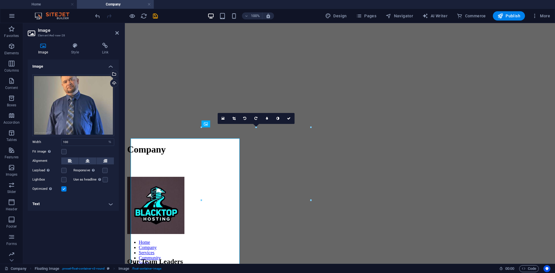
scroll to position [1023, 0]
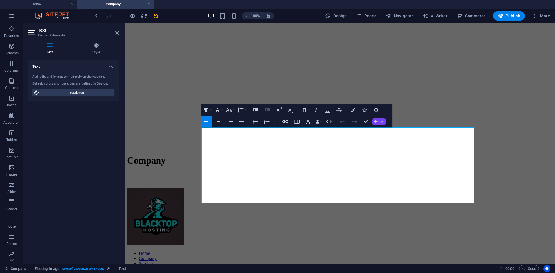
click at [377, 120] on icon "button" at bounding box center [376, 121] width 5 height 5
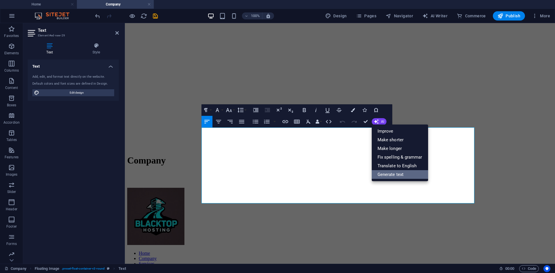
click at [391, 174] on link "Generate text" at bounding box center [399, 174] width 56 height 9
select select "English"
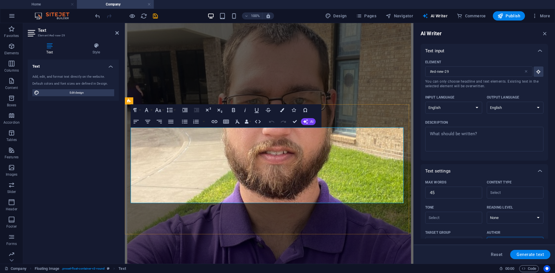
scroll to position [1034, 0]
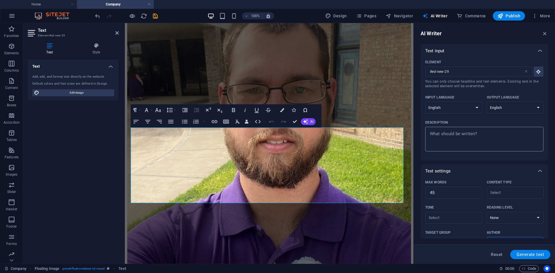
click at [482, 129] on div "x ​" at bounding box center [484, 139] width 118 height 25
click at [482, 130] on textarea "Description x ​" at bounding box center [484, 139] width 112 height 19
type textarea "x"
type textarea "y"
type textarea "x"
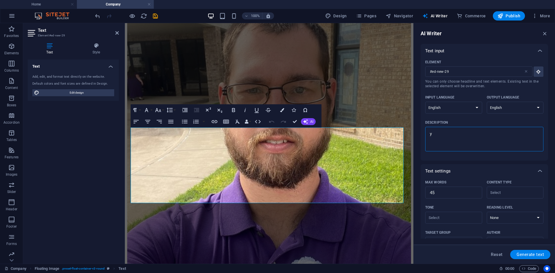
type textarea "ye"
type textarea "x"
type textarea "yea"
type textarea "x"
type textarea "year"
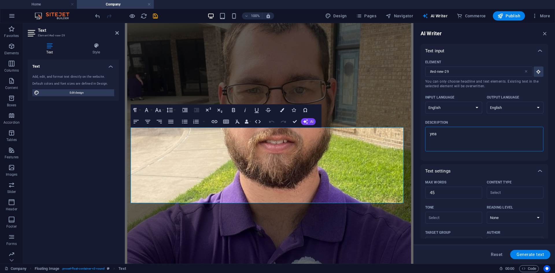
type textarea "x"
type textarea "yea"
type textarea "x"
type textarea "ye"
type textarea "x"
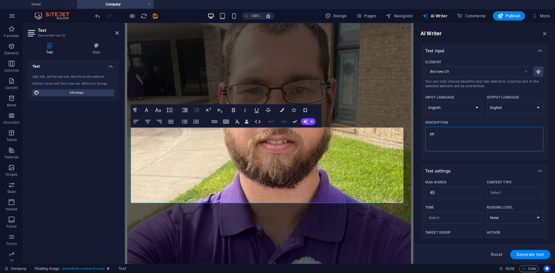
type textarea "y"
type textarea "x"
type textarea "y"
type textarea "x"
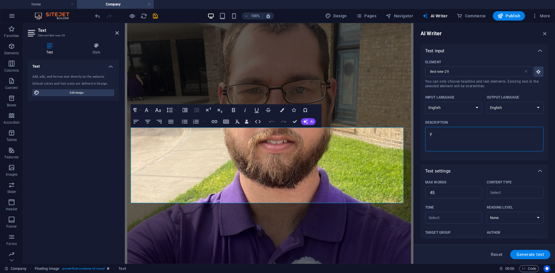
type textarea "ye"
type textarea "x"
type textarea "yea"
type textarea "x"
type textarea "year"
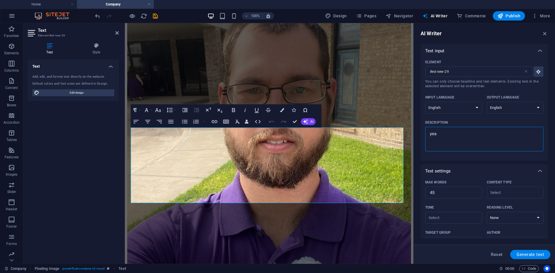
type textarea "x"
type textarea "years"
type textarea "x"
type textarea "years"
type textarea "x"
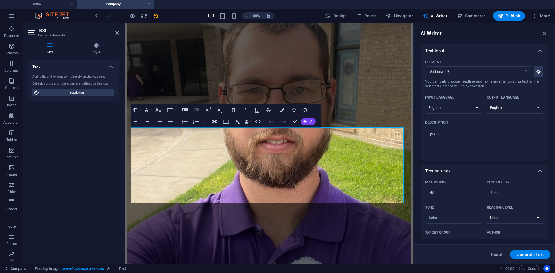
type textarea "years o"
type textarea "x"
type textarea "years of"
type textarea "x"
type textarea "years of"
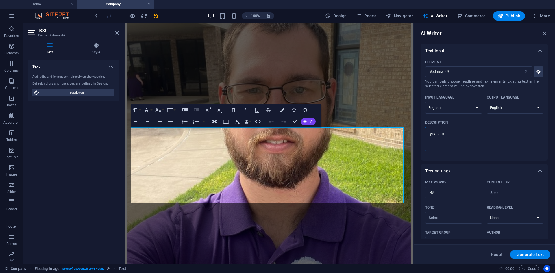
type textarea "x"
type textarea "years of e"
type textarea "x"
type textarea "years of ex"
type textarea "x"
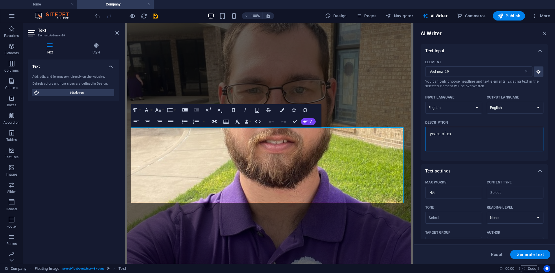
type textarea "years of exs"
type textarea "x"
type textarea "years of exsp"
type textarea "x"
type textarea "years of exspi"
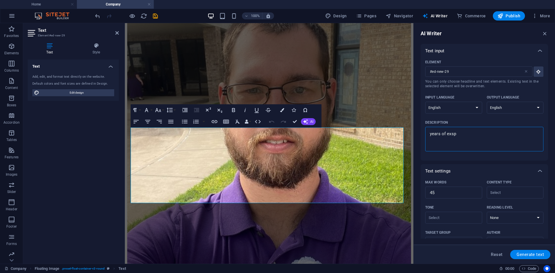
type textarea "x"
type textarea "years of exspir"
type textarea "x"
type textarea "years of exspire"
type textarea "x"
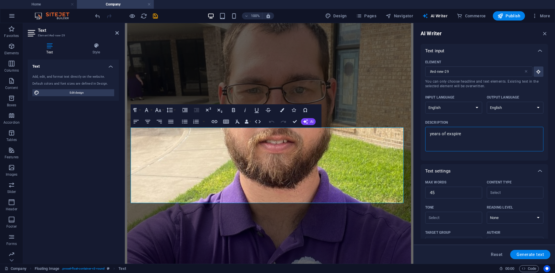
type textarea "years of exspiren"
type textarea "x"
type textarea "years of exspirenc"
type textarea "x"
type textarea "years of exspirence"
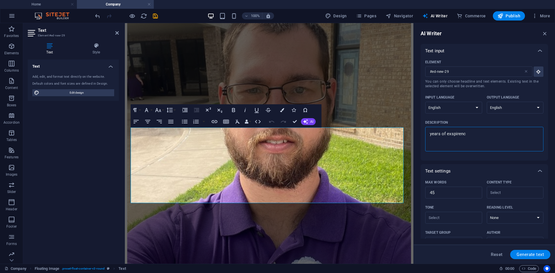
type textarea "x"
type textarea "years of exspirence"
type textarea "x"
type textarea "years of exspirence i"
type textarea "x"
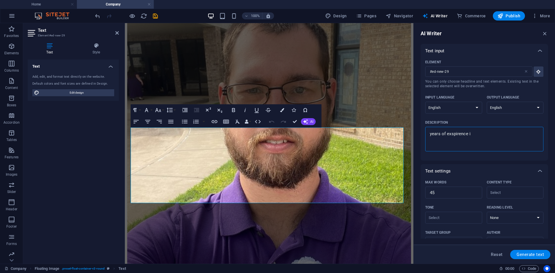
type textarea "years of exspirence in"
type textarea "x"
type textarea "years of exspirence in"
type textarea "x"
type textarea "years of exspirence in s"
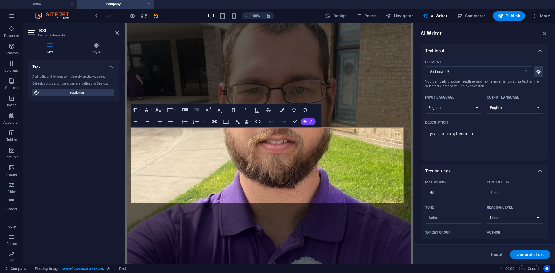
type textarea "x"
type textarea "years of exspirence in sa"
type textarea "x"
type textarea "years of exspirence in sal"
type textarea "x"
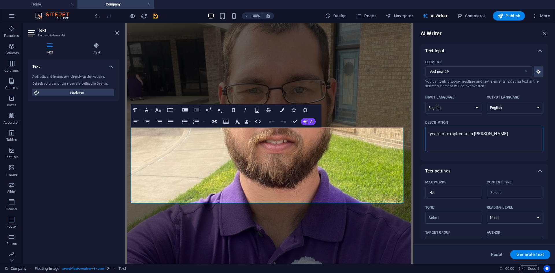
type textarea "years of exspirence in sale"
type textarea "x"
type textarea "years of exspirence in sales"
type textarea "x"
type textarea "years of exspirence in sales"
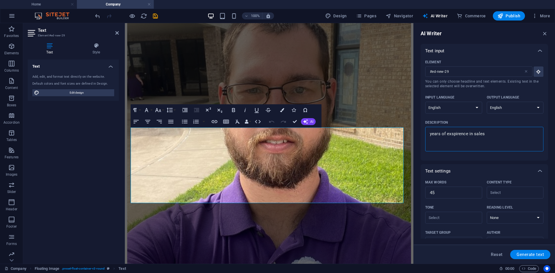
type textarea "x"
type textarea "years of exspirence in sales a"
type textarea "x"
type textarea "years of exspirence in sales an"
type textarea "x"
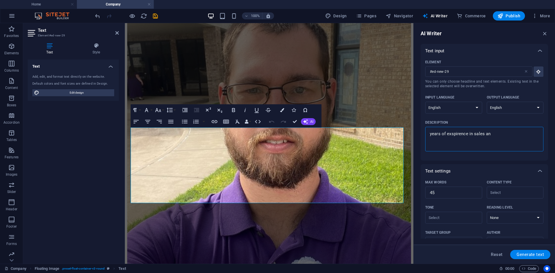
type textarea "years of exspirence in sales and"
type textarea "x"
type textarea "years of exspirence in sales and"
type textarea "x"
type textarea "years of exspirence in sales and"
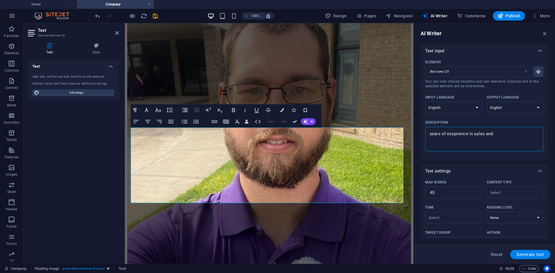
type textarea "x"
type textarea "years of exspirence in sales an"
type textarea "x"
type textarea "years of exspirence in sales a"
type textarea "x"
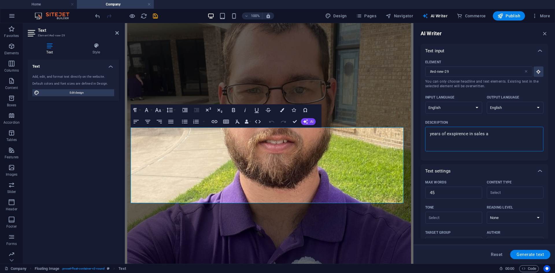
type textarea "years of exspirence in sales"
type textarea "x"
type textarea "years of exspirence in sales"
type textarea "x"
type textarea "years of exspirence in sales"
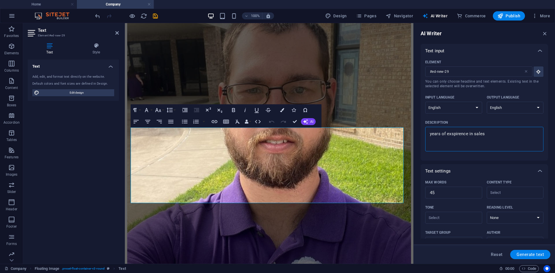
type textarea "x"
type textarea "years of exspirence in sales g"
type textarea "x"
type textarea "years of exspirence in sales gr"
type textarea "x"
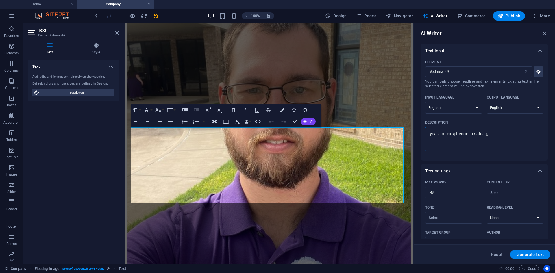
type textarea "years of exspirence in sales gre"
type textarea "x"
type textarea "years of exspirence in sales grea"
type textarea "x"
type textarea "years of exspirence in sales great"
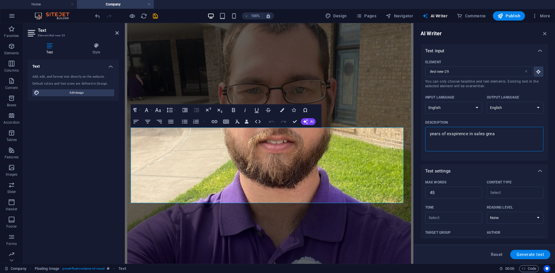
type textarea "x"
type textarea "years of exspirence in sales great"
type textarea "x"
type textarea "years of exspirence in sales great c"
type textarea "x"
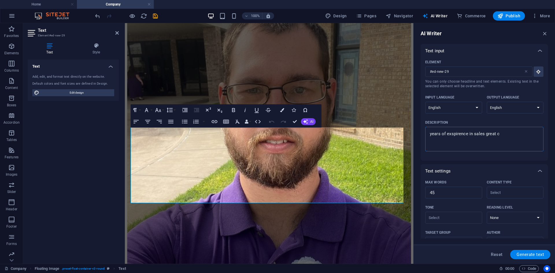
type textarea "years of exspirence in sales great cu"
type textarea "x"
type textarea "years of exspirence in sales great cus"
type textarea "x"
type textarea "years of exspirence in sales great cust"
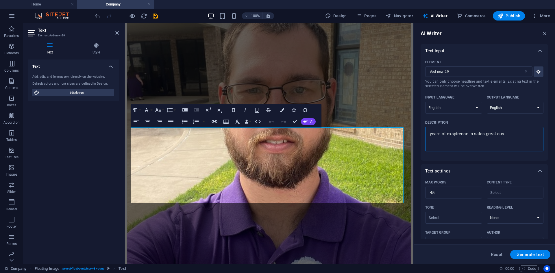
type textarea "x"
type textarea "years of exspirence in sales great custo"
type textarea "x"
type textarea "years of exspirence in sales great custom"
type textarea "x"
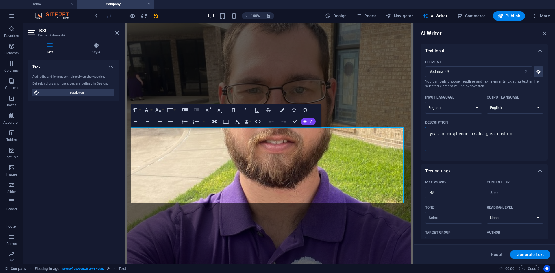
type textarea "years of exspirence in sales great custome"
type textarea "x"
type textarea "years of exspirence in sales great customer"
type textarea "x"
type textarea "years of exspirence in sales great customer"
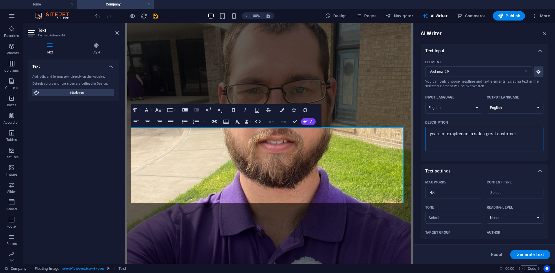
type textarea "x"
type textarea "years of exspirence in sales great customer s"
type textarea "x"
type textarea "years of exspirence in sales great customer se"
type textarea "x"
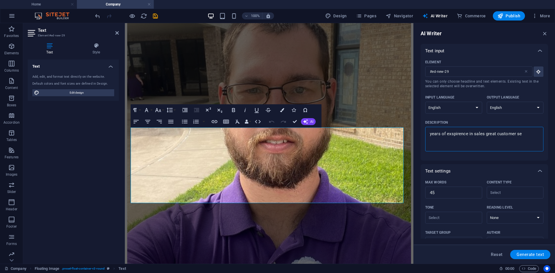
type textarea "years of exspirence in sales great customer ser"
type textarea "x"
type textarea "years of exspirence in sales great customer serv"
type textarea "x"
type textarea "years of exspirence in sales great customer servi"
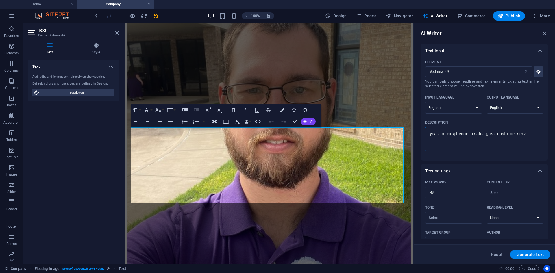
type textarea "x"
type textarea "years of exspirence in sales great customer servic"
type textarea "x"
type textarea "years of exspirence in sales great customer service"
type textarea "x"
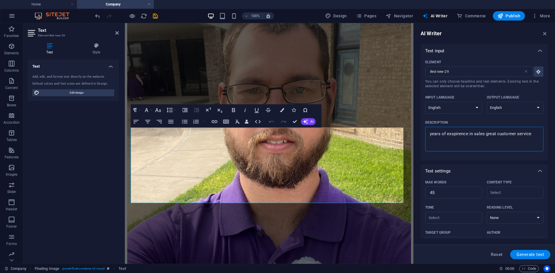
type textarea "years of experience in sales great customer service"
type textarea "x"
click at [492, 135] on textarea "years of experience in sales great customer service" at bounding box center [484, 139] width 112 height 19
click at [495, 132] on textarea "years of experience in sales great customer service" at bounding box center [484, 139] width 112 height 19
click at [490, 135] on textarea "years of experience in sales great customer service" at bounding box center [484, 139] width 112 height 19
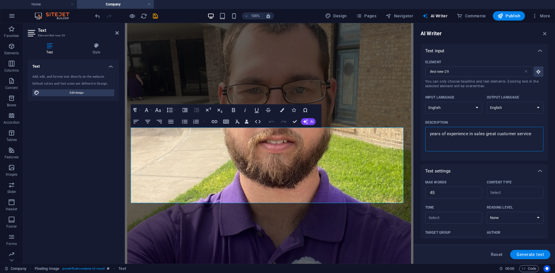
click at [486, 132] on textarea "years of experience in sales great customer service" at bounding box center [484, 139] width 112 height 19
click at [487, 135] on textarea "years of experience in sales great customer service" at bounding box center [484, 139] width 112 height 19
type textarea "years of experience in sales, great customer service"
type textarea "x"
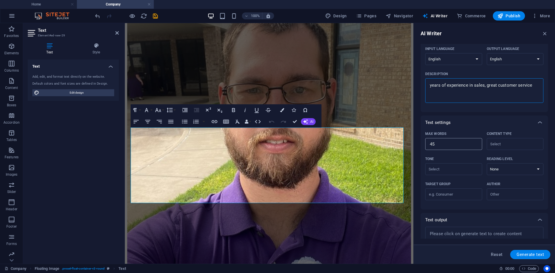
scroll to position [70, 0]
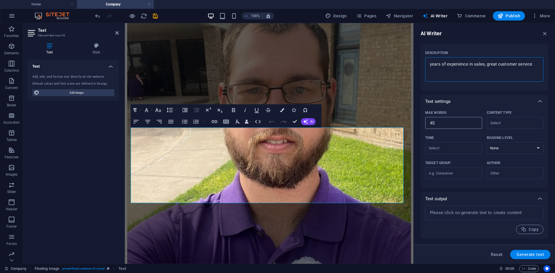
type textarea "years of experience in sales, great customer service"
type textarea "x"
click at [451, 123] on input "45" at bounding box center [453, 123] width 57 height 12
click at [497, 123] on input "Content type ​" at bounding box center [510, 123] width 44 height 8
click at [503, 137] on span "Marketing copy" at bounding box center [505, 137] width 30 height 6
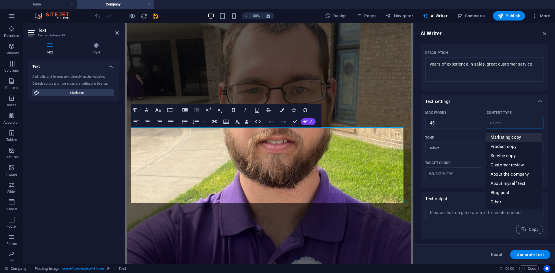
type input "Marketing copy"
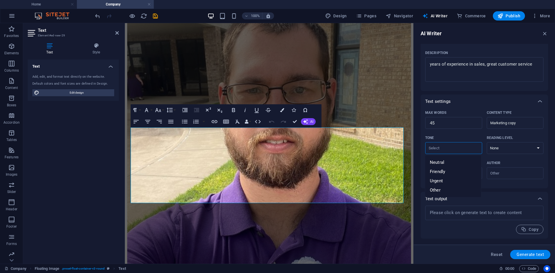
click at [468, 145] on input "Tone ​" at bounding box center [449, 148] width 44 height 8
click at [453, 170] on li "Friendly" at bounding box center [453, 171] width 56 height 9
type input "Friendly"
click at [492, 150] on select "None Academic Adult Teen Child" at bounding box center [514, 148] width 57 height 12
select select "Adult"
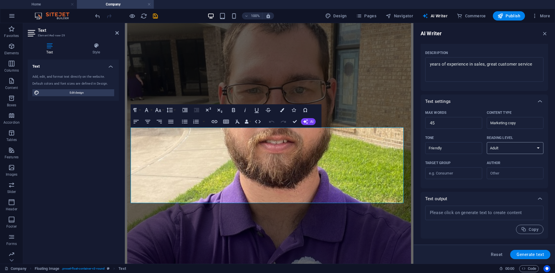
click at [486, 142] on select "None Academic Adult Teen Child" at bounding box center [514, 148] width 57 height 12
click at [466, 174] on input "Target group ​" at bounding box center [453, 173] width 57 height 9
type input "consumer"
click at [494, 173] on input "Author ​" at bounding box center [510, 173] width 44 height 8
click at [499, 187] on span "Business" at bounding box center [499, 188] width 18 height 6
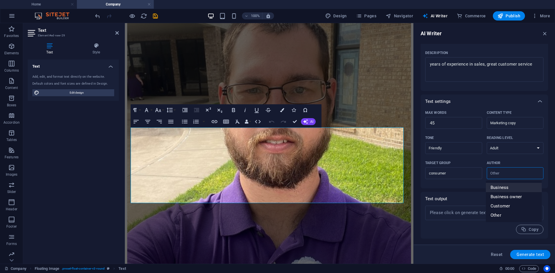
type input "Business"
click at [479, 213] on textarea at bounding box center [484, 213] width 112 height 9
type textarea "x"
click at [534, 253] on span "Generate text" at bounding box center [529, 254] width 27 height 5
type textarea "x"
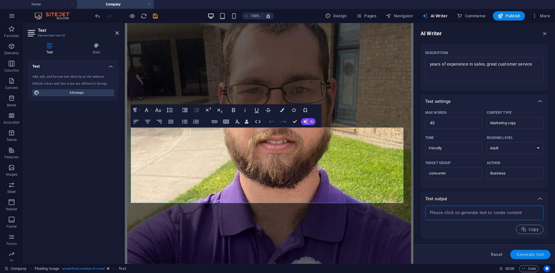
type textarea "x"
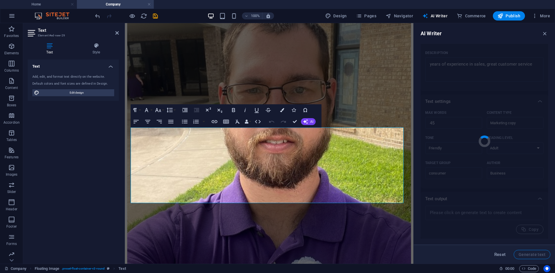
type textarea "x"
type textarea "With years of sales experience, we pride ourselves on delivering exceptional cu…"
type textarea "x"
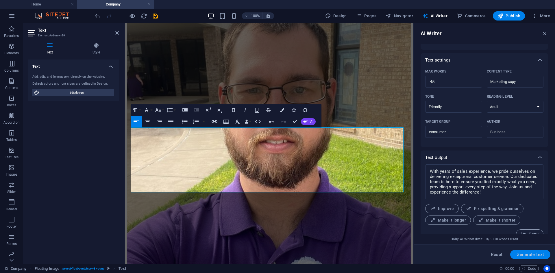
scroll to position [120, 0]
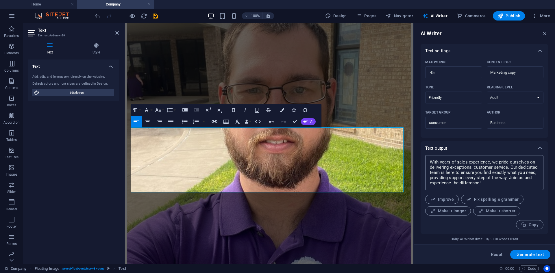
type textarea "x"
click at [497, 163] on textarea "With years of sales experience, we pride ourselves on delivering exceptional cu…" at bounding box center [484, 172] width 112 height 29
click at [494, 161] on textarea "With years of sales experience, we pride ourselves on delivering exceptional cu…" at bounding box center [484, 172] width 112 height 29
type textarea "With years of sales experience, we pride ourselves on delivering exceptional cu…"
type textarea "x"
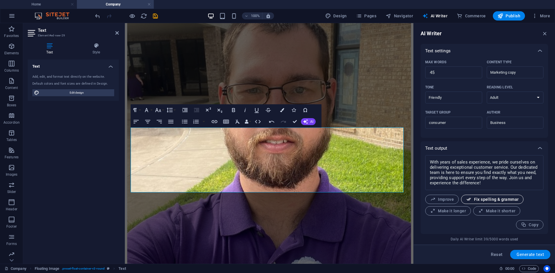
click at [471, 201] on span "Fix spelling & grammar" at bounding box center [492, 199] width 53 height 5
type textarea "x"
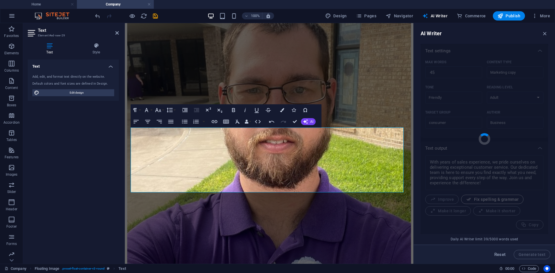
type textarea "x"
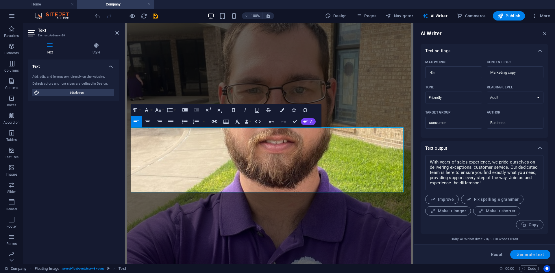
click at [519, 252] on span "Generate text" at bounding box center [529, 254] width 27 height 5
type textarea "x"
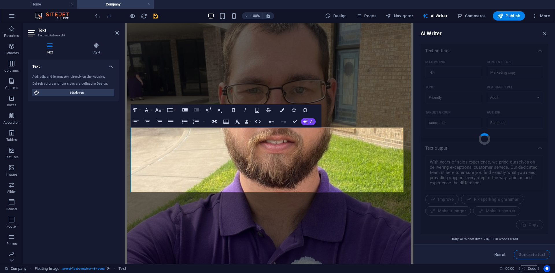
type textarea "x"
type textarea "With years of sales expertise, we prioritize exceptional customer service, ensu…"
type textarea "x"
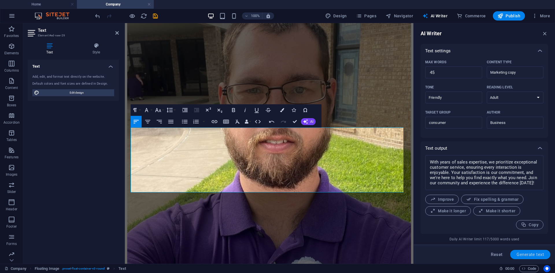
click at [531, 254] on span "Generate text" at bounding box center [529, 254] width 27 height 5
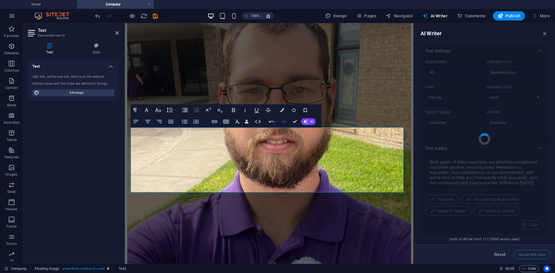
type textarea "x"
type textarea "With years of sales expertise, we prioritize exceptional customer service to en…"
type textarea "x"
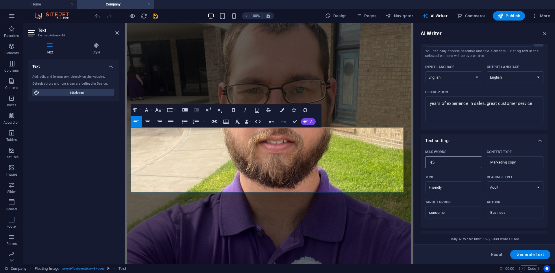
scroll to position [58, 0]
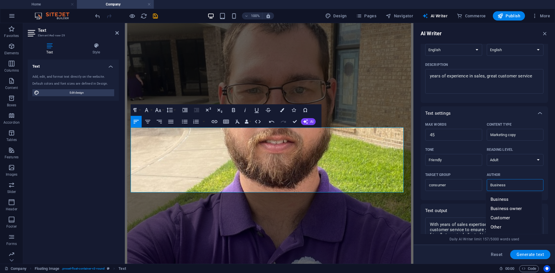
click at [514, 186] on input "Business" at bounding box center [510, 185] width 44 height 8
click at [512, 184] on input "Business" at bounding box center [510, 185] width 44 height 8
type input "B"
click at [509, 175] on div "Author" at bounding box center [513, 174] width 55 height 9
click at [509, 181] on input "Author ​" at bounding box center [510, 185] width 44 height 8
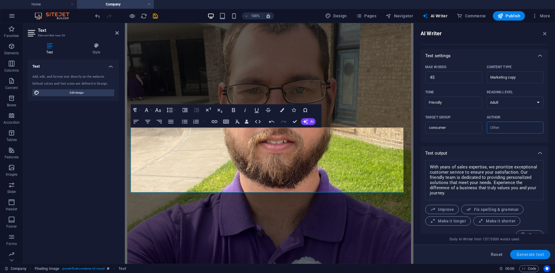
scroll to position [116, 0]
click at [526, 253] on span "Generate text" at bounding box center [529, 254] width 27 height 5
type textarea "x"
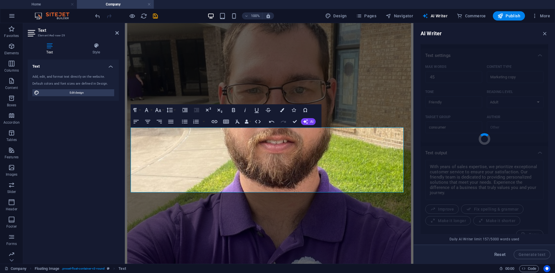
type textarea "x"
type textarea "With years of experience in sales, our team is dedicated to delivering exceptio…"
type textarea "x"
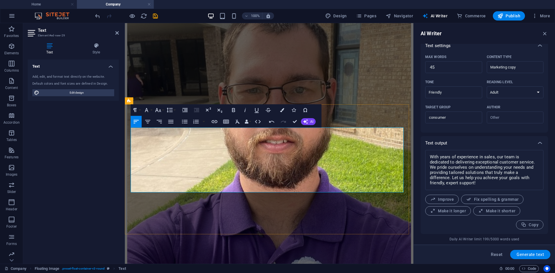
click at [442, 197] on span "Improve" at bounding box center [442, 199] width 24 height 5
type textarea "x"
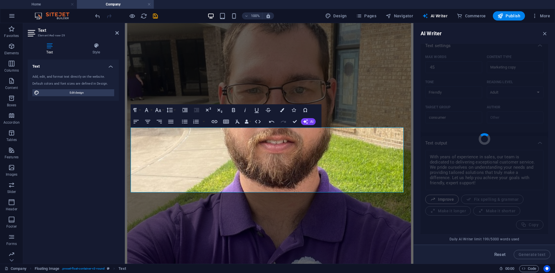
type textarea "x"
type textarea "With years of sales experience, our team is committed to providing outstanding …"
type textarea "x"
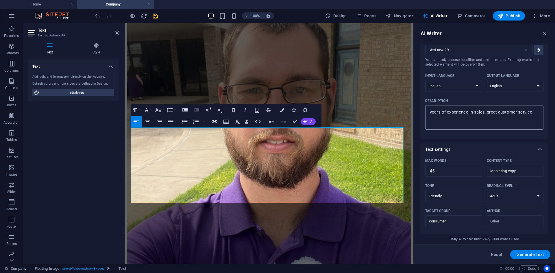
scroll to position [10, 0]
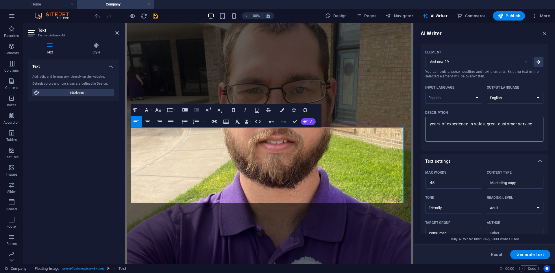
type textarea "x"
click at [429, 121] on textarea "years of experience in sales, great customer service" at bounding box center [484, 129] width 112 height 19
type textarea "iyears of experience in sales, great customer service"
type textarea "x"
type textarea "i years of experience in sales, great customer service"
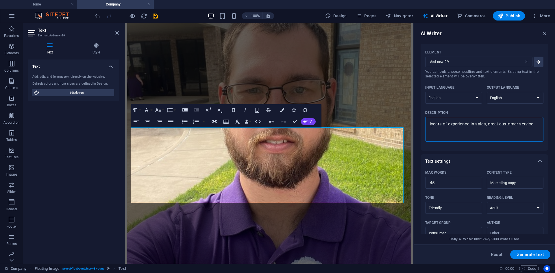
type textarea "x"
type textarea "i hyears of experience in sales, great customer service"
type textarea "x"
type textarea "i hayears of experience in sales, great customer service"
type textarea "x"
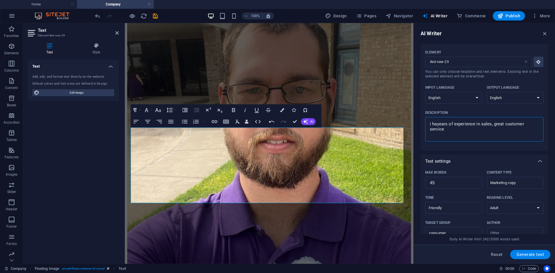
type textarea "i havyears of experience in sales, great customer service"
click at [429, 122] on textarea "i have years of experience in sales, great customer service" at bounding box center [484, 129] width 112 height 19
click at [431, 124] on textarea "i have years of experience in sales, great customer service" at bounding box center [484, 129] width 112 height 19
click at [525, 252] on span "Generate text" at bounding box center [529, 254] width 27 height 5
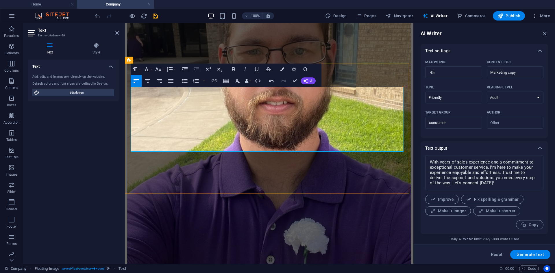
scroll to position [1063, 0]
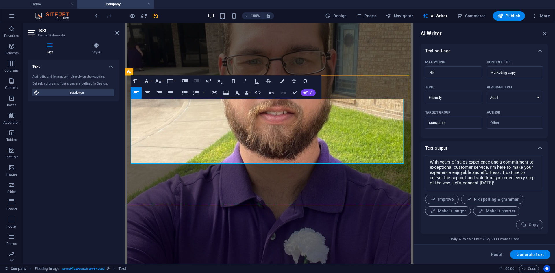
drag, startPoint x: 309, startPoint y: 157, endPoint x: 303, endPoint y: 157, distance: 6.4
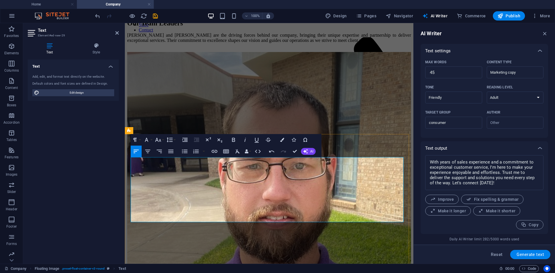
scroll to position [1005, 0]
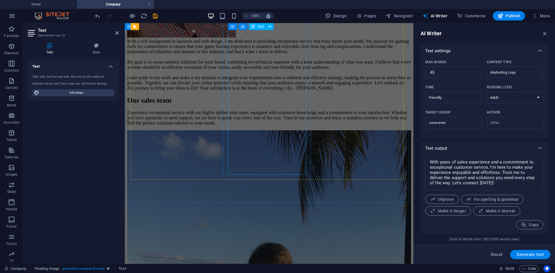
scroll to position [1428, 0]
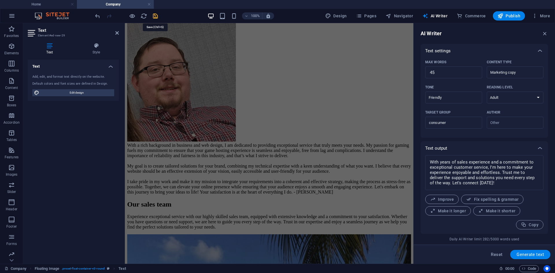
click at [153, 14] on icon "save" at bounding box center [155, 16] width 7 height 7
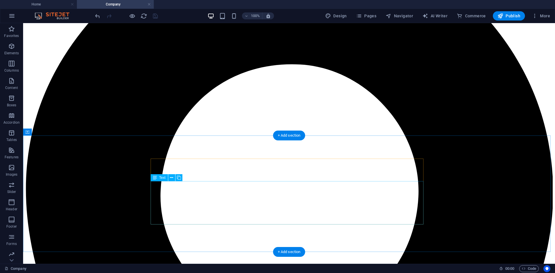
scroll to position [86, 0]
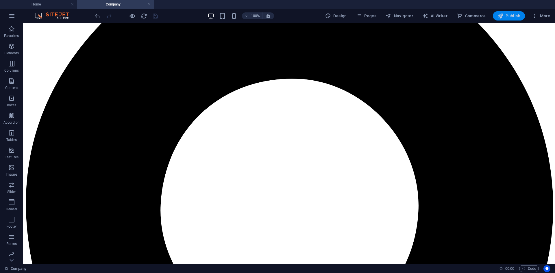
click at [506, 15] on span "Publish" at bounding box center [508, 16] width 23 height 6
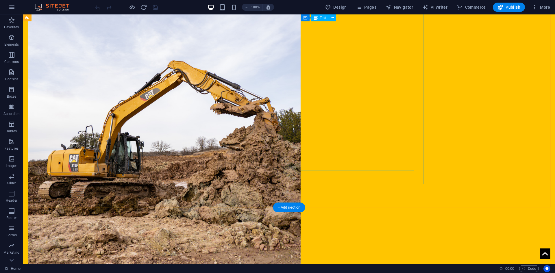
scroll to position [569, 0]
